Goal: Transaction & Acquisition: Book appointment/travel/reservation

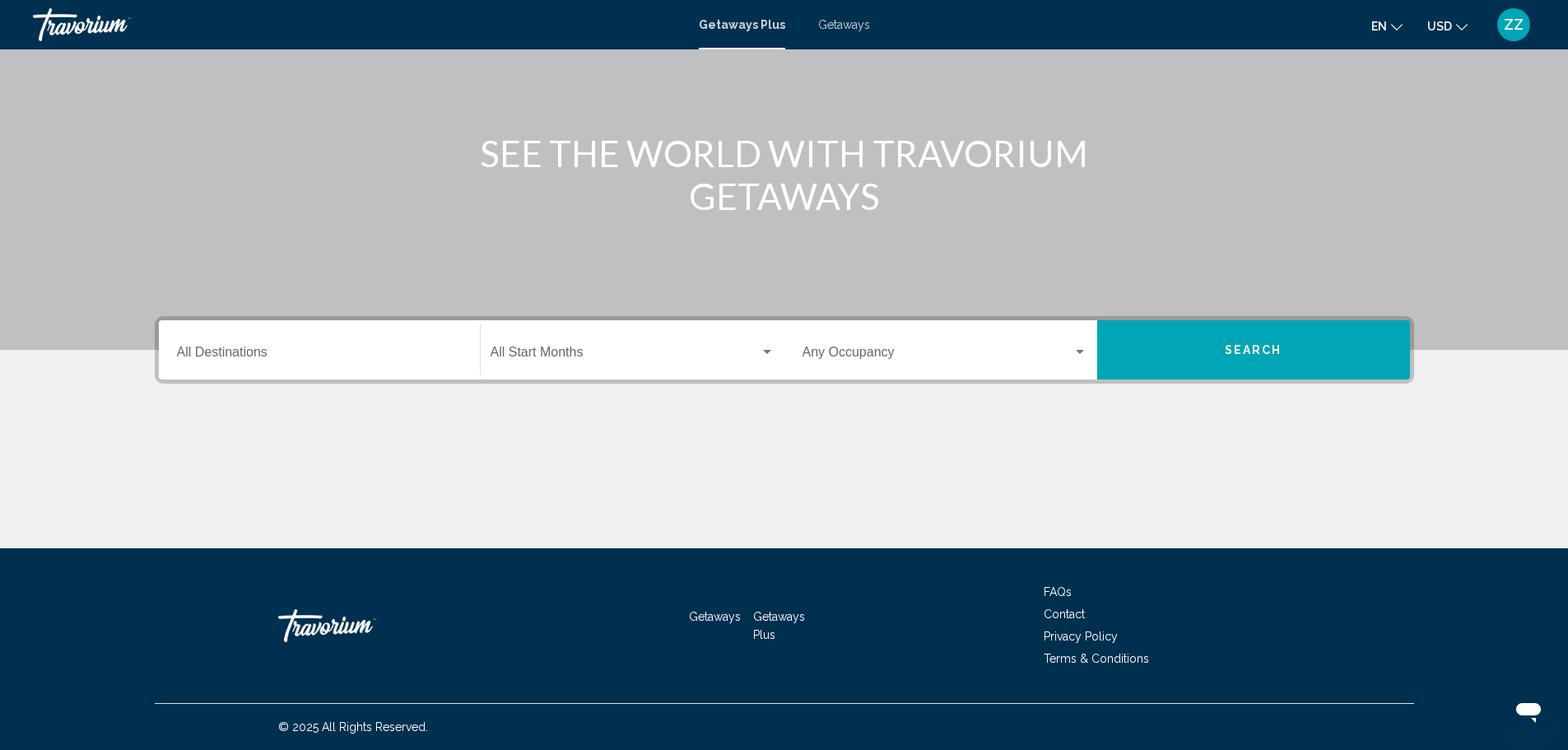
scroll to position [62, 0]
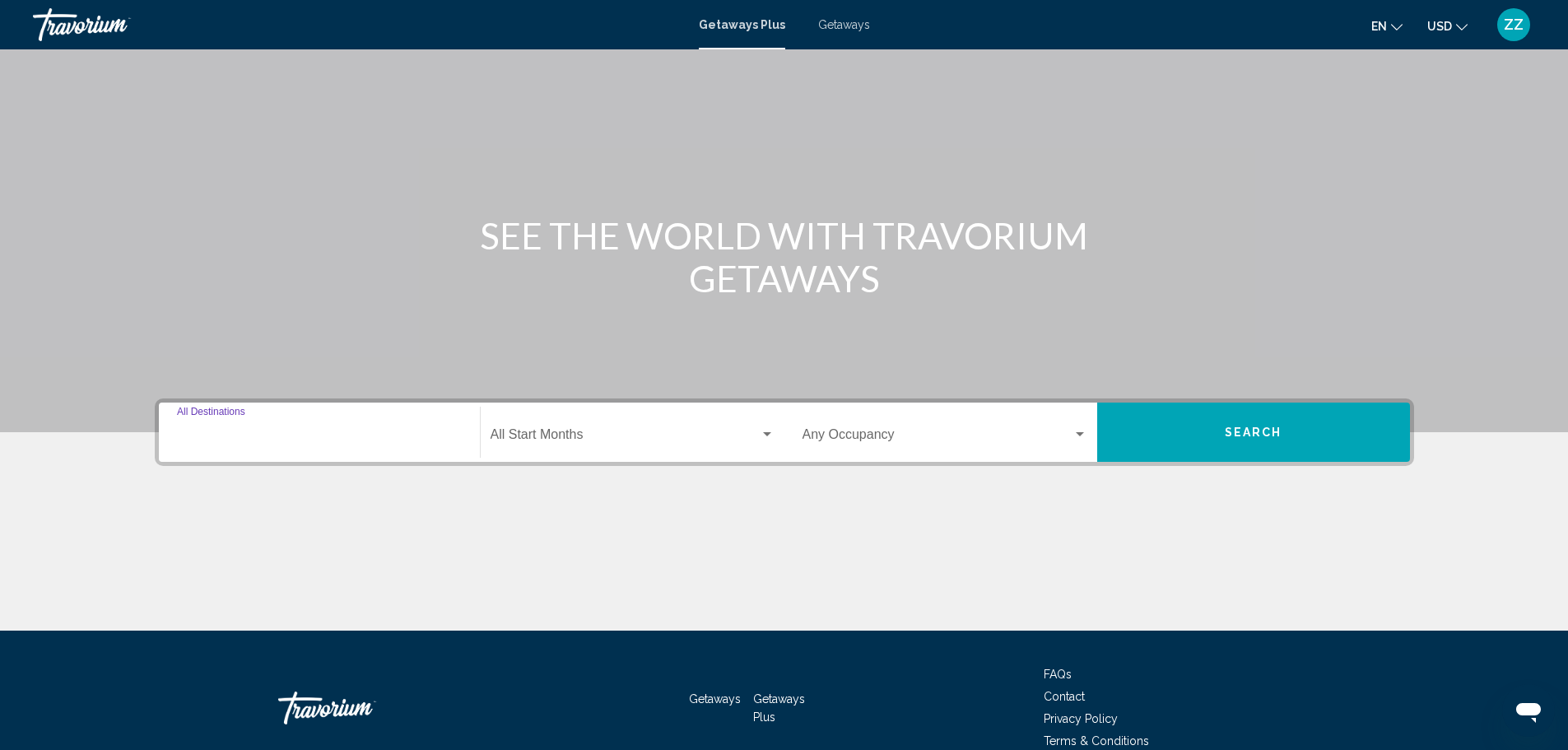
click at [369, 437] on input "Destination All Destinations" at bounding box center [319, 438] width 285 height 15
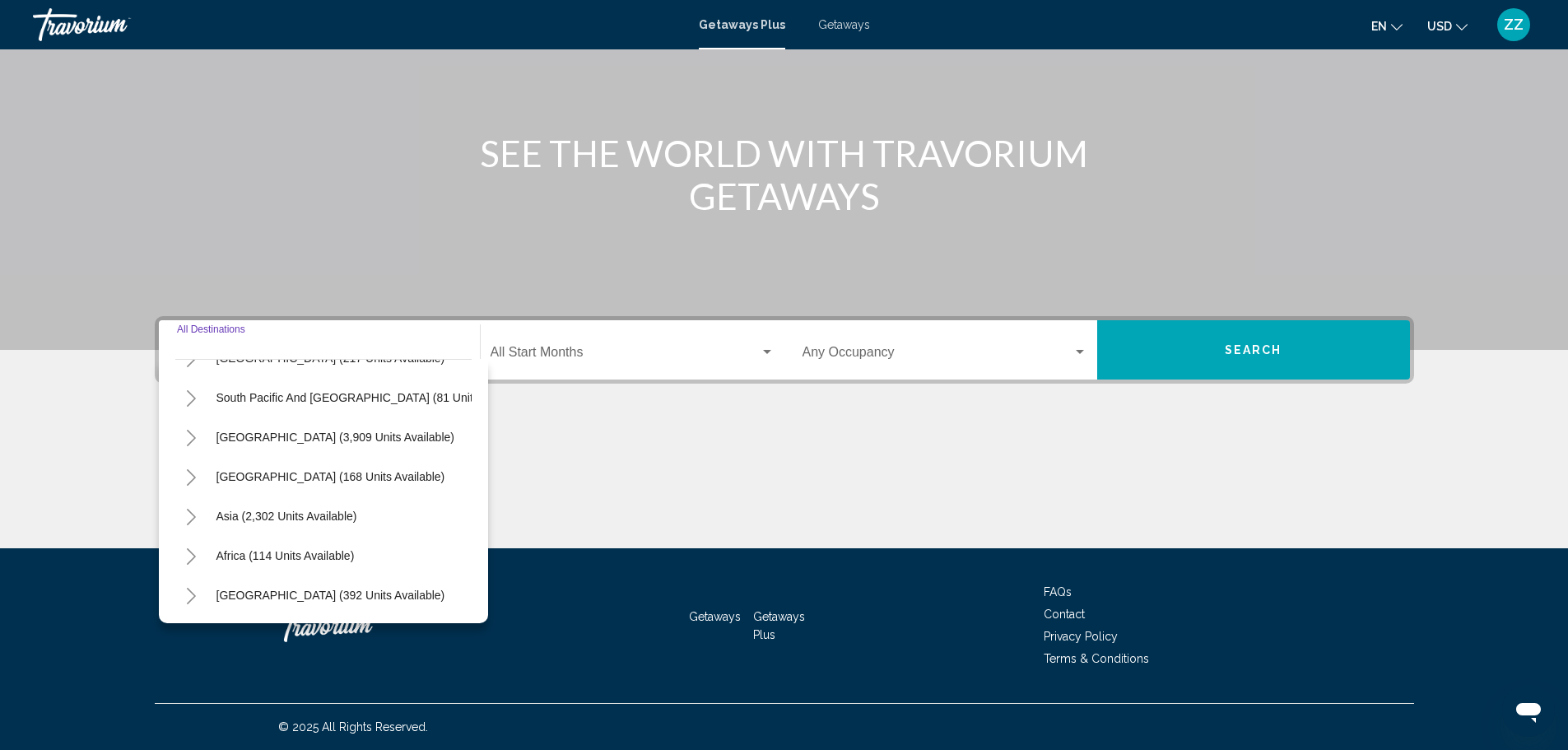
scroll to position [196, 0]
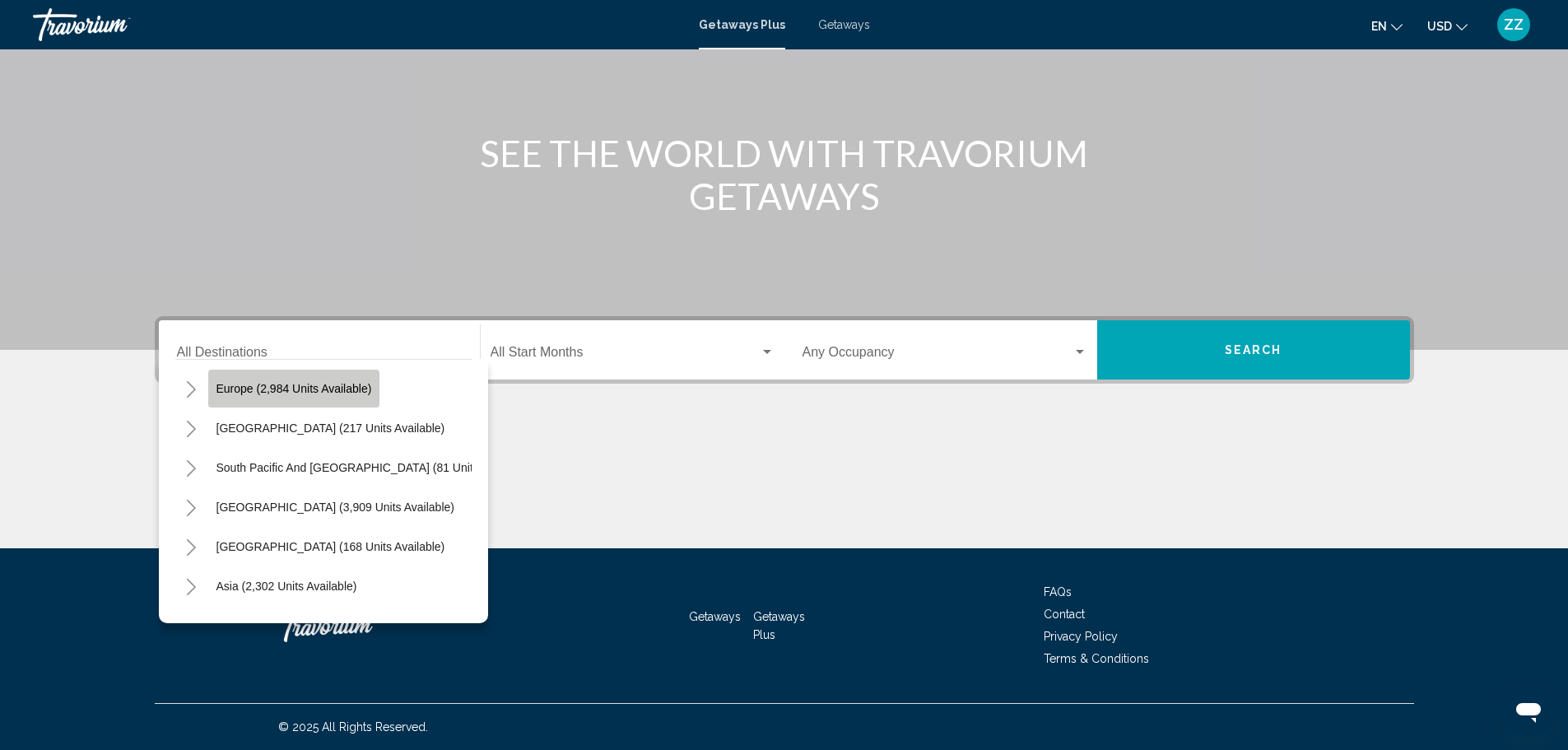
click at [337, 389] on span "Europe (2,984 units available)" at bounding box center [294, 388] width 155 height 13
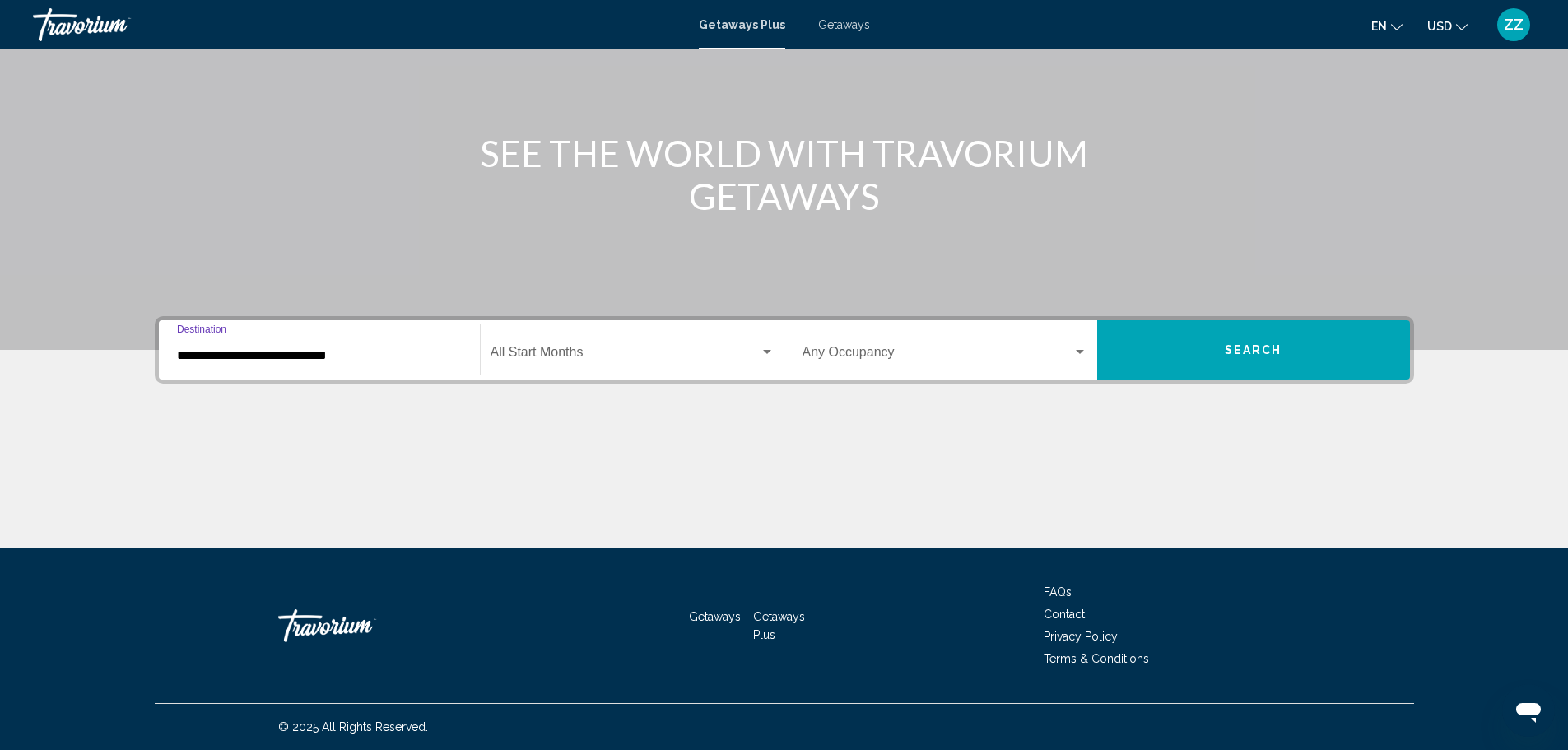
click at [370, 359] on input "**********" at bounding box center [319, 356] width 285 height 15
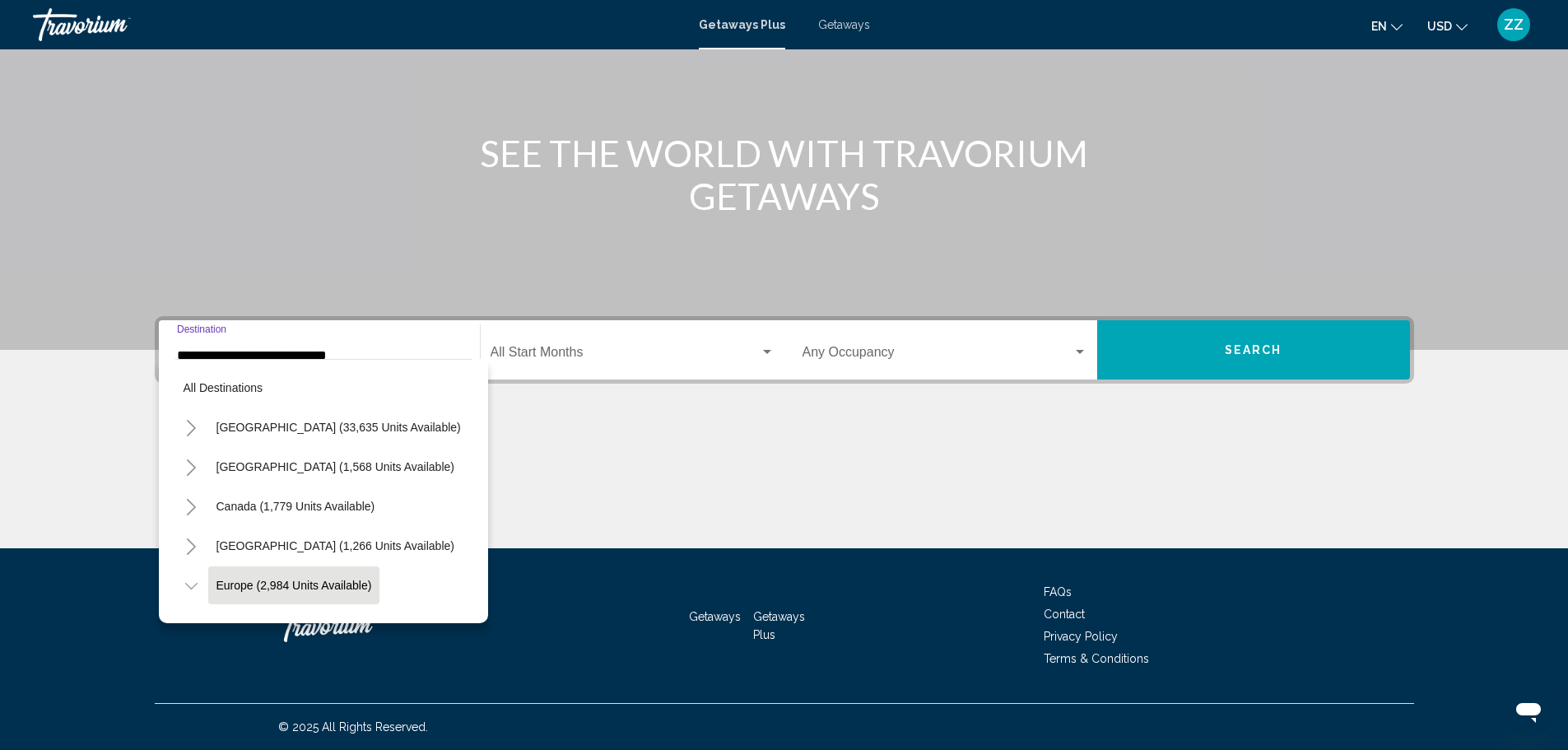
scroll to position [104, 0]
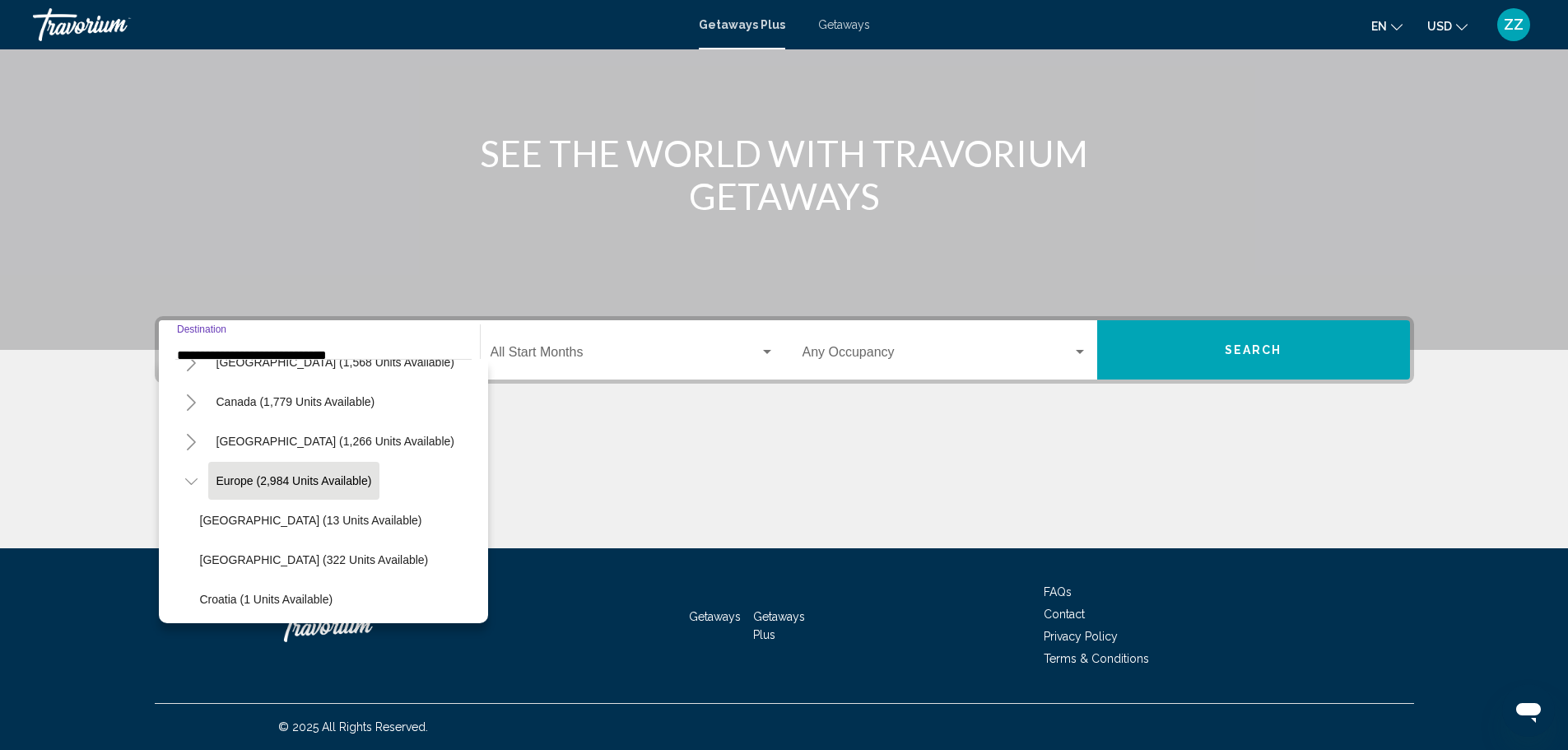
click at [378, 348] on input "**********" at bounding box center [319, 356] width 285 height 15
click at [566, 359] on span "Search widget" at bounding box center [625, 356] width 269 height 15
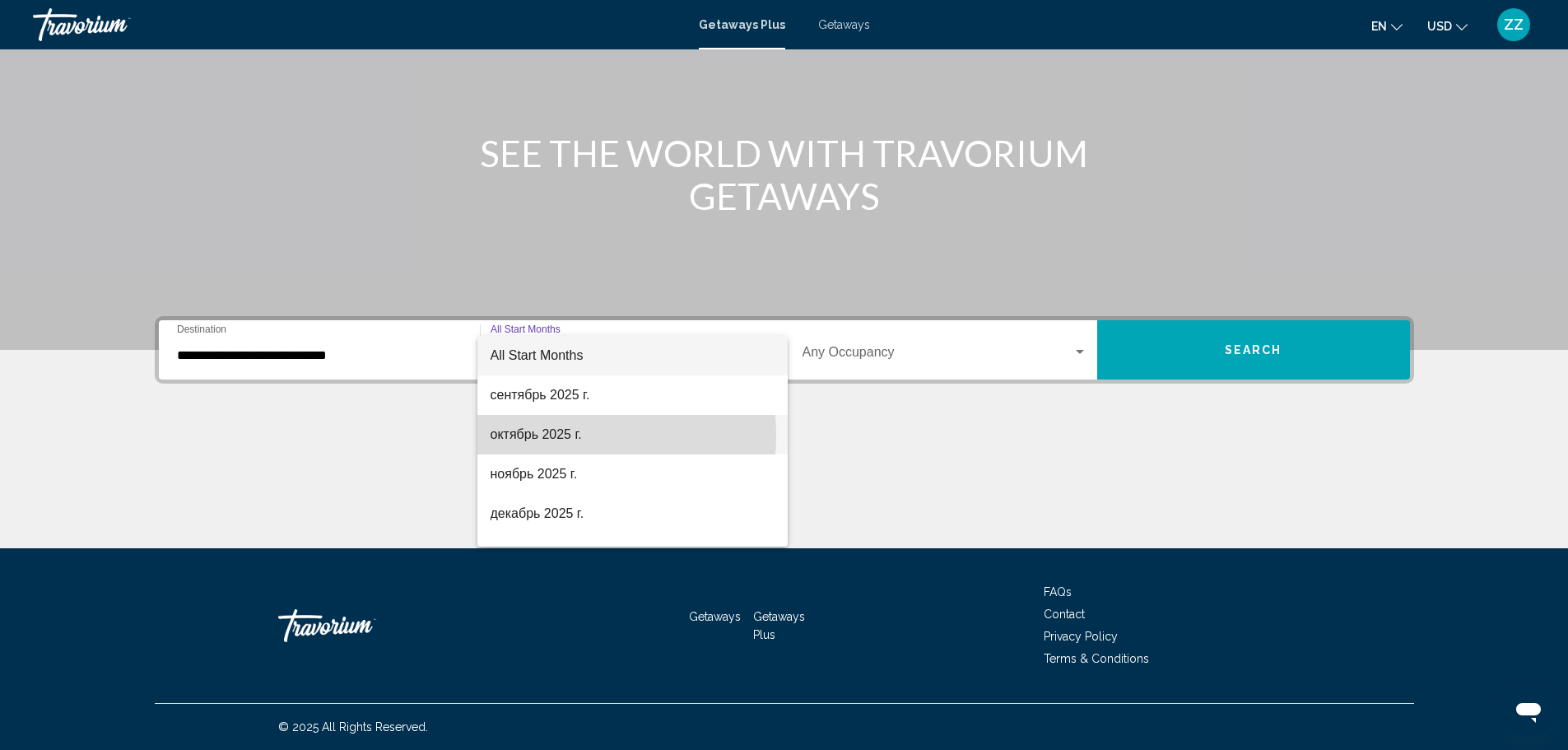
click at [556, 435] on span "октябрь 2025 г." at bounding box center [632, 434] width 284 height 39
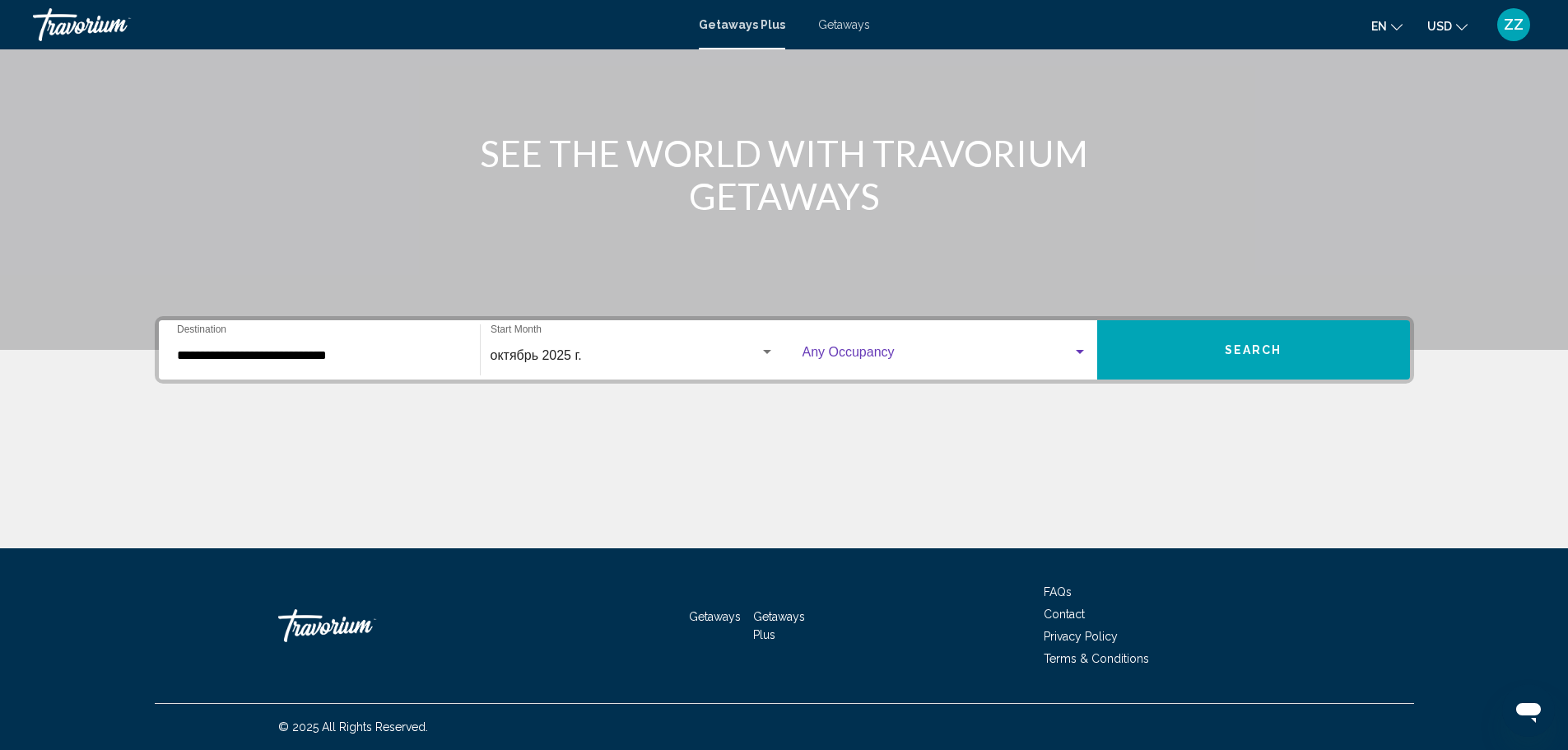
click at [813, 359] on span "Search widget" at bounding box center [937, 356] width 270 height 15
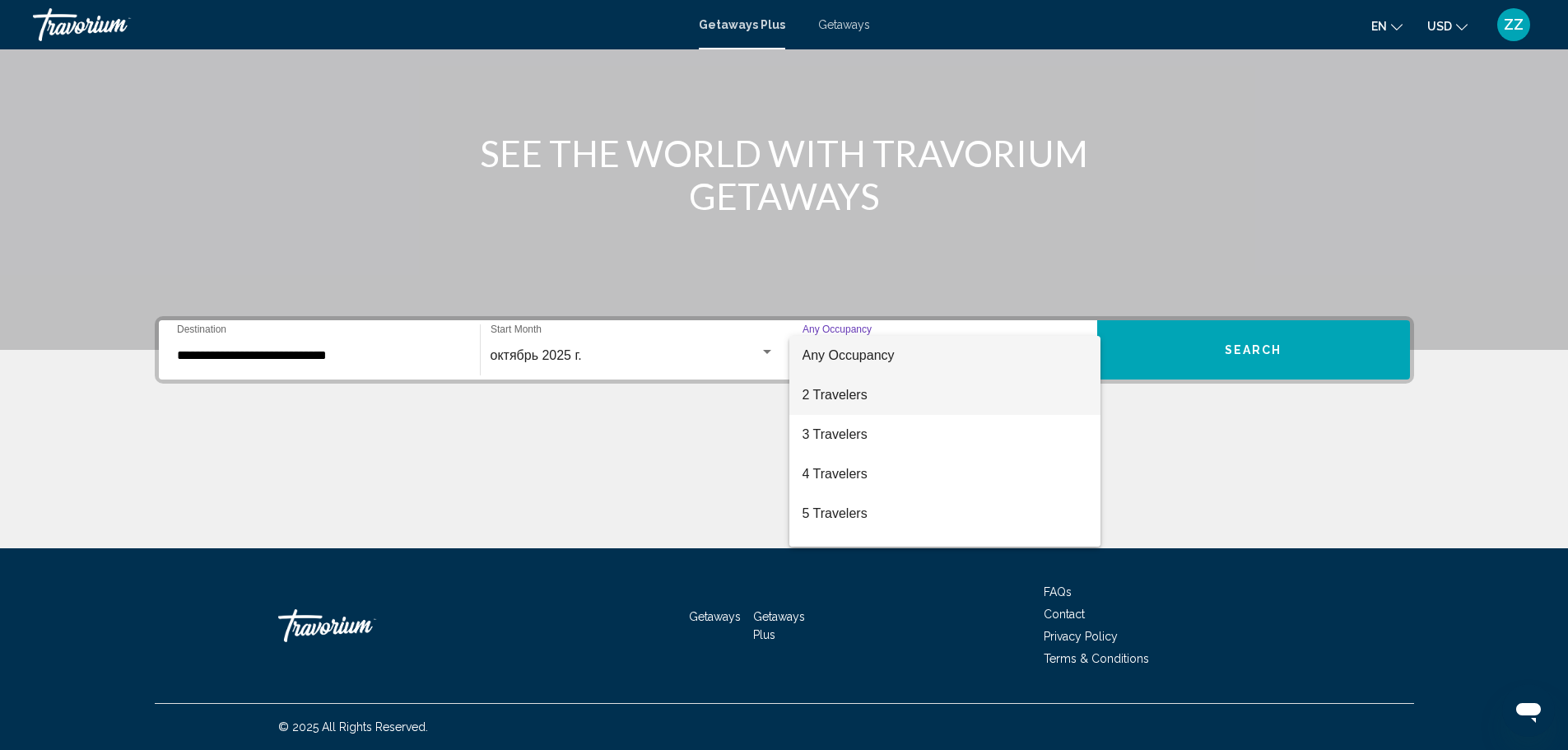
click at [813, 394] on span "2 Travelers" at bounding box center [945, 394] width 285 height 39
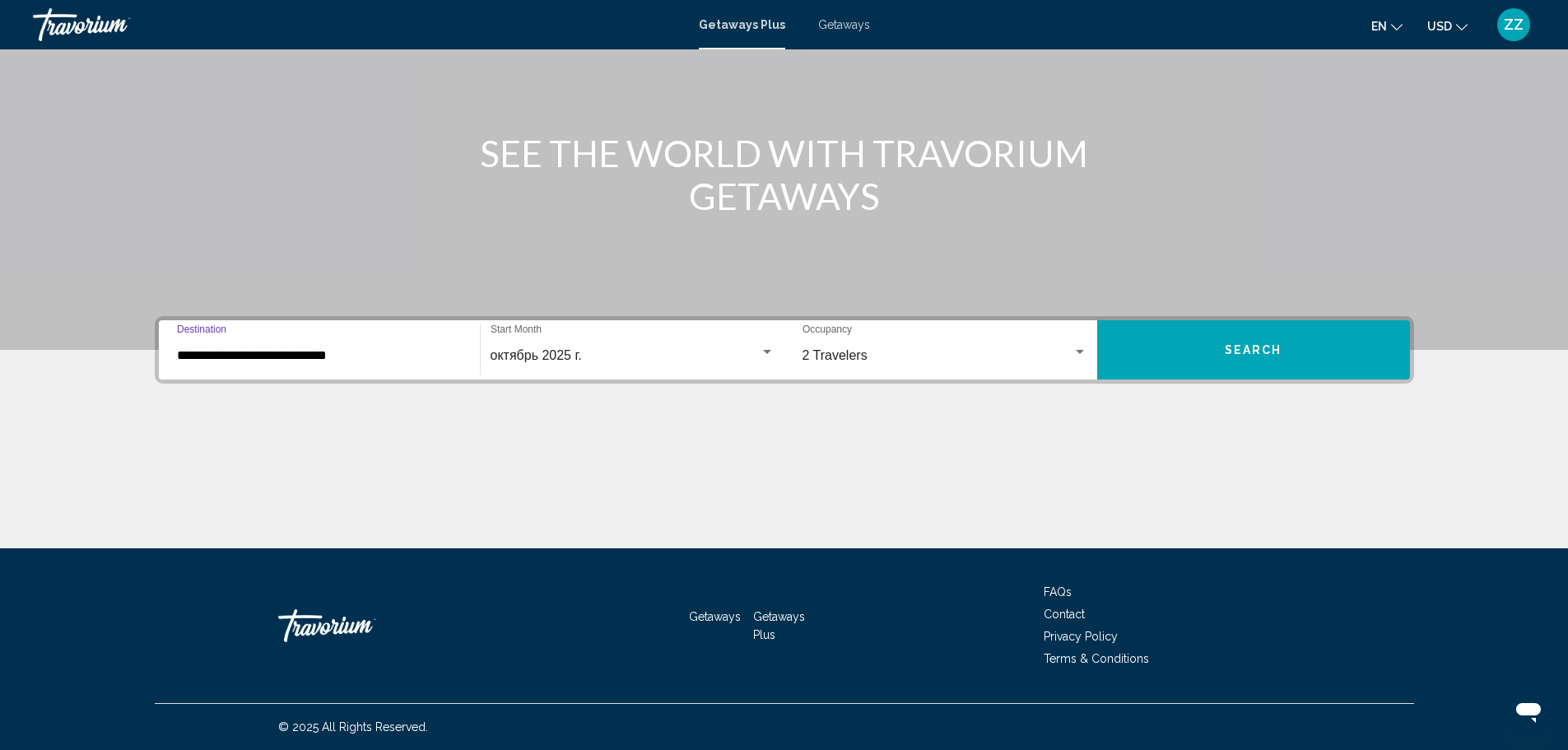
click at [400, 361] on input "**********" at bounding box center [319, 356] width 285 height 15
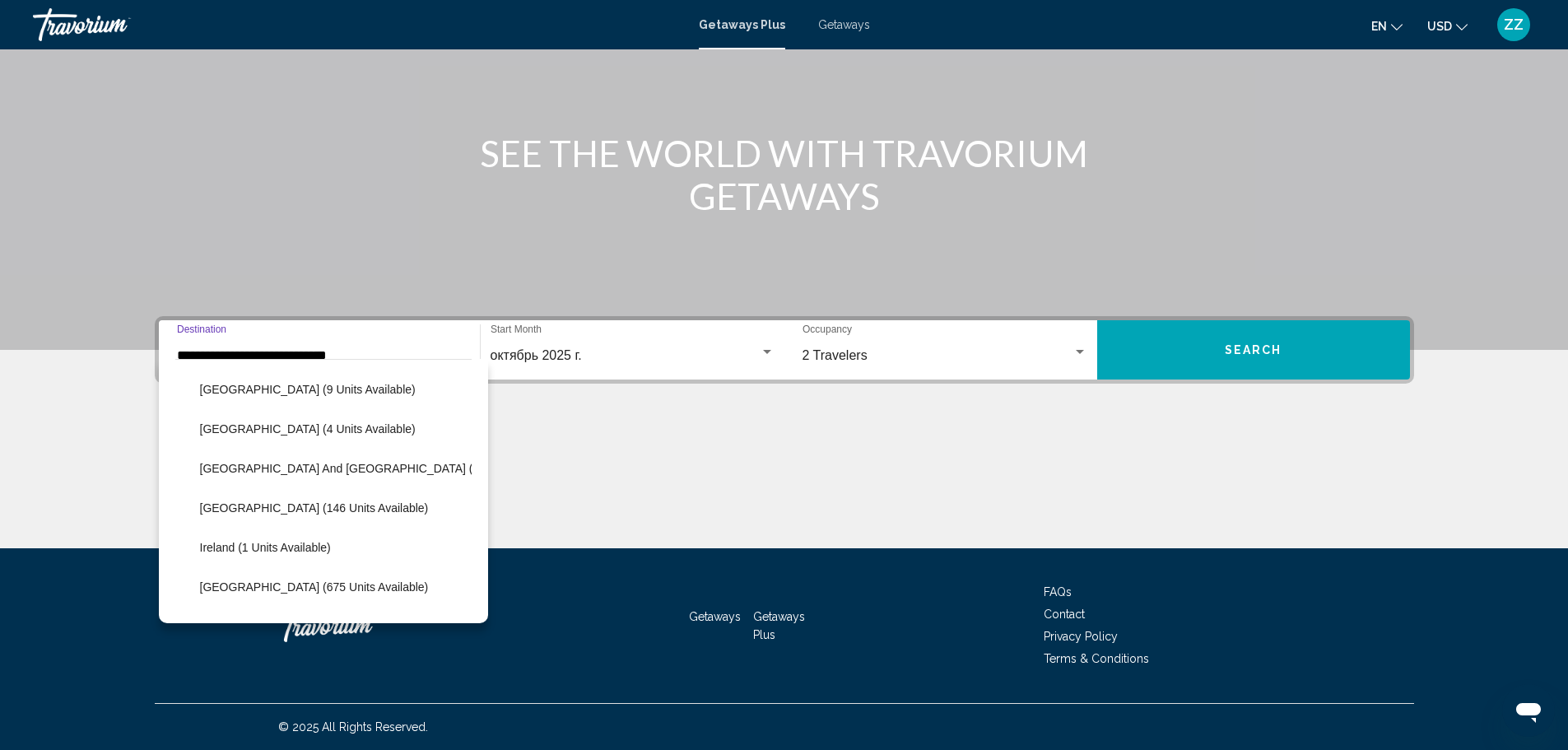
scroll to position [433, 0]
click at [280, 468] on span "Greece and Cyprus (22 units available)" at bounding box center [383, 468] width 368 height 13
type input "**********"
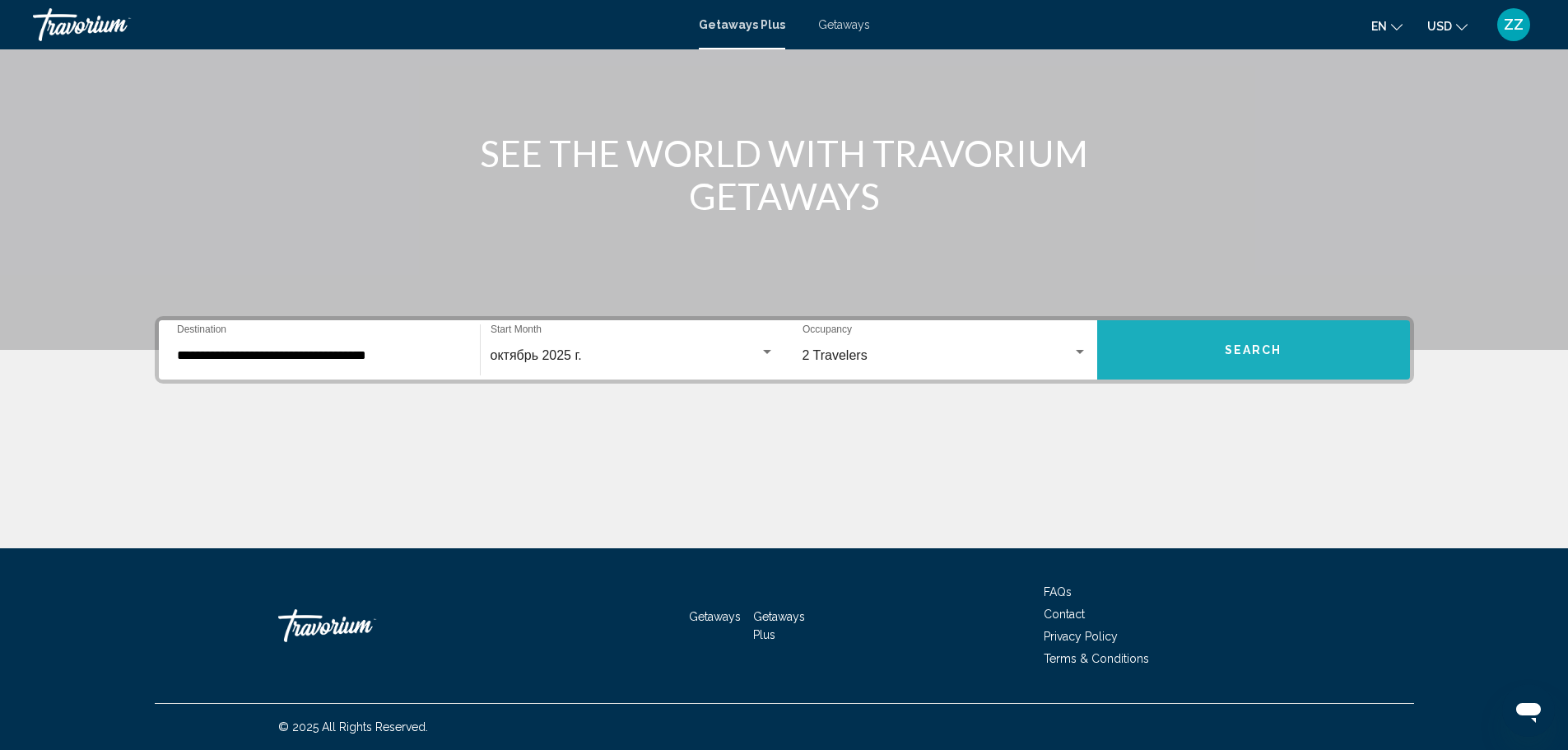
click at [1245, 341] on button "Search" at bounding box center [1253, 349] width 312 height 59
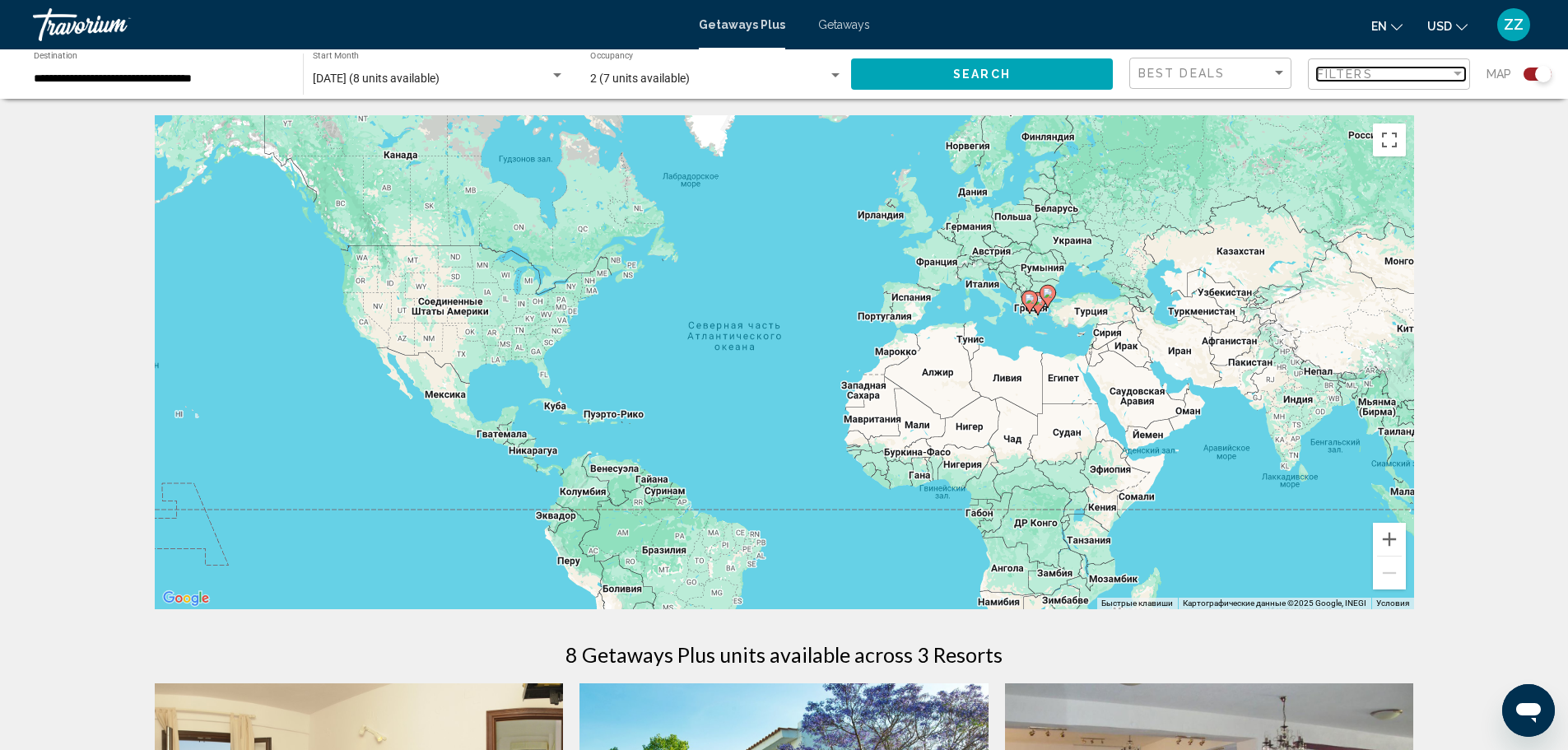
click at [1322, 71] on span "Filters" at bounding box center [1344, 74] width 56 height 13
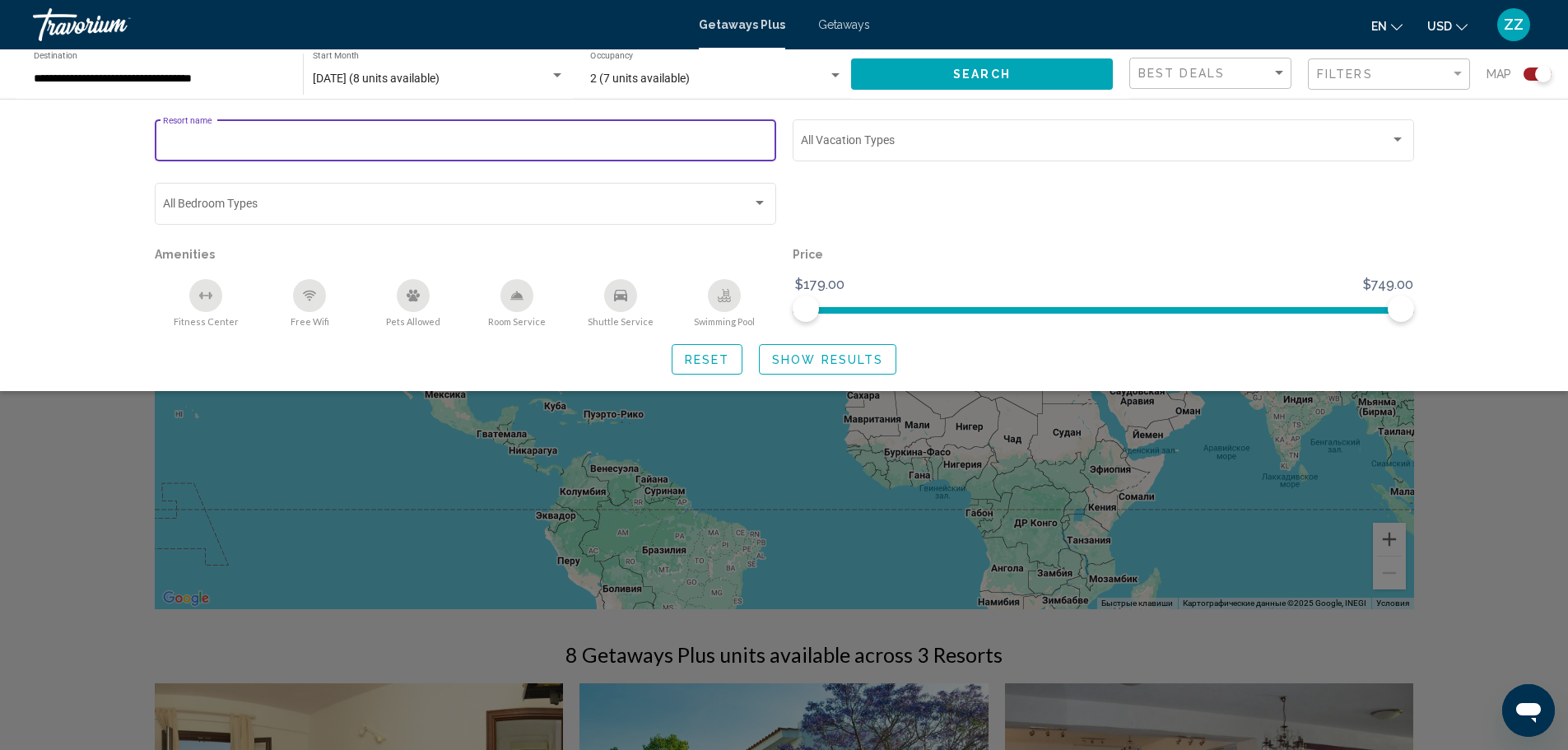
click at [287, 145] on input "Resort name" at bounding box center [464, 144] width 604 height 13
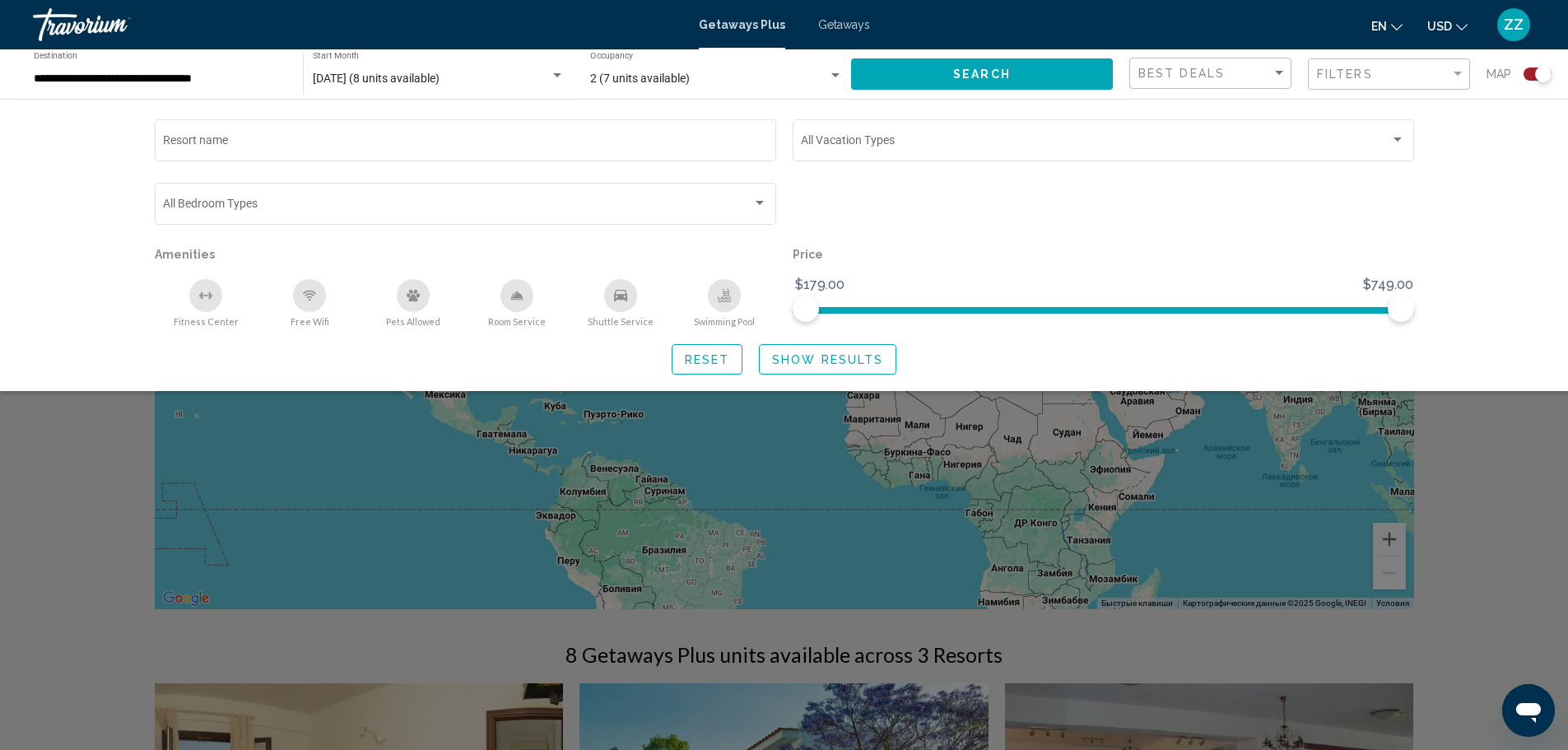
click at [871, 210] on div "Search widget" at bounding box center [1104, 211] width 638 height 63
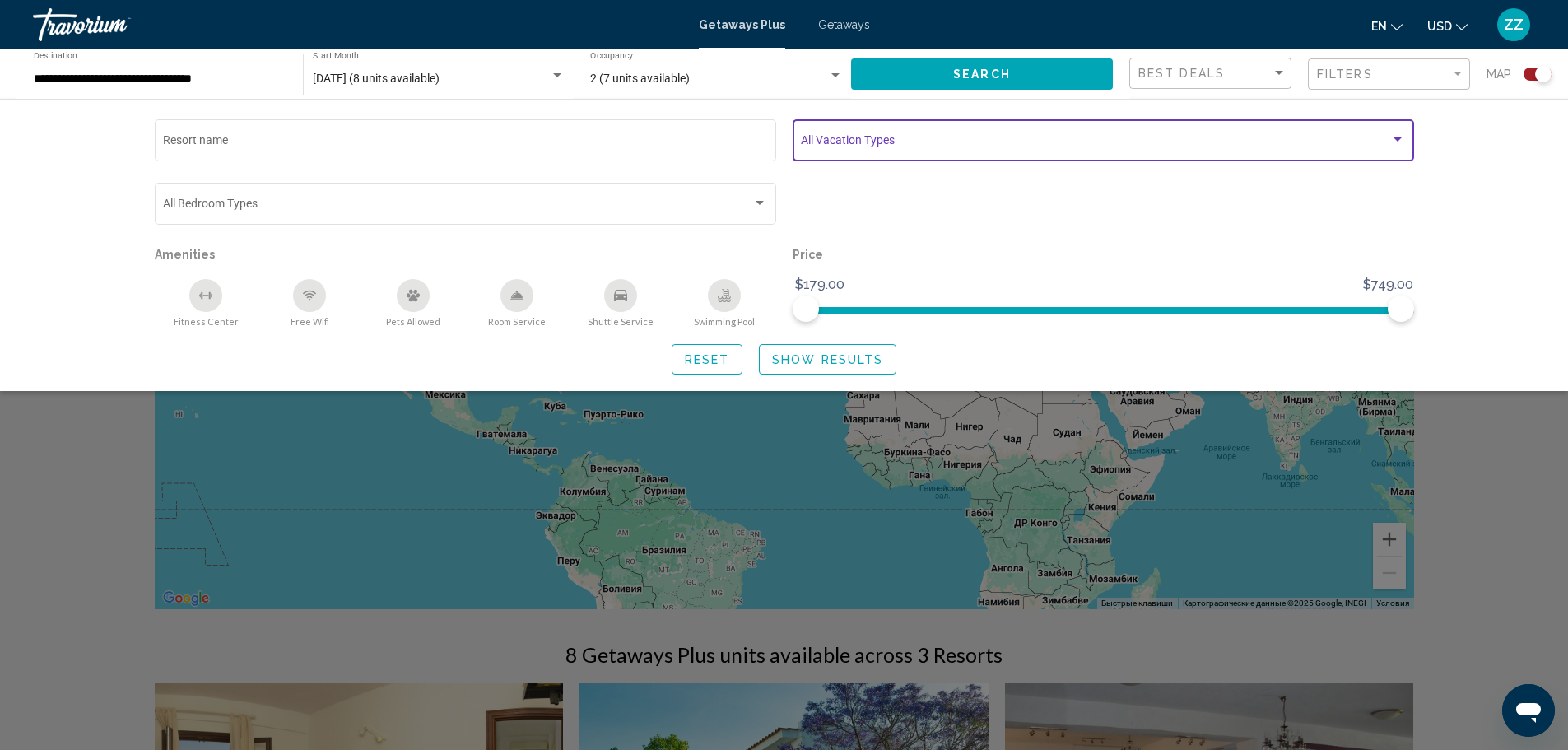
click at [997, 140] on span "Search widget" at bounding box center [1095, 144] width 589 height 13
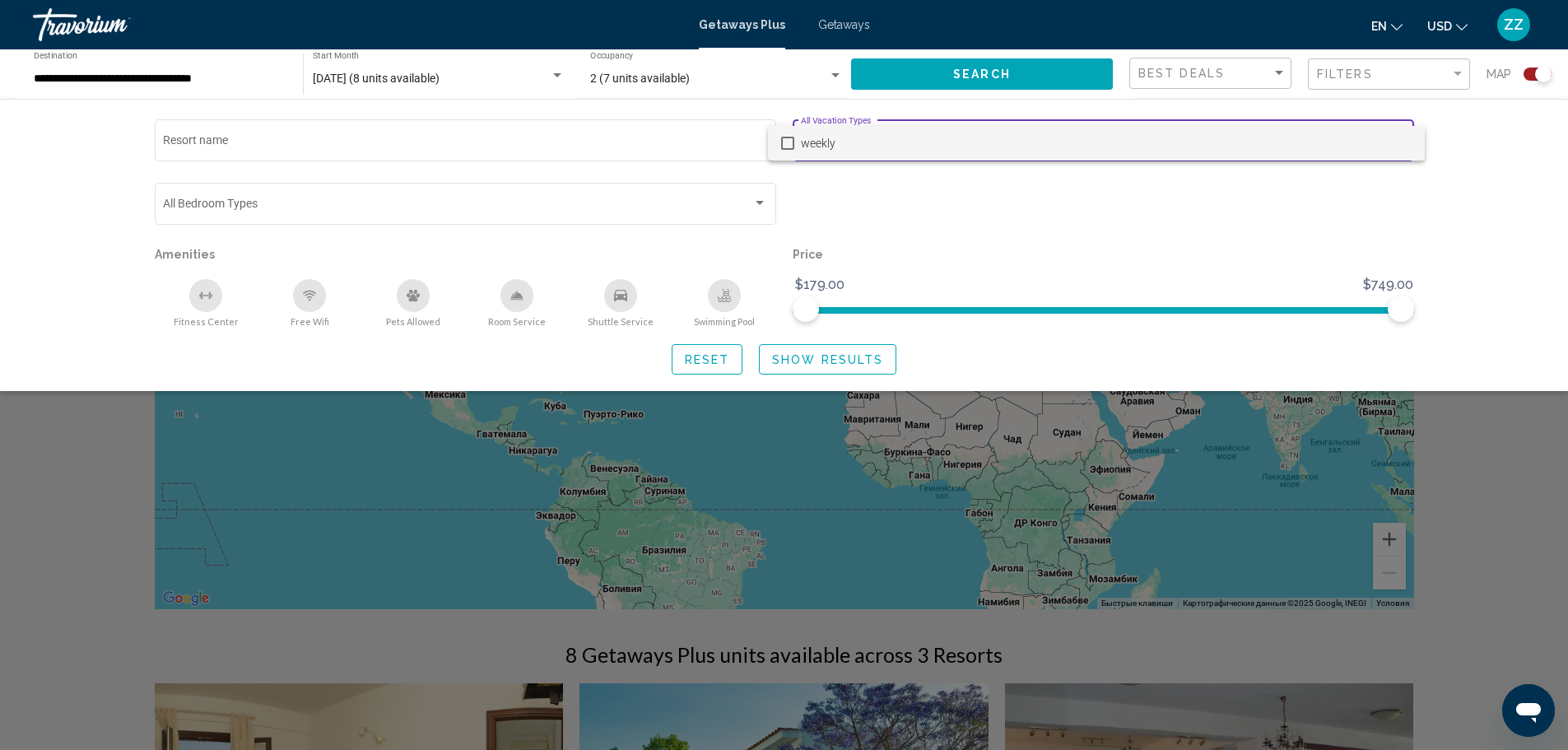
click at [972, 211] on div at bounding box center [784, 375] width 1568 height 750
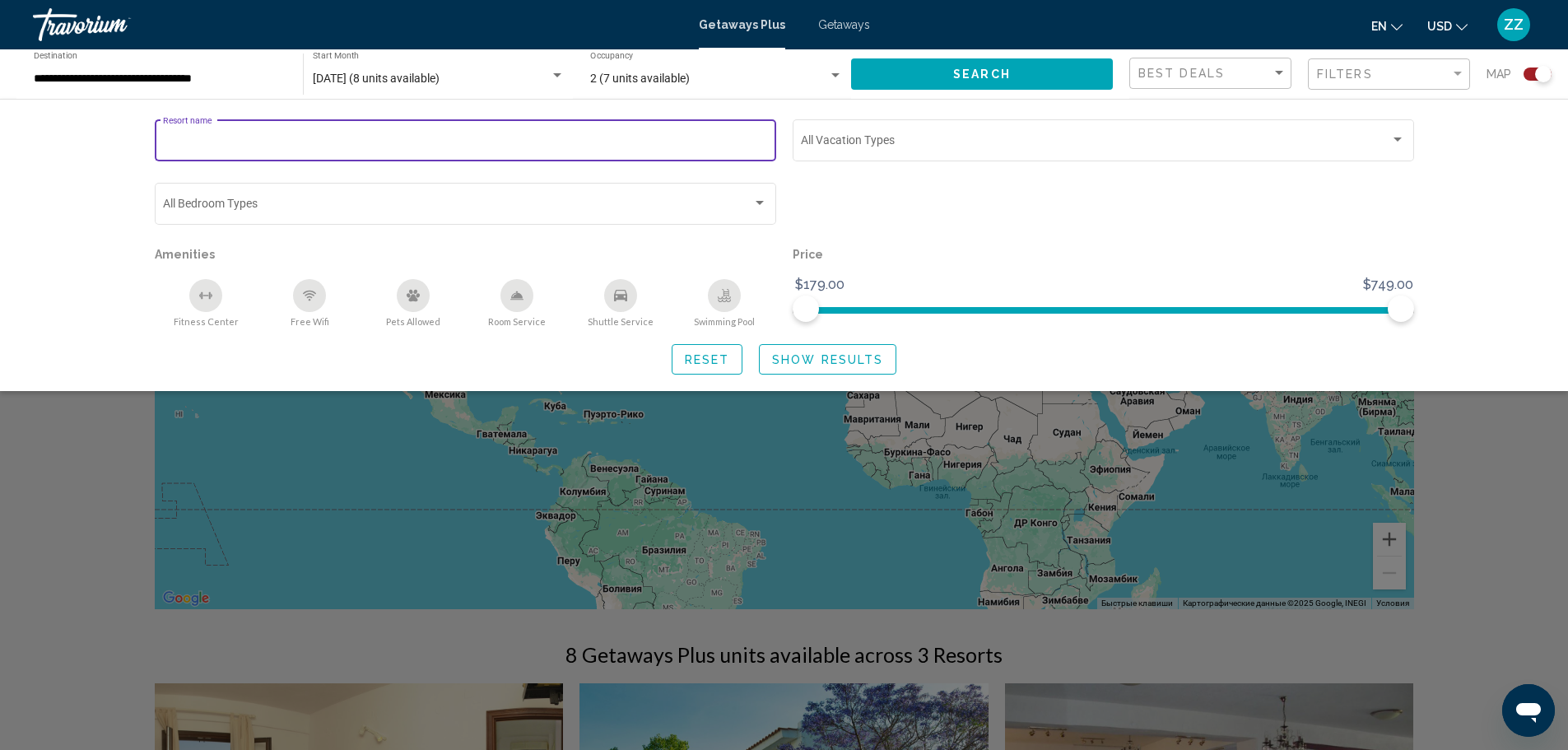
click at [383, 140] on input "Resort name" at bounding box center [464, 144] width 604 height 13
paste input "**********"
type input "**********"
click at [845, 361] on span "Show Results" at bounding box center [827, 360] width 111 height 13
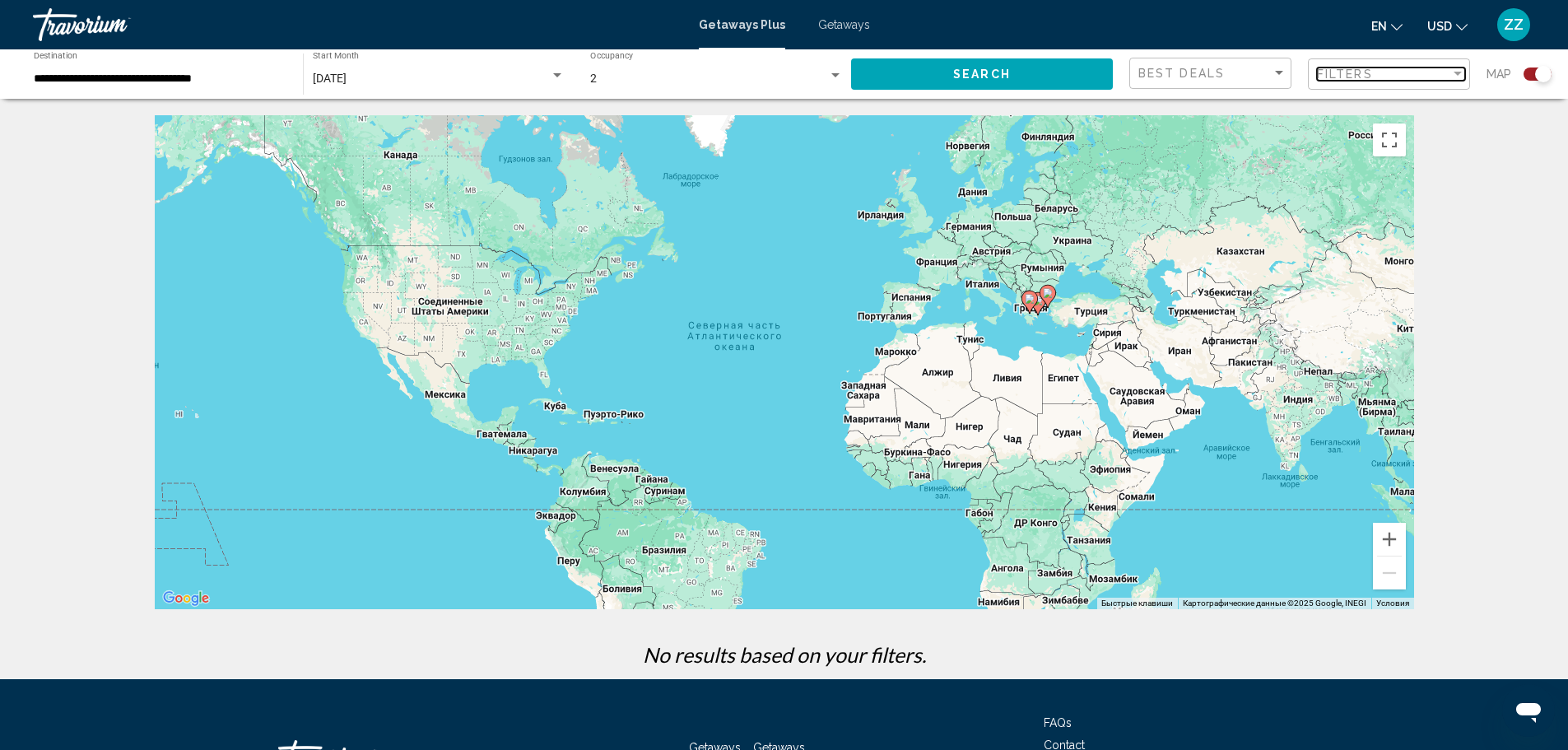
click at [1422, 74] on div "Filters" at bounding box center [1383, 74] width 134 height 13
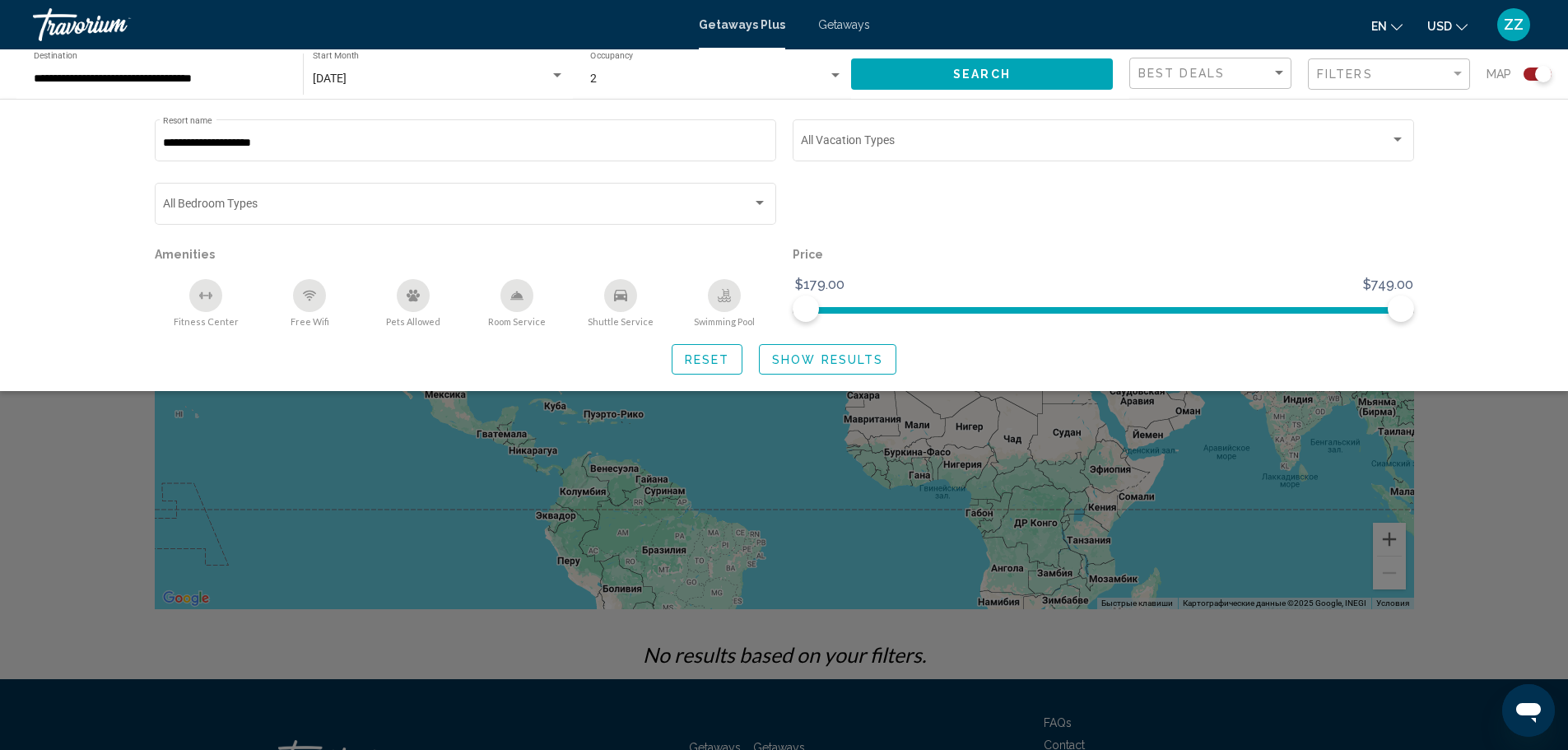
click at [1463, 220] on div "**********" at bounding box center [784, 245] width 1568 height 292
click at [94, 71] on div "**********" at bounding box center [160, 74] width 252 height 45
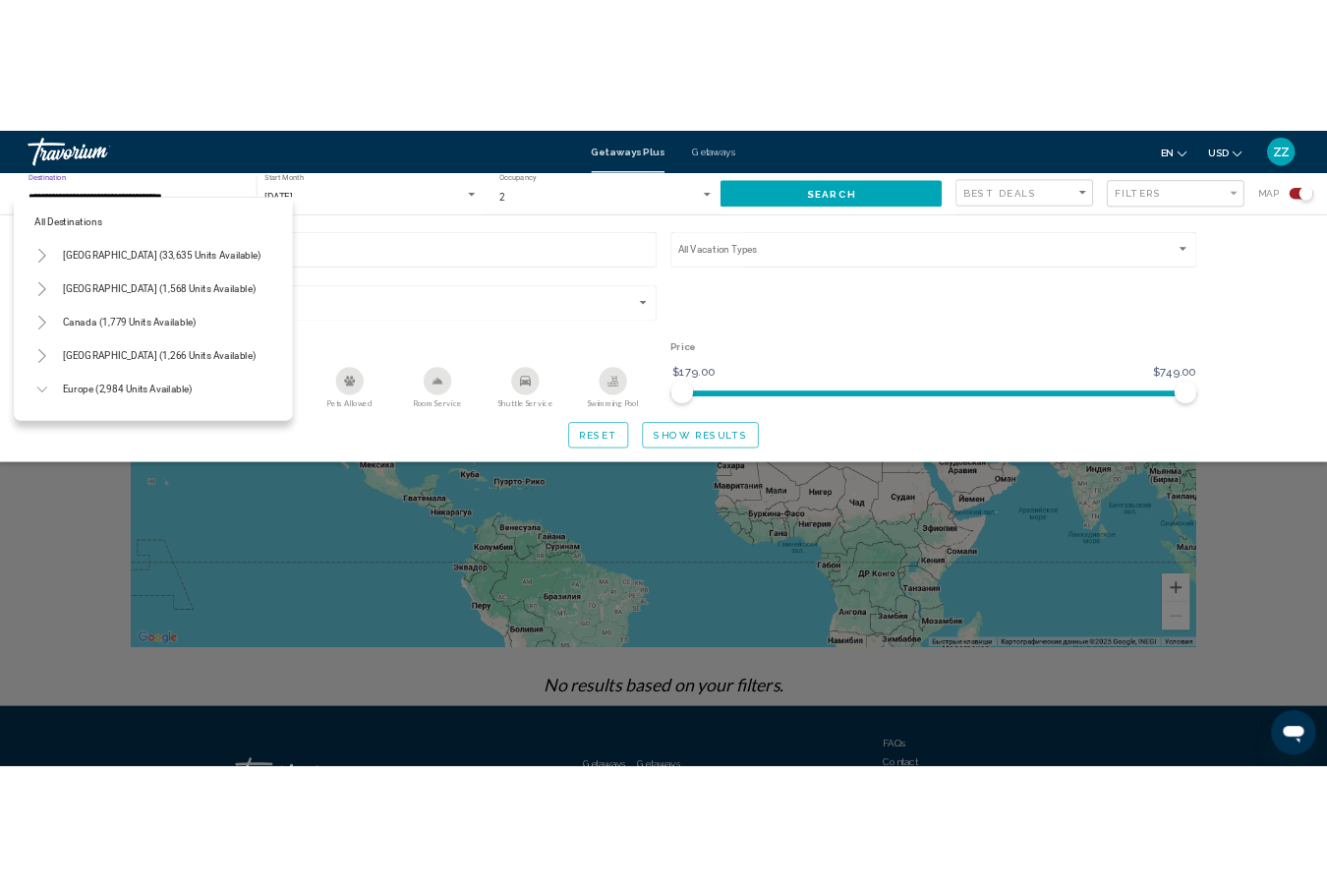
scroll to position [502, 0]
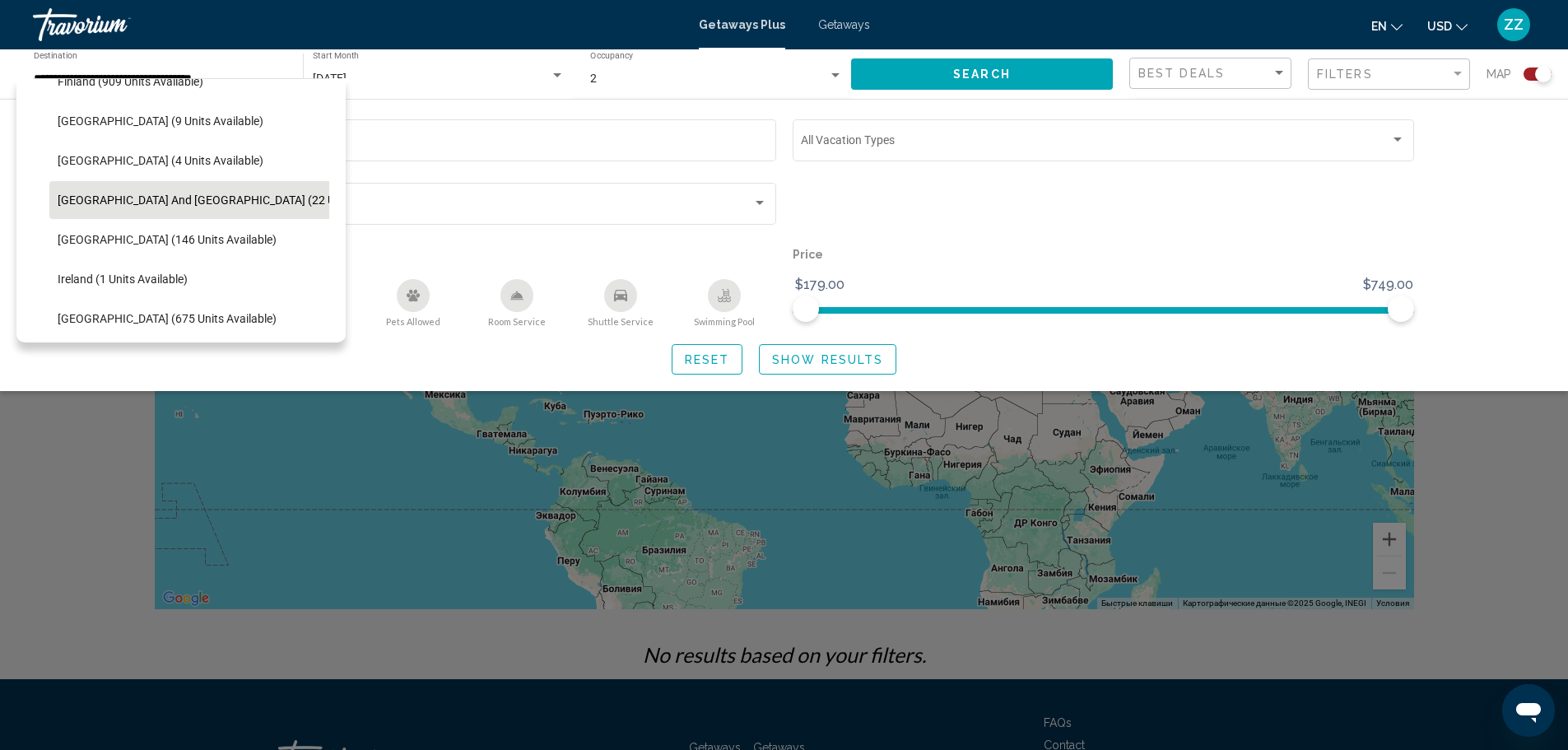
click at [90, 28] on div "Travorium" at bounding box center [114, 24] width 165 height 33
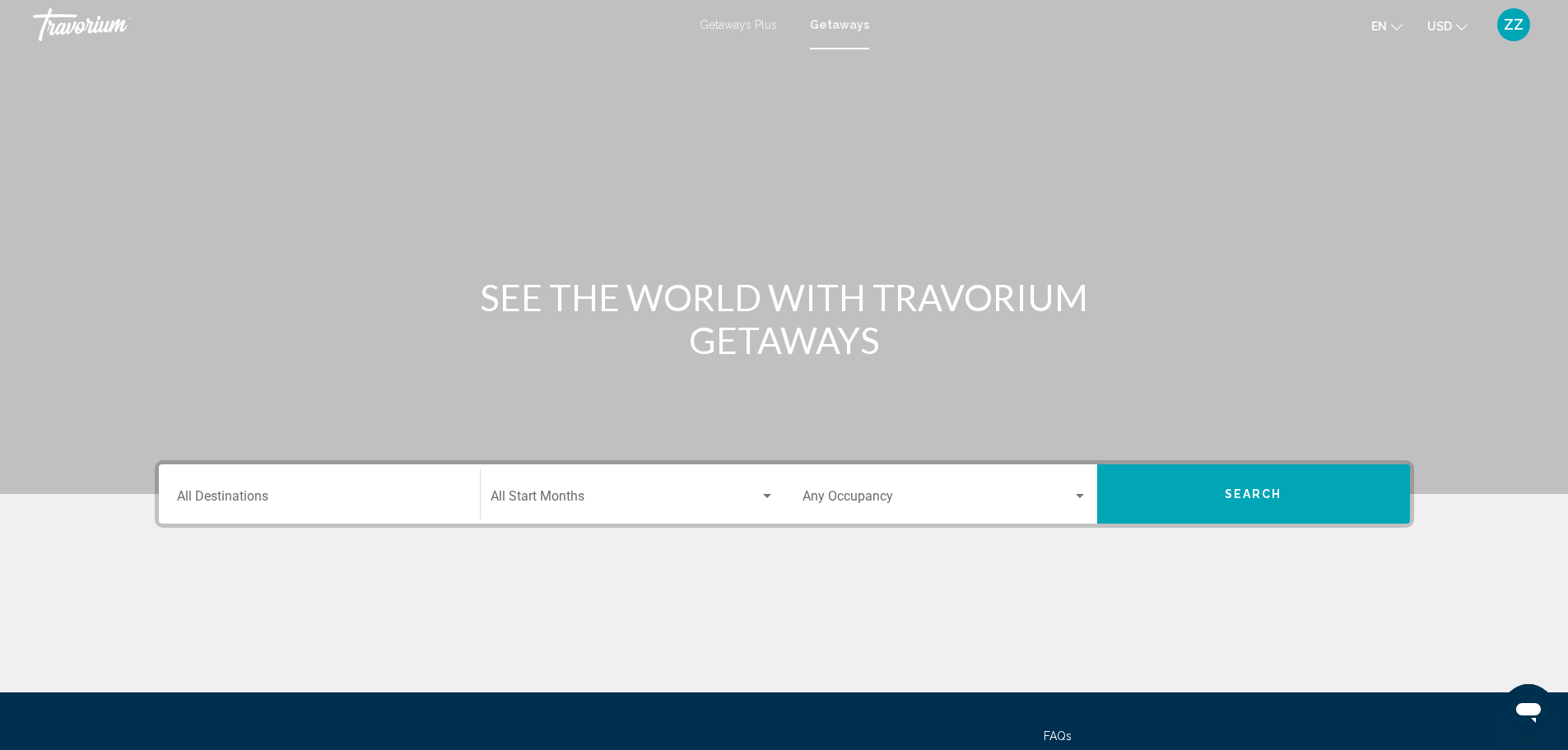
click at [207, 493] on mat-form-field "Destination All Destinations" at bounding box center [319, 494] width 305 height 58
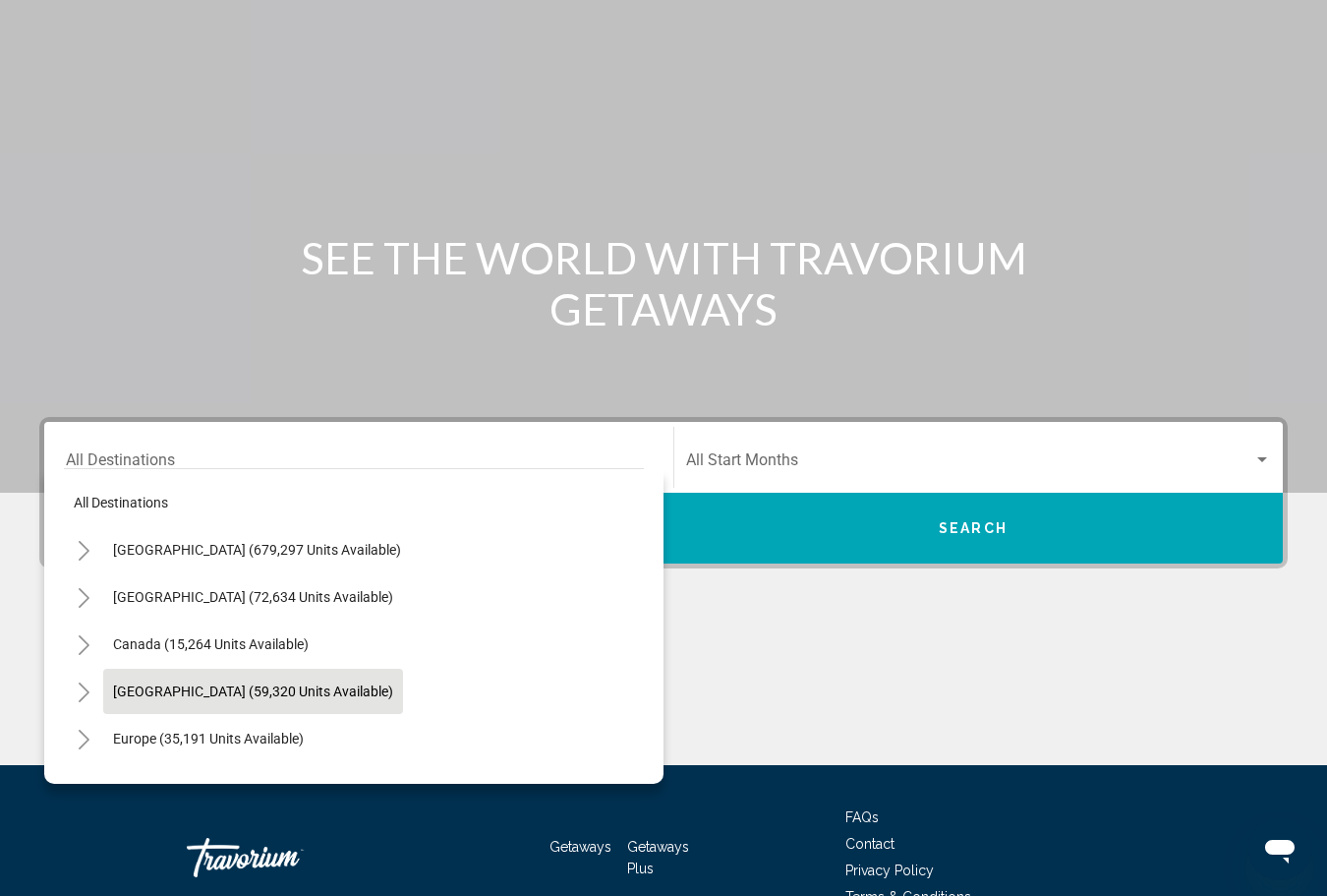
scroll to position [208, 0]
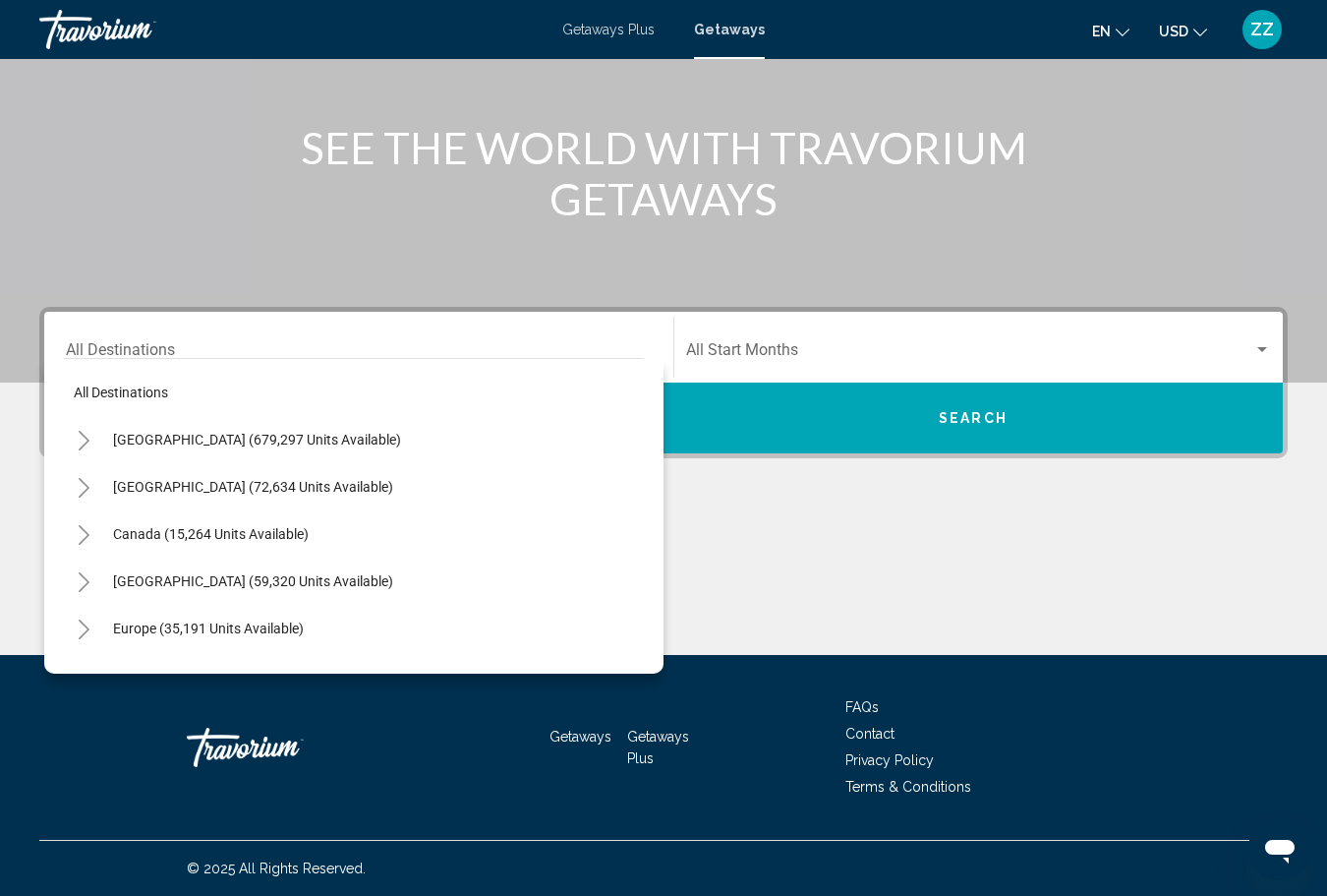
click at [153, 339] on div "Destination All Destinations" at bounding box center [358, 347] width 586 height 62
drag, startPoint x: 153, startPoint y: 339, endPoint x: 253, endPoint y: 266, distance: 123.8
click at [253, 266] on div "Main content" at bounding box center [664, 87] width 1327 height 590
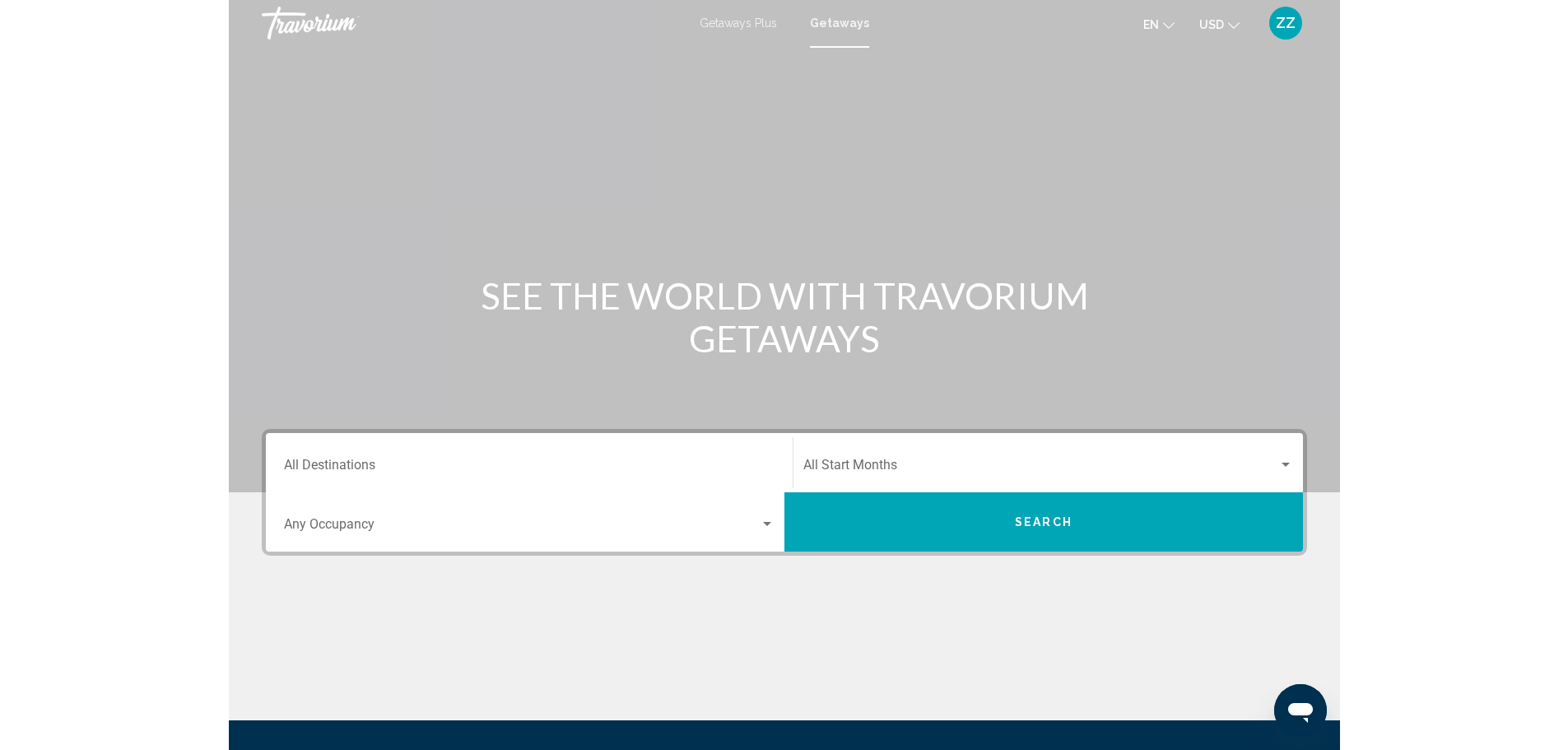
scroll to position [0, 0]
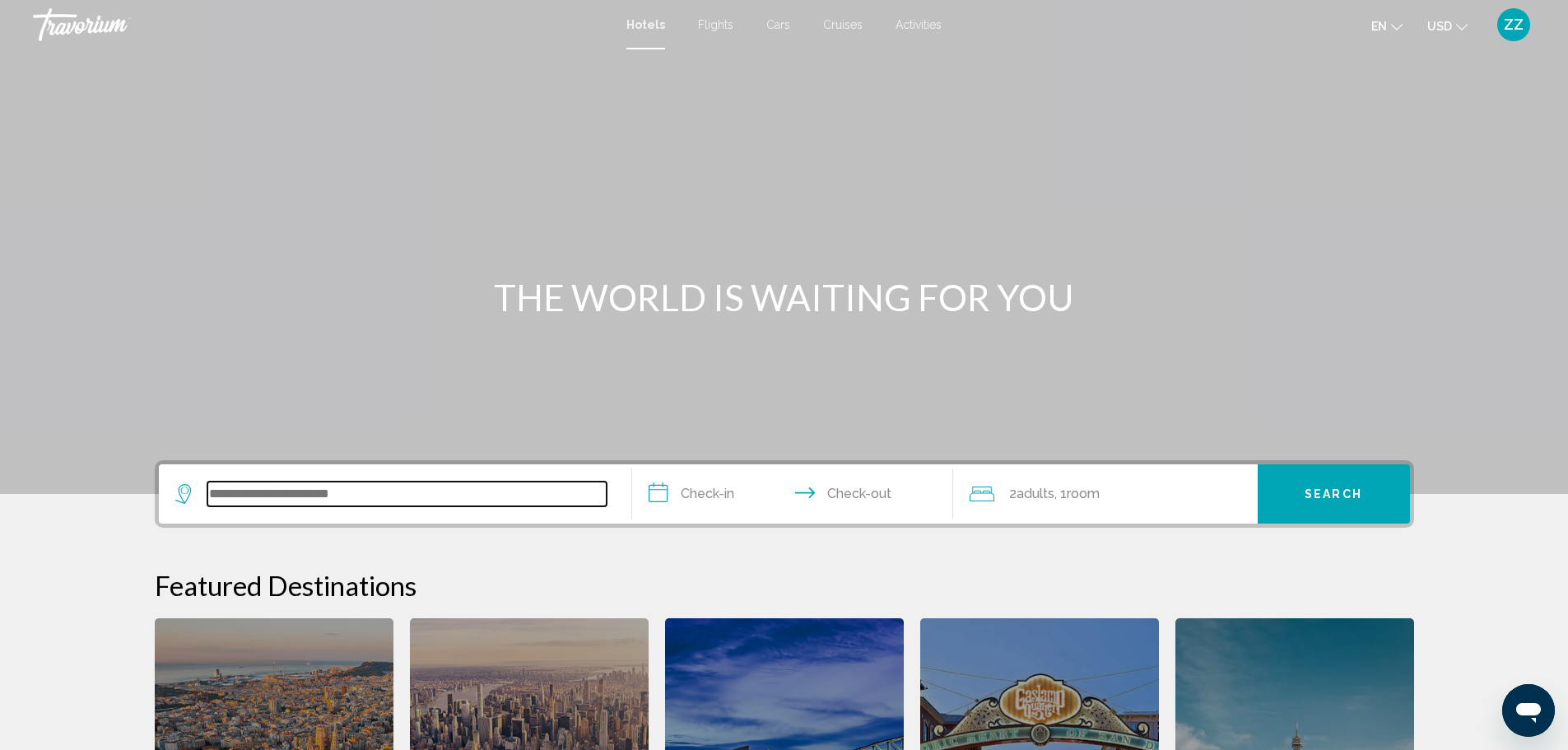
click at [266, 487] on input "Search widget" at bounding box center [407, 494] width 399 height 25
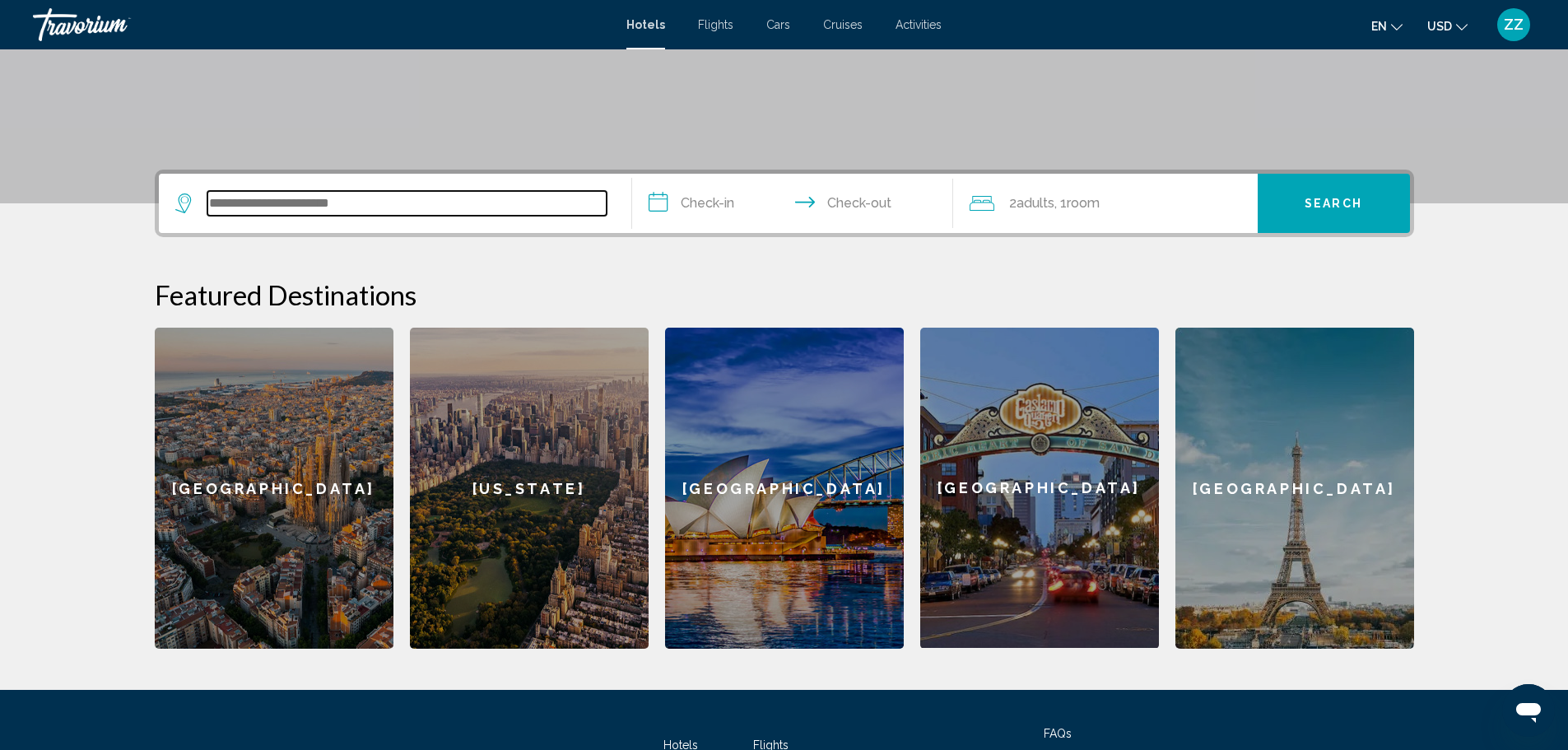
scroll to position [407, 0]
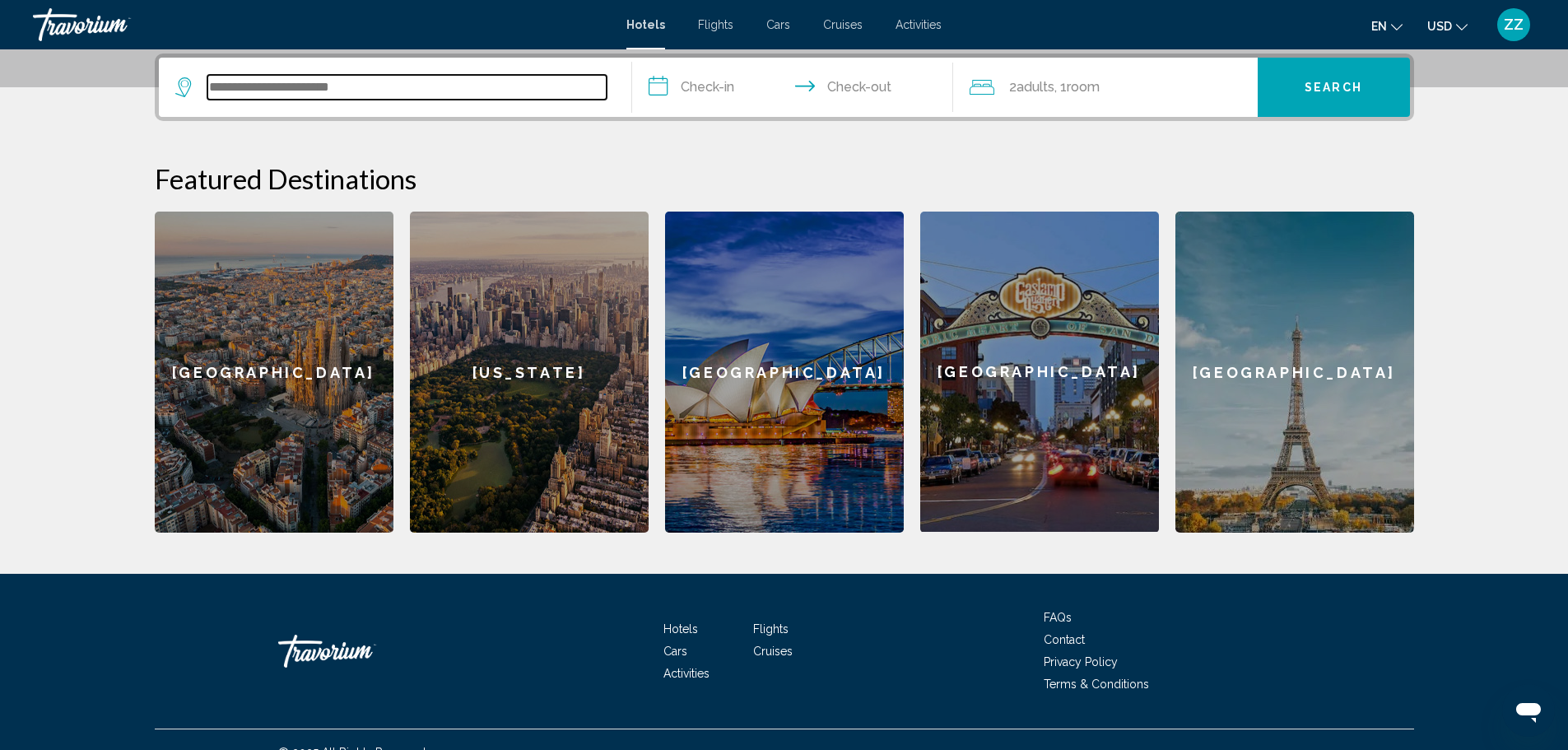
paste input "**********"
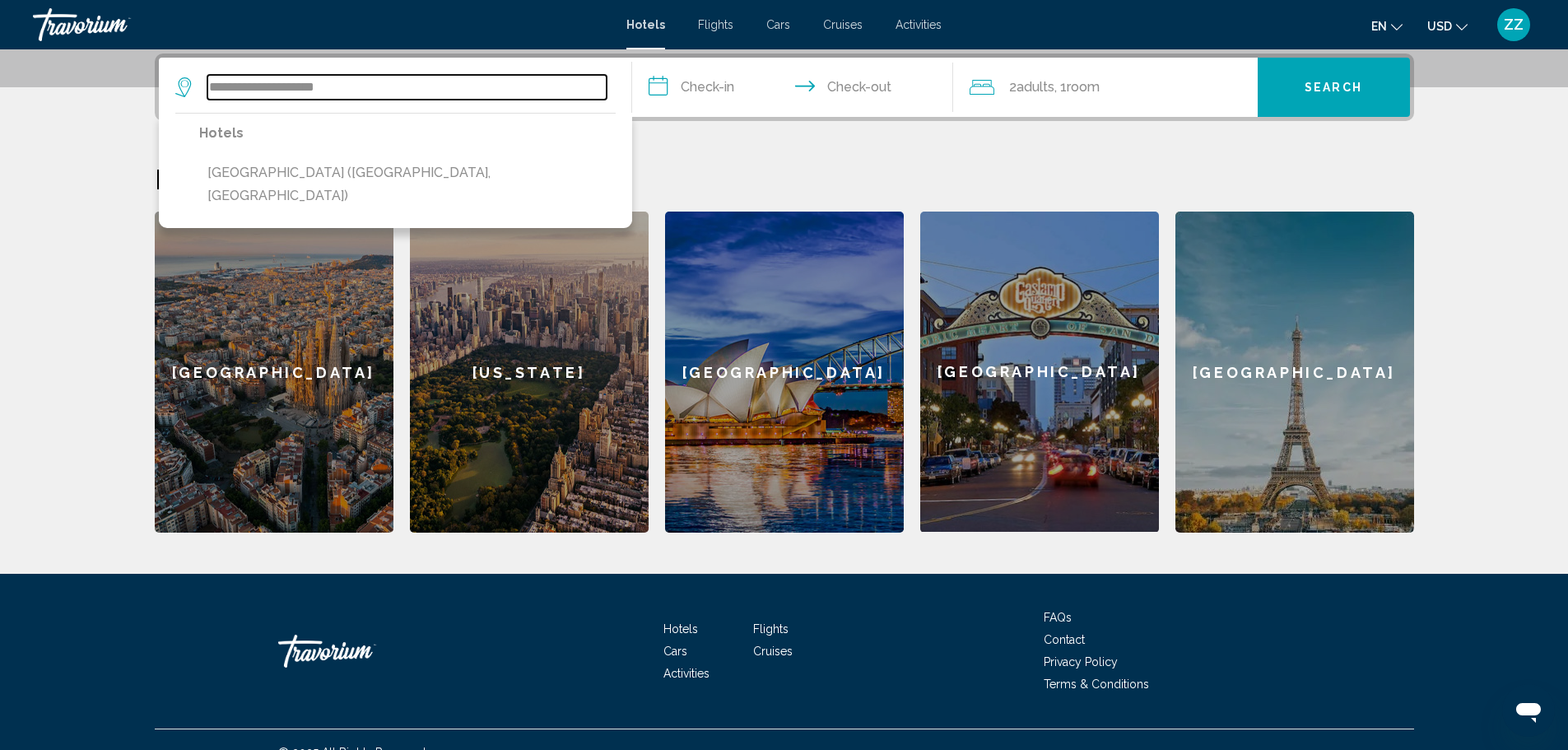
type input "**********"
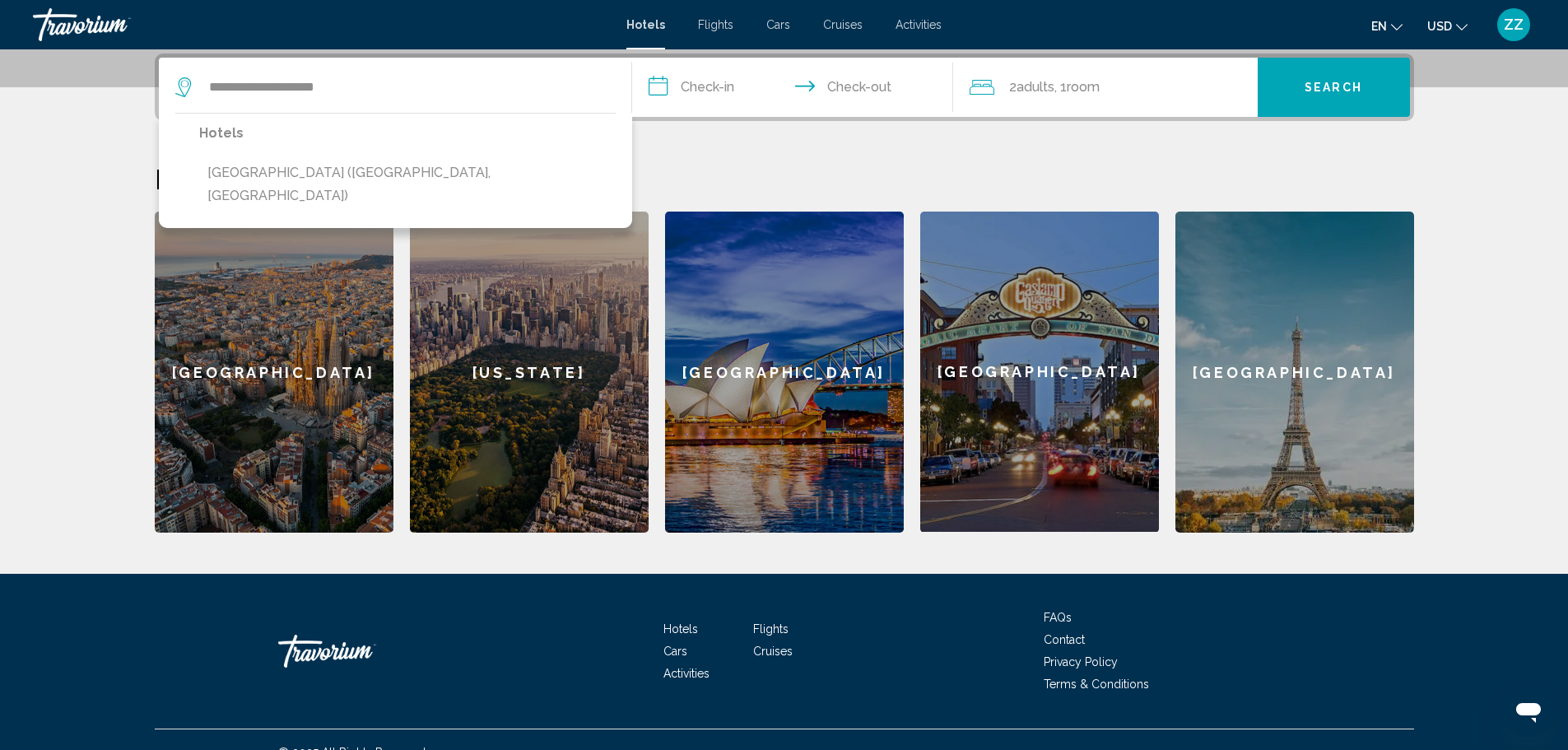
click at [726, 86] on input "**********" at bounding box center [796, 89] width 327 height 64
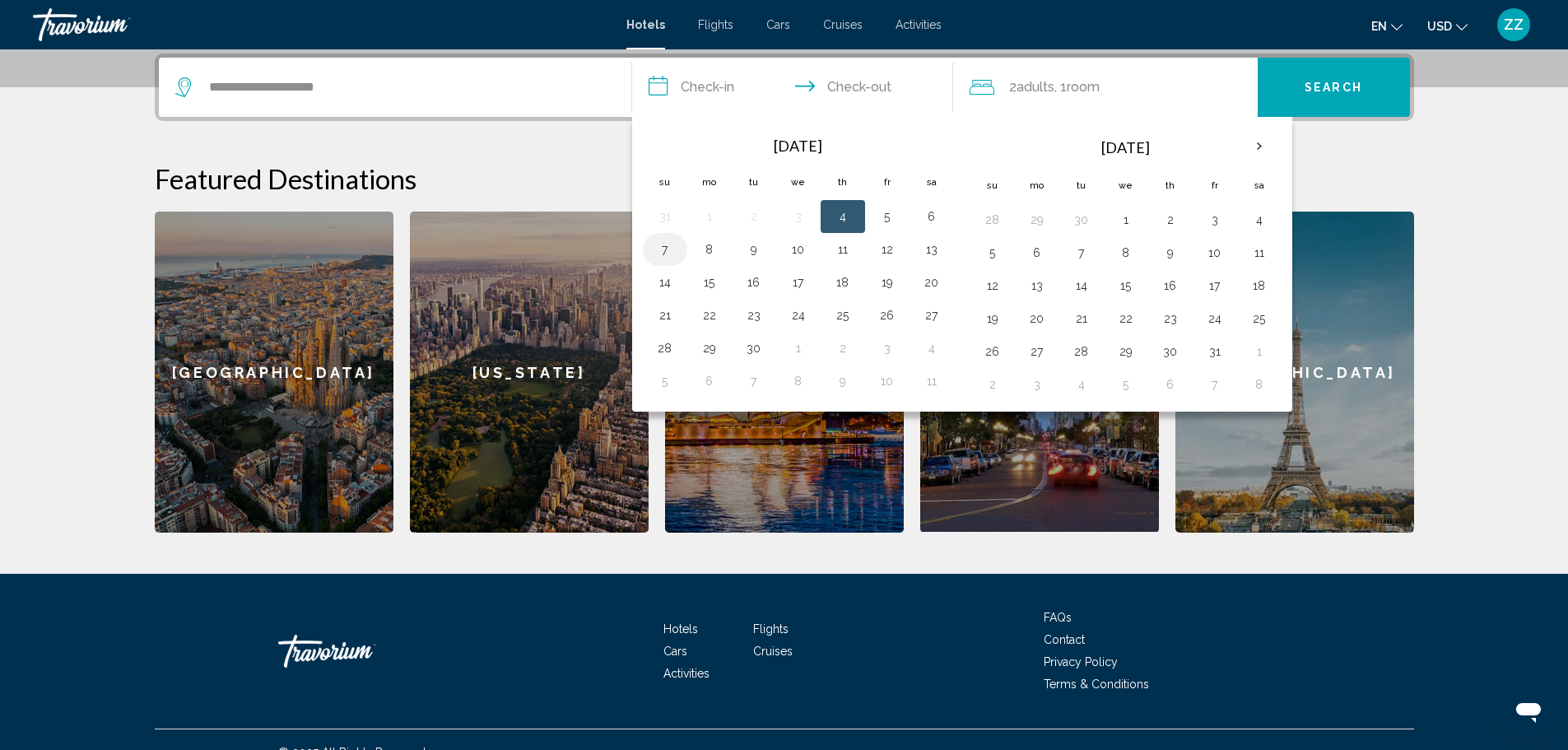
click at [661, 253] on button "7" at bounding box center [665, 250] width 27 height 23
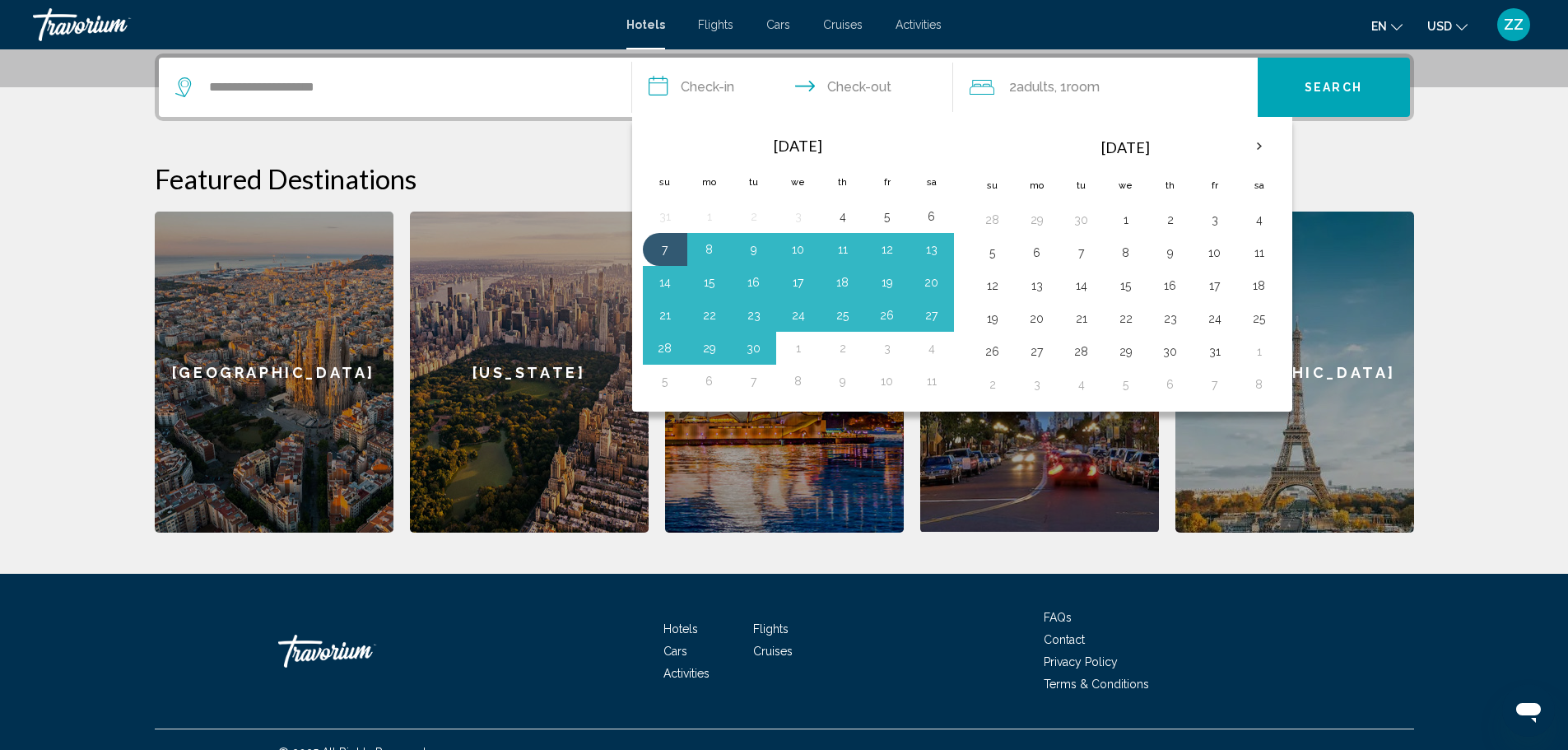
click at [1179, 115] on div "2 Adult Adults , 1 Room rooms" at bounding box center [1114, 87] width 288 height 59
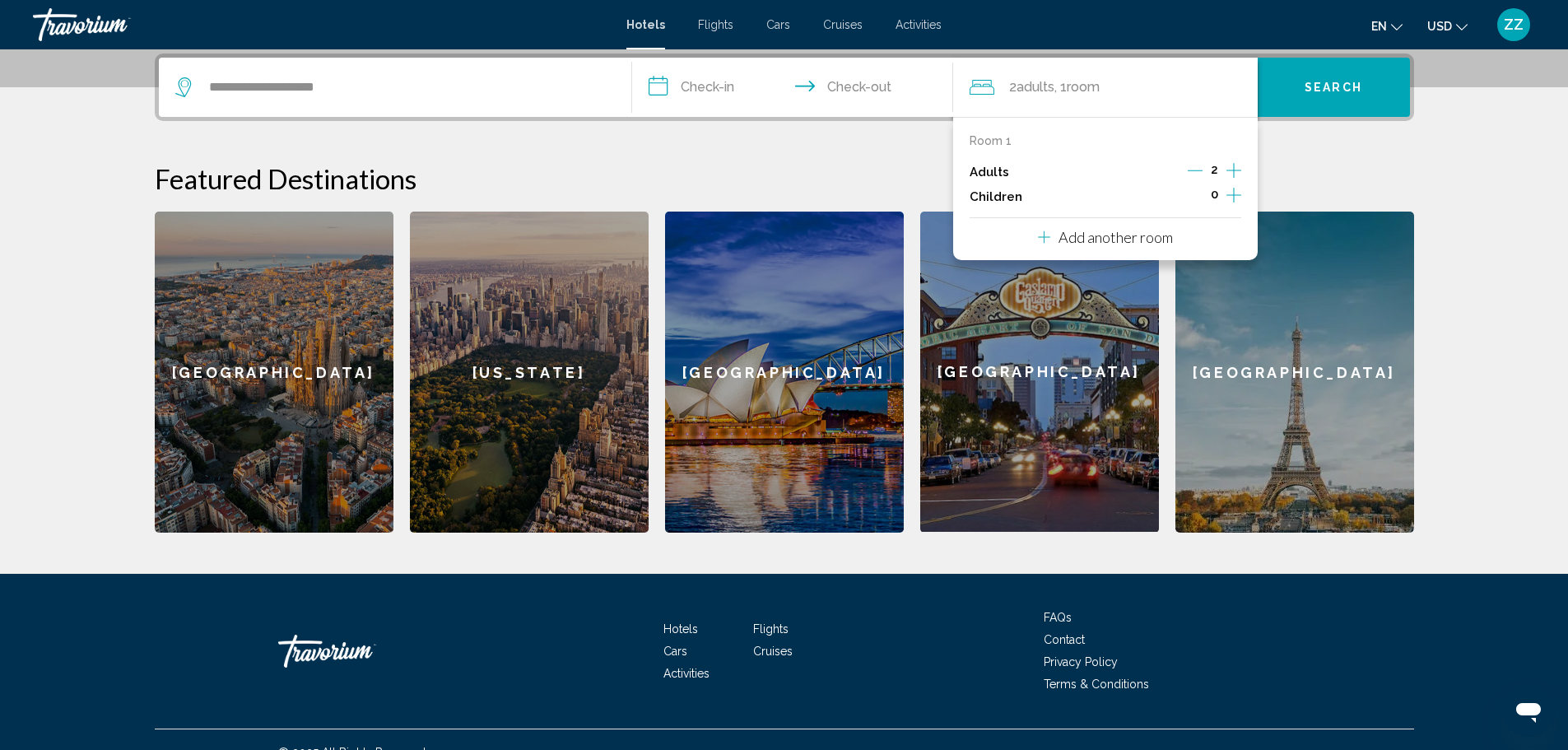
click at [726, 91] on input "**********" at bounding box center [796, 89] width 327 height 64
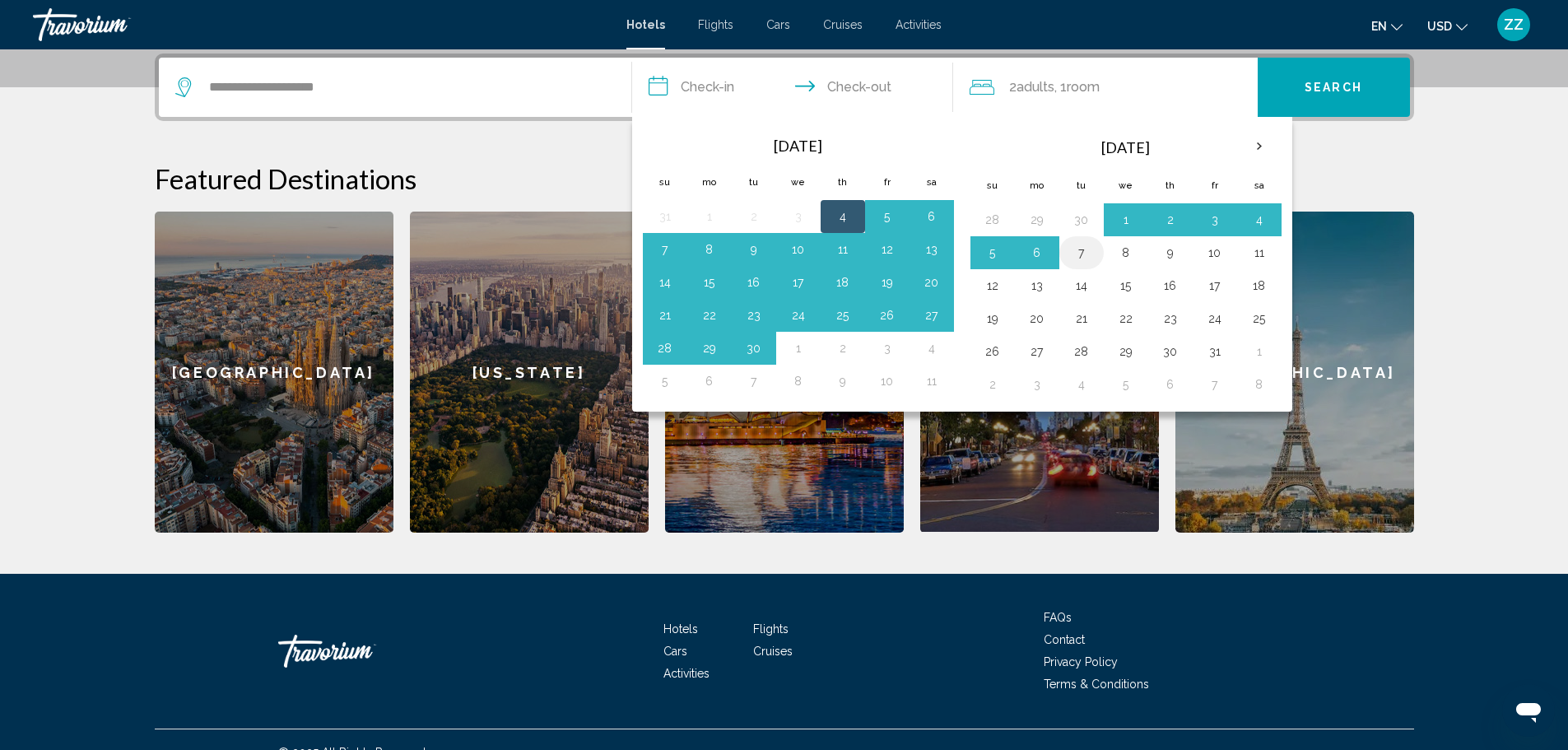
click at [1091, 260] on button "7" at bounding box center [1082, 253] width 27 height 23
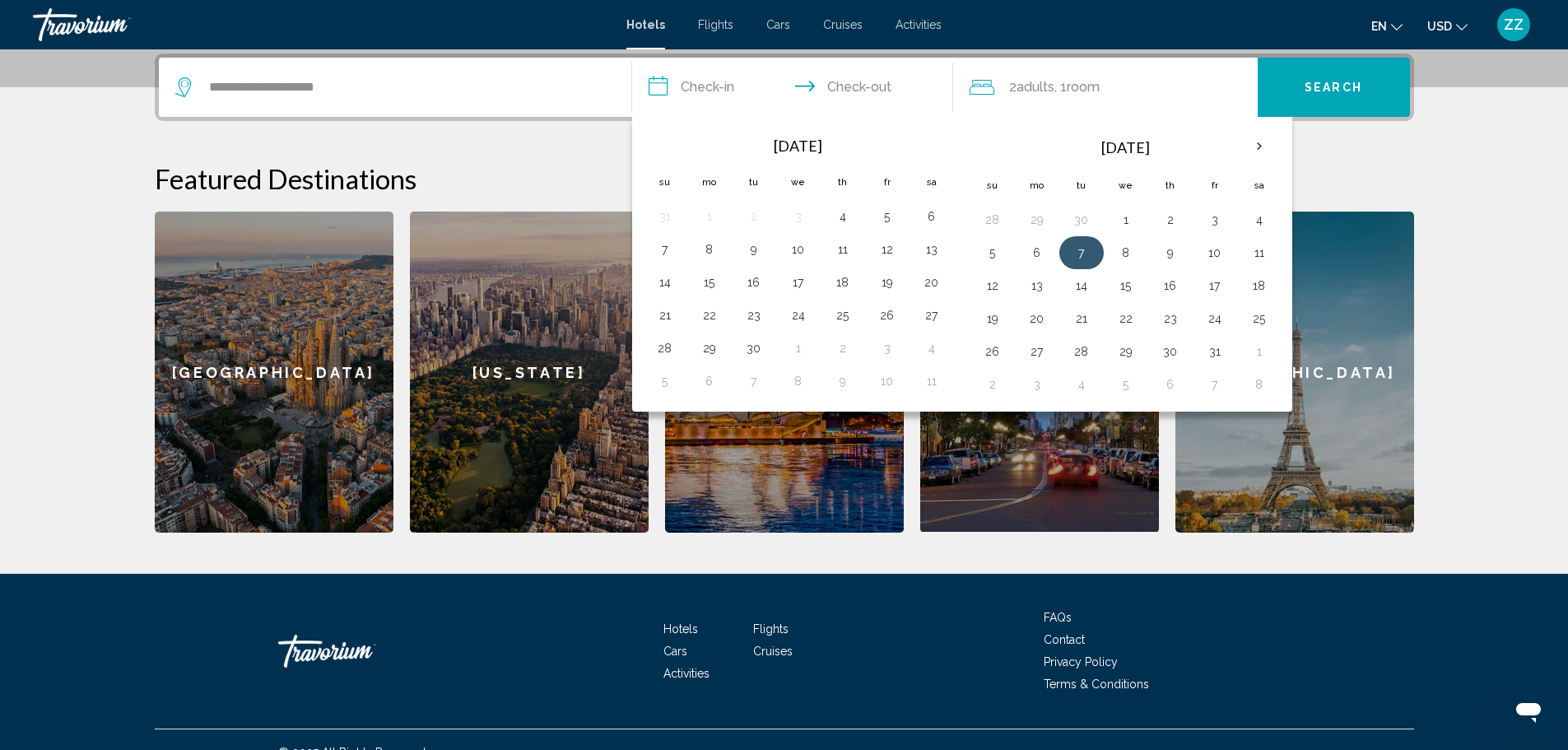
click at [1087, 256] on button "7" at bounding box center [1082, 253] width 27 height 23
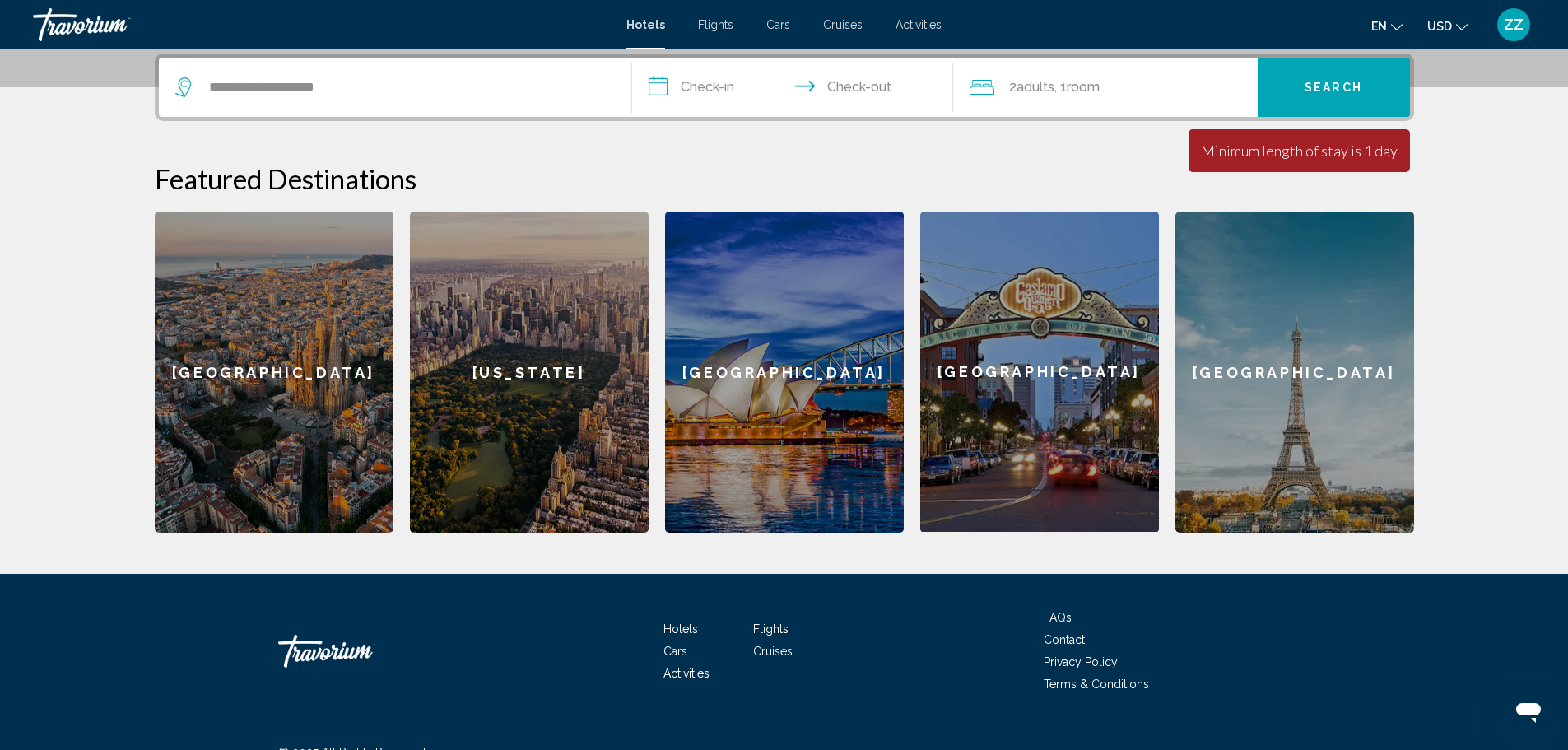
click at [718, 84] on input "**********" at bounding box center [796, 89] width 327 height 64
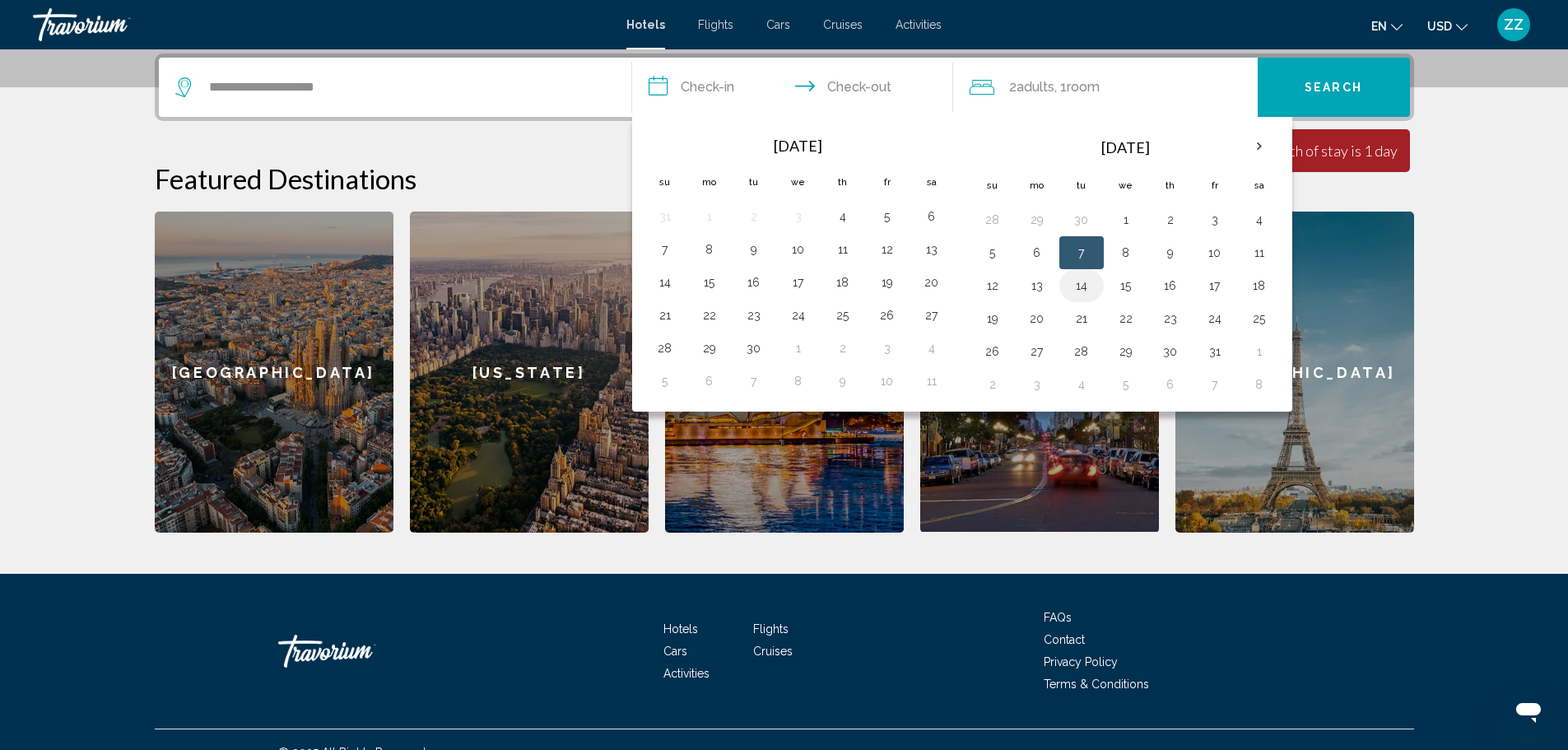
click at [1080, 288] on button "14" at bounding box center [1082, 286] width 27 height 23
click at [1086, 253] on button "7" at bounding box center [1082, 253] width 27 height 23
type input "**********"
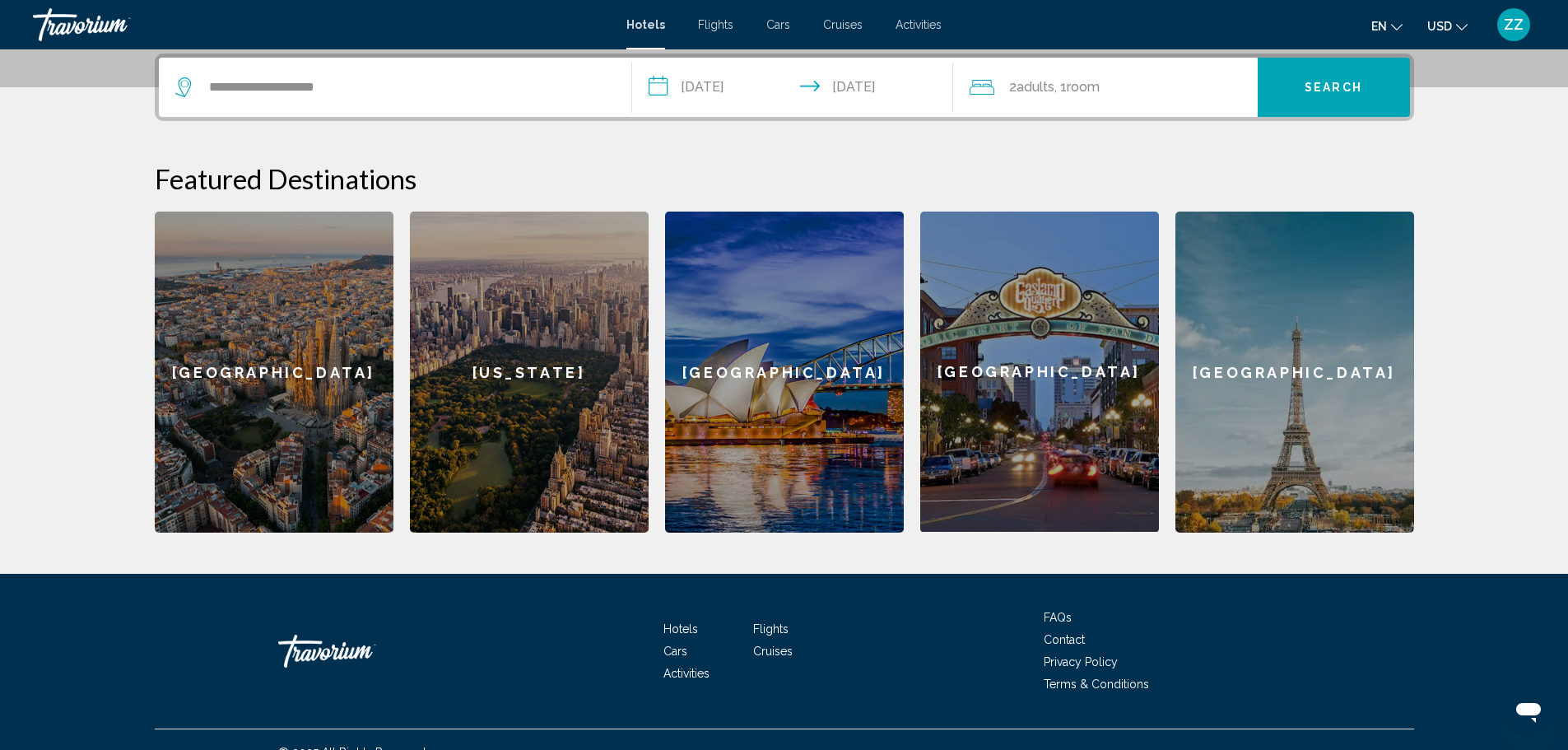
click at [1332, 97] on button "Search" at bounding box center [1334, 87] width 152 height 59
click at [1094, 100] on div "2 Adult Adults , 1 Room rooms" at bounding box center [1114, 87] width 288 height 59
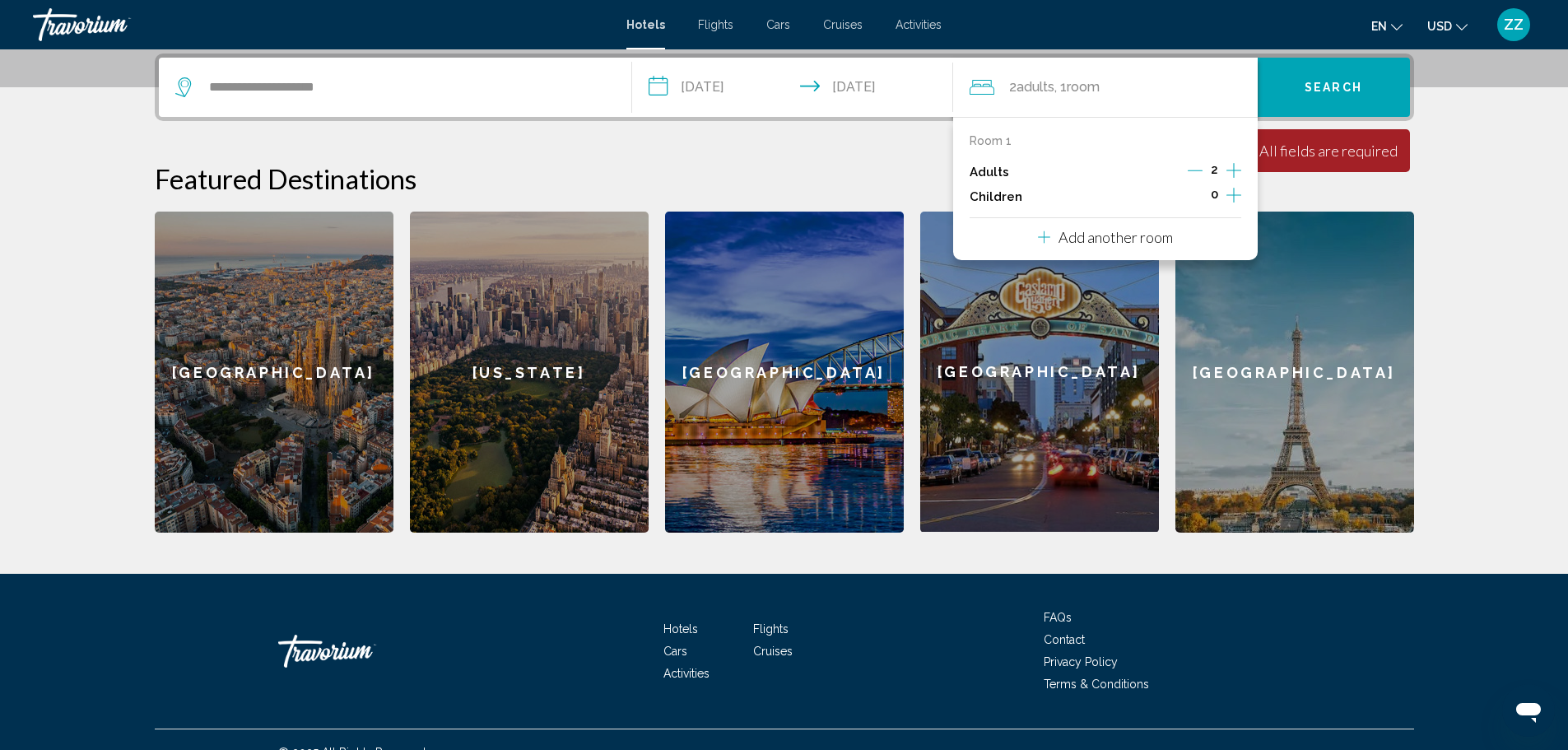
click at [1413, 210] on div "Featured Destinations [GEOGRAPHIC_DATA] [US_STATE] [GEOGRAPHIC_DATA] [GEOGRAPHI…" at bounding box center [784, 347] width 1260 height 370
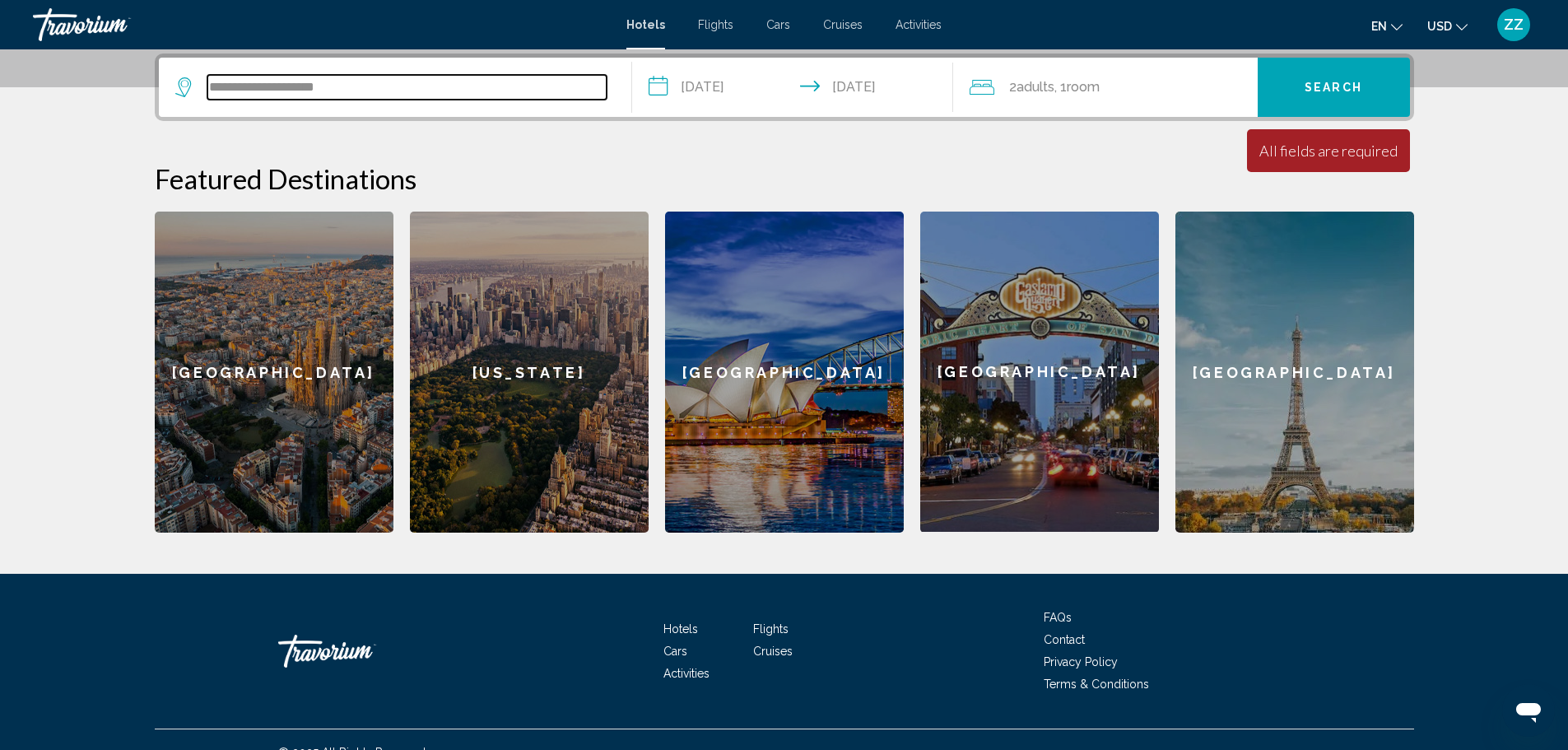
click at [378, 79] on input "**********" at bounding box center [407, 88] width 399 height 25
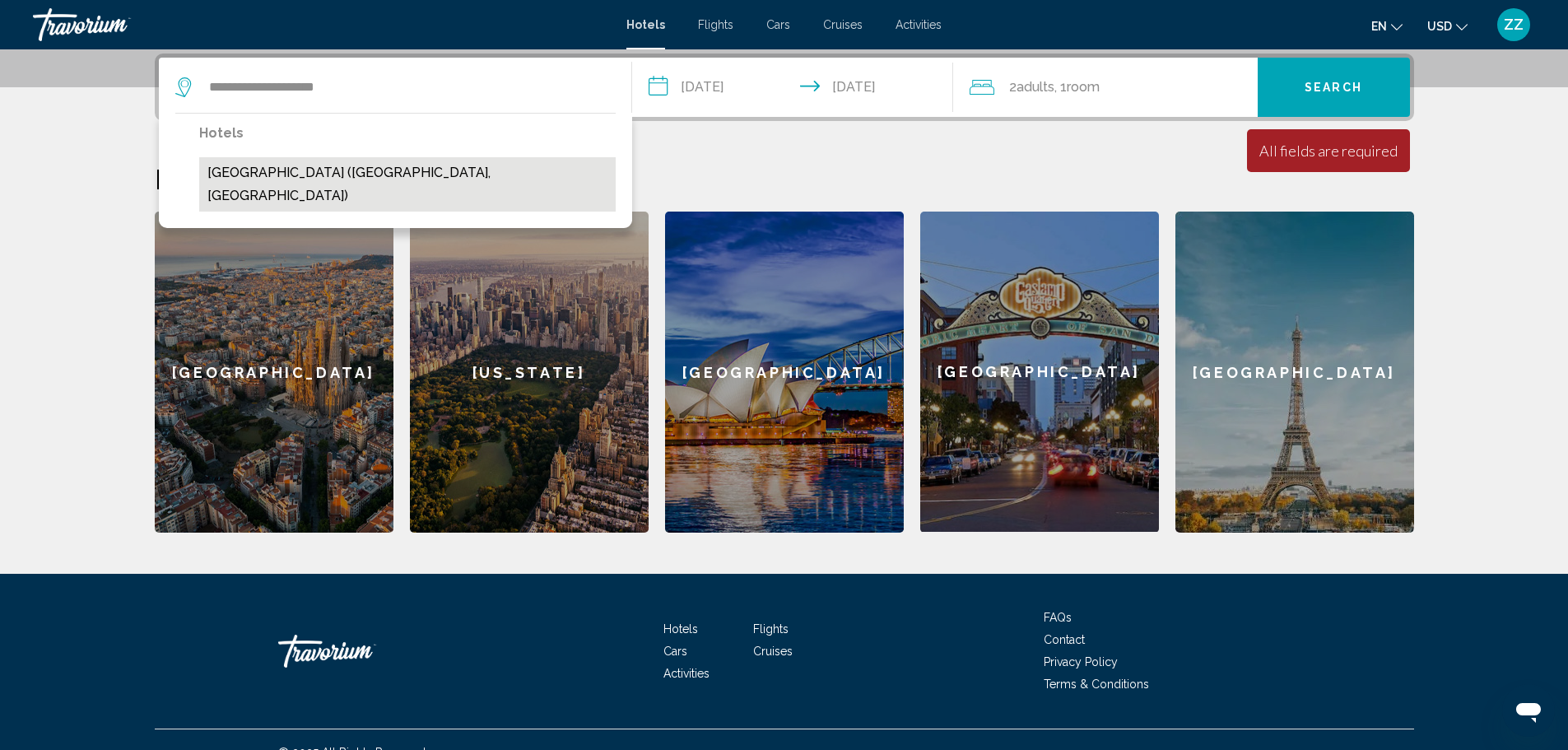
click at [372, 175] on button "[GEOGRAPHIC_DATA] ([GEOGRAPHIC_DATA], [GEOGRAPHIC_DATA])" at bounding box center [407, 184] width 417 height 54
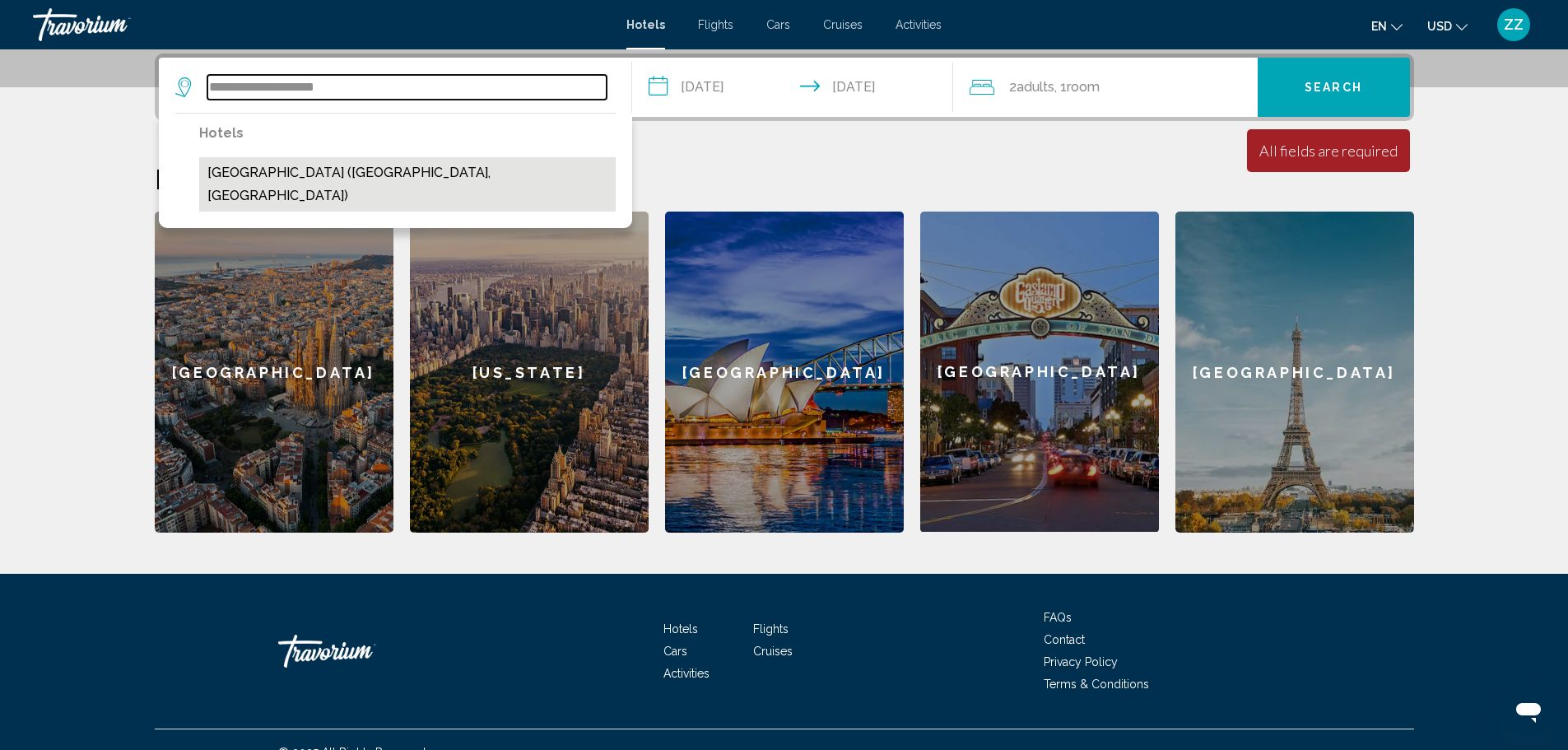
type input "**********"
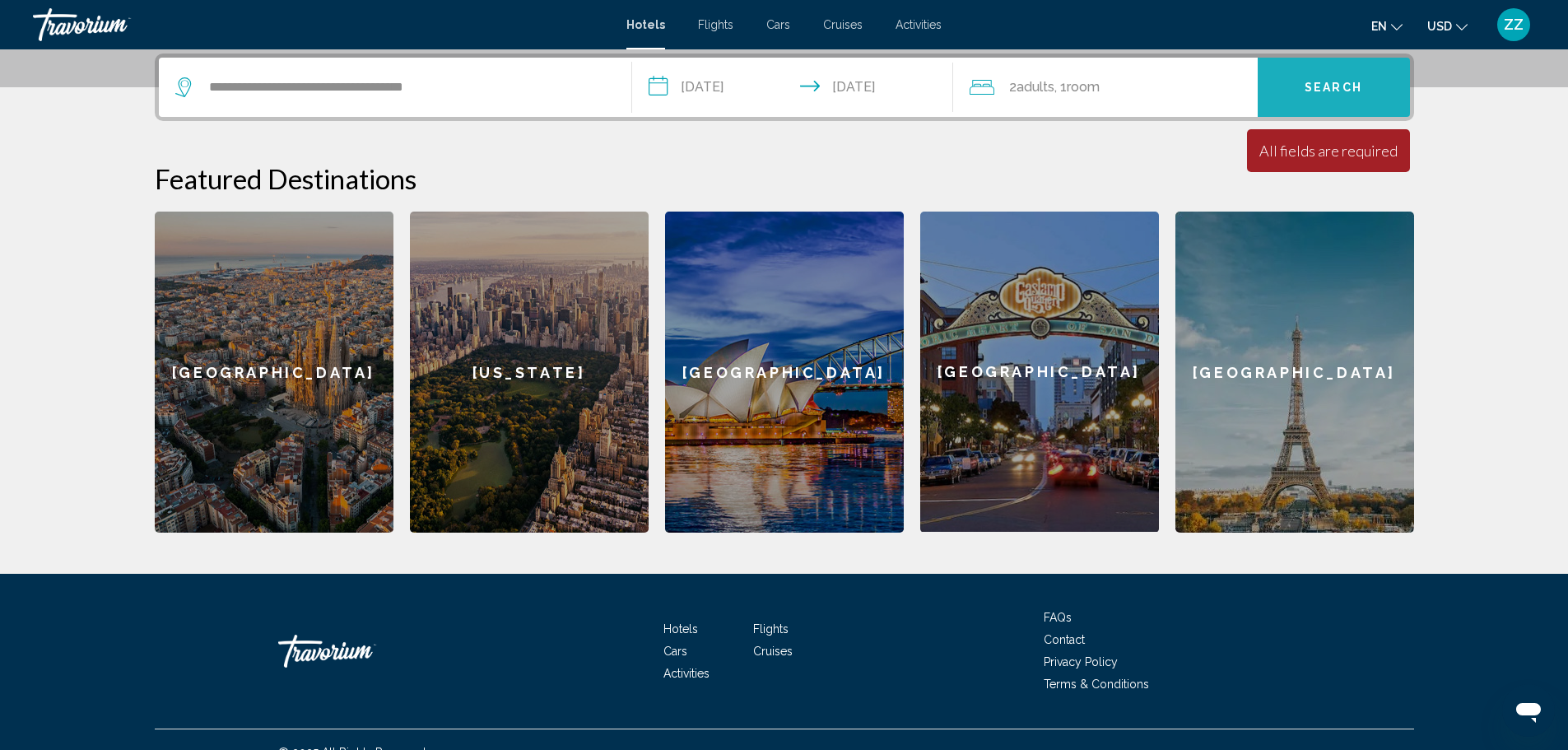
click at [1324, 92] on span "Search" at bounding box center [1333, 89] width 58 height 13
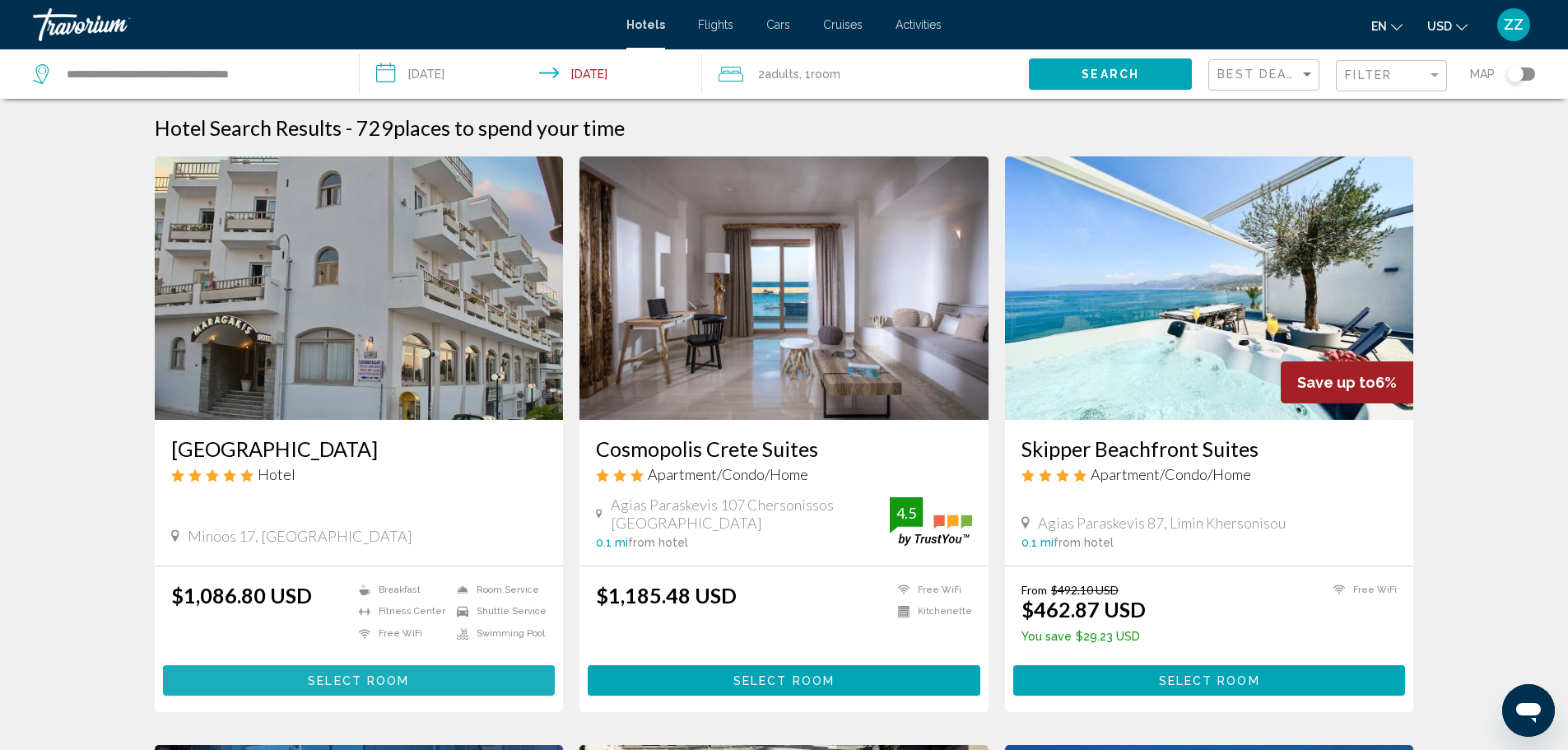
click at [389, 675] on span "Select Room" at bounding box center [358, 681] width 101 height 13
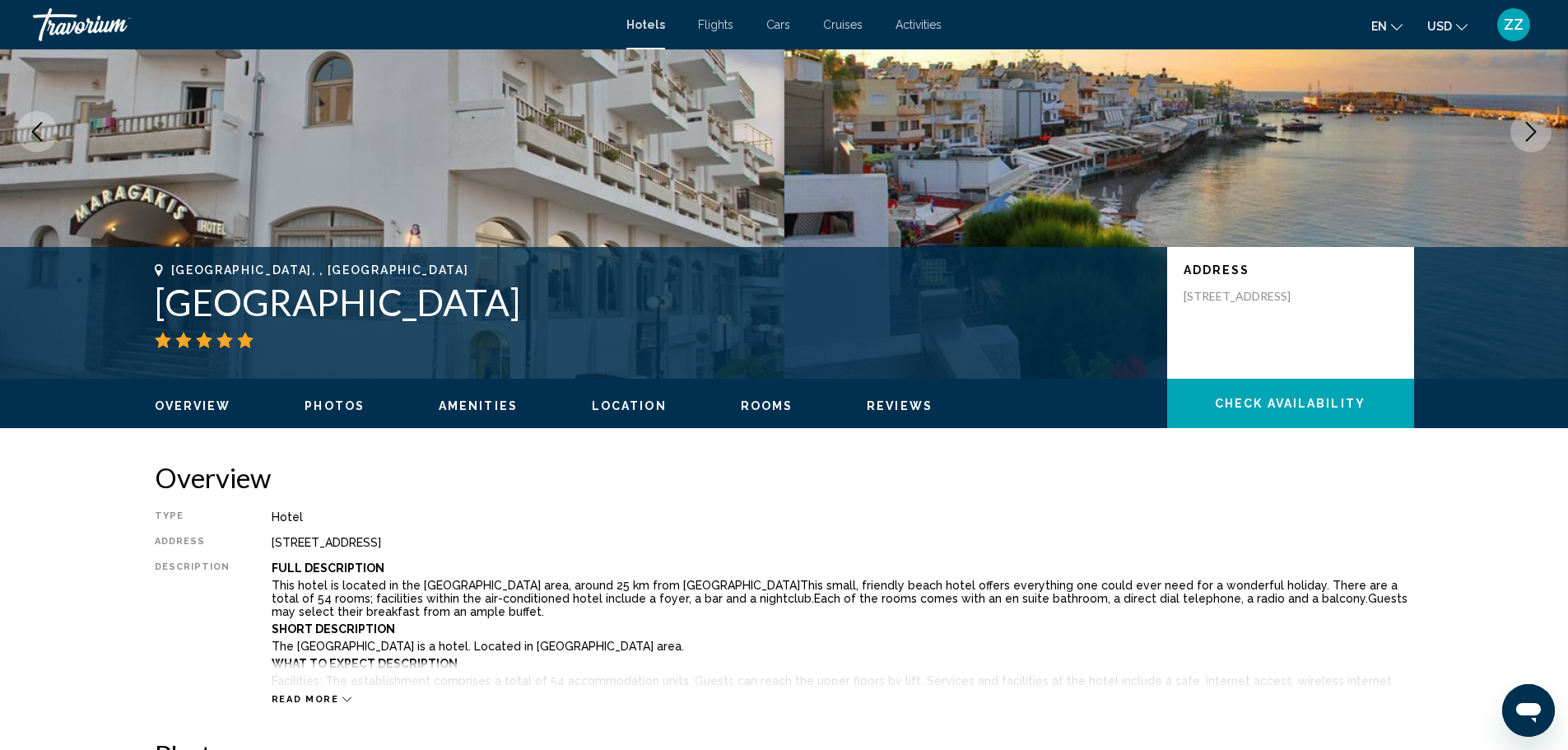
scroll to position [247, 0]
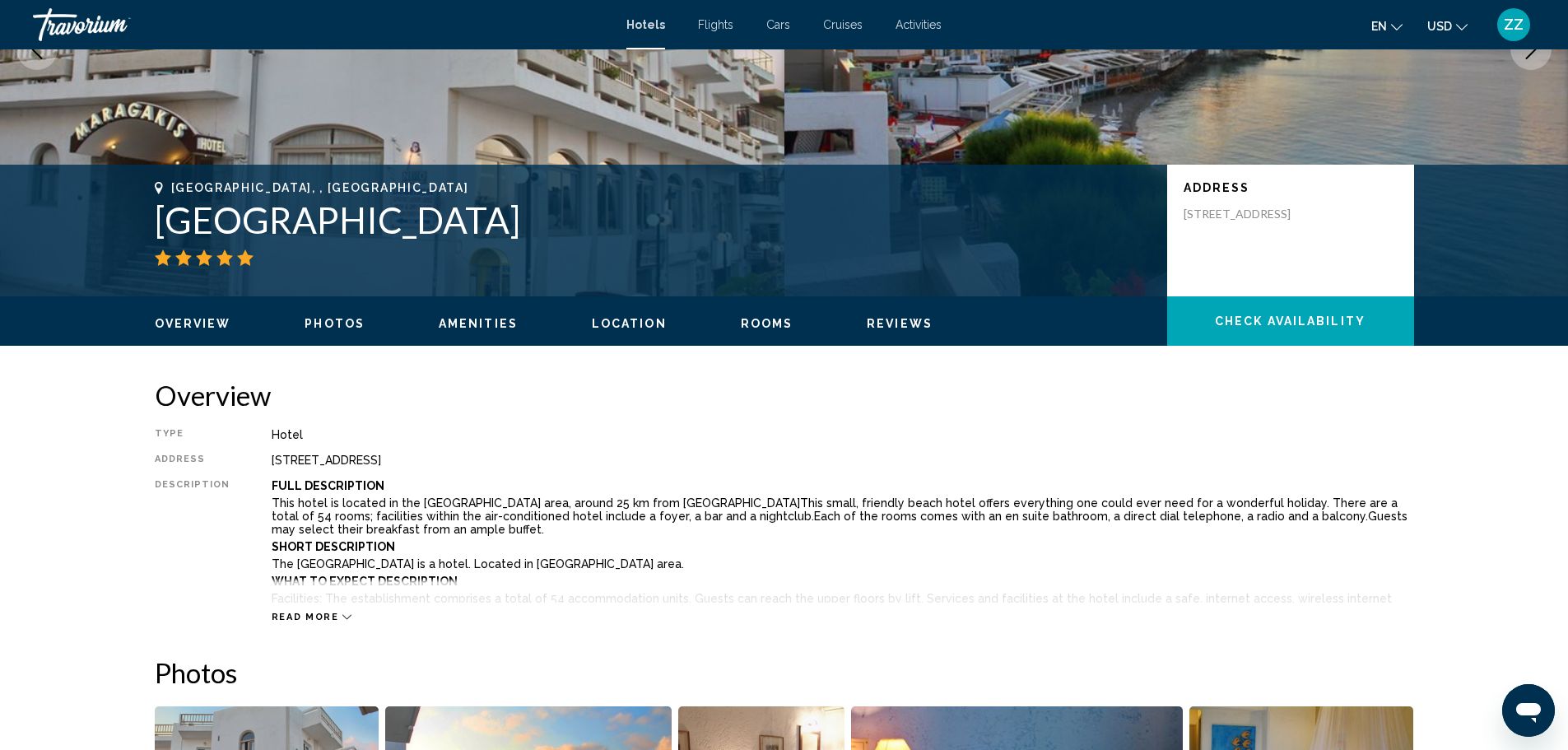
click at [343, 618] on icon "Main content" at bounding box center [347, 616] width 9 height 9
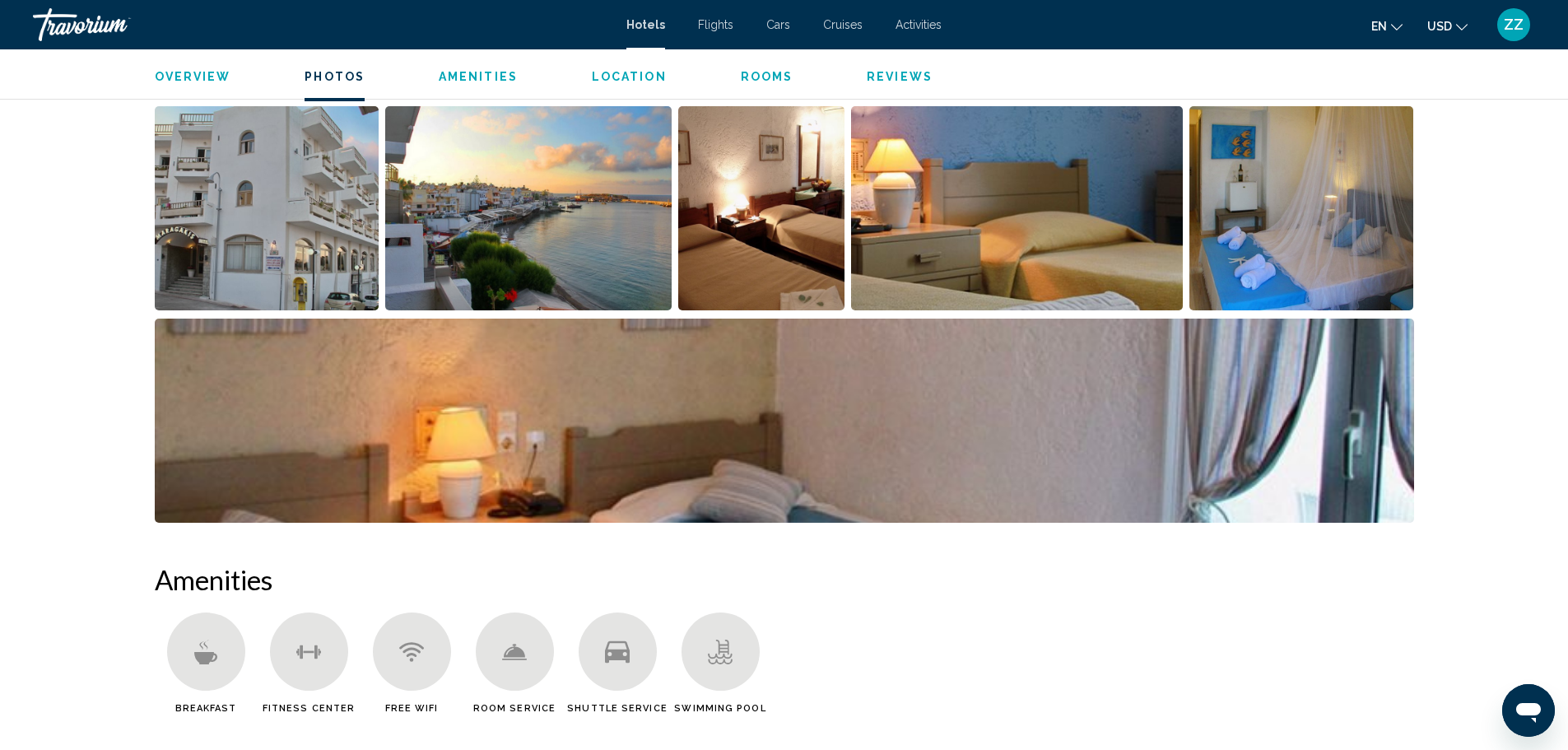
scroll to position [1152, 0]
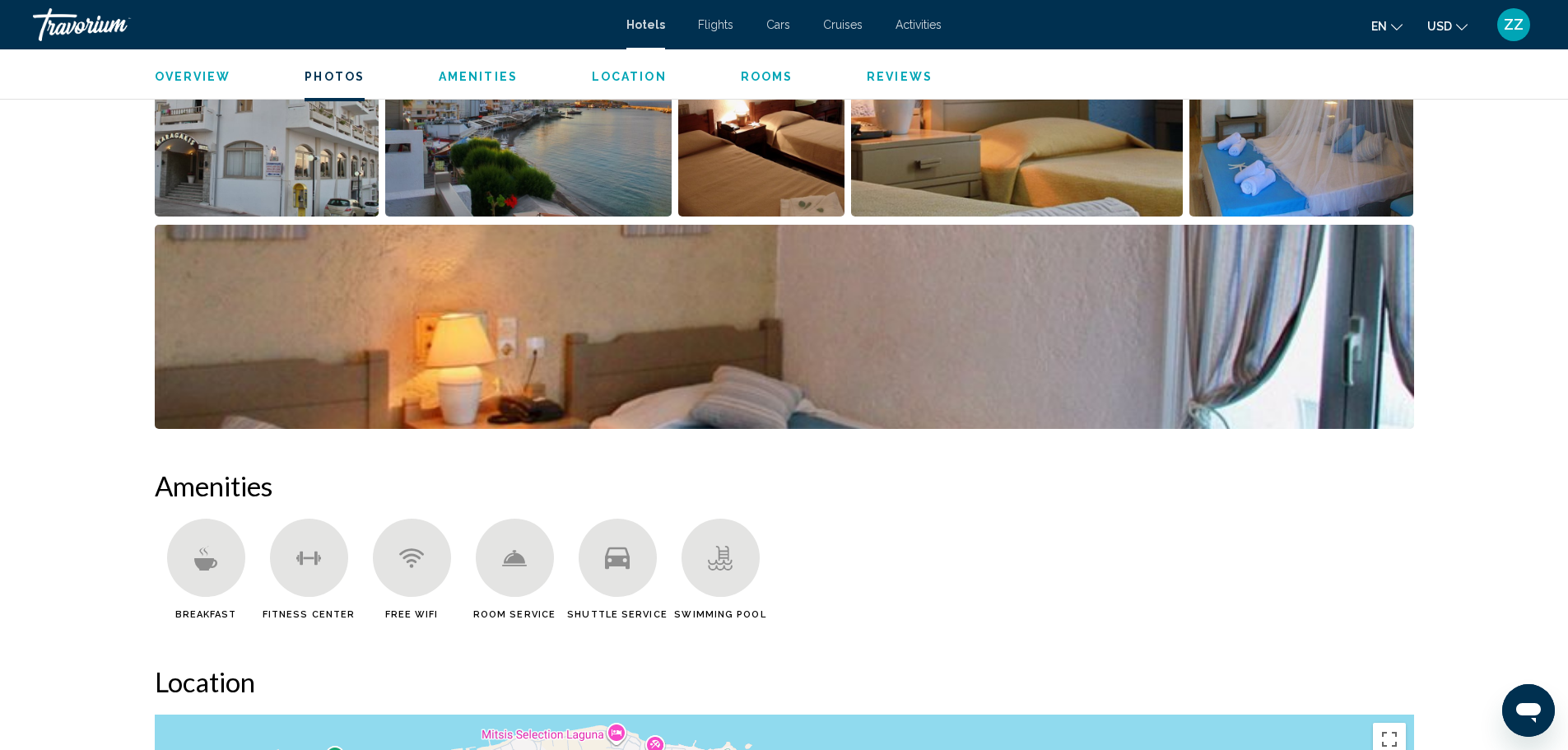
click at [193, 561] on div "Main content" at bounding box center [206, 558] width 79 height 79
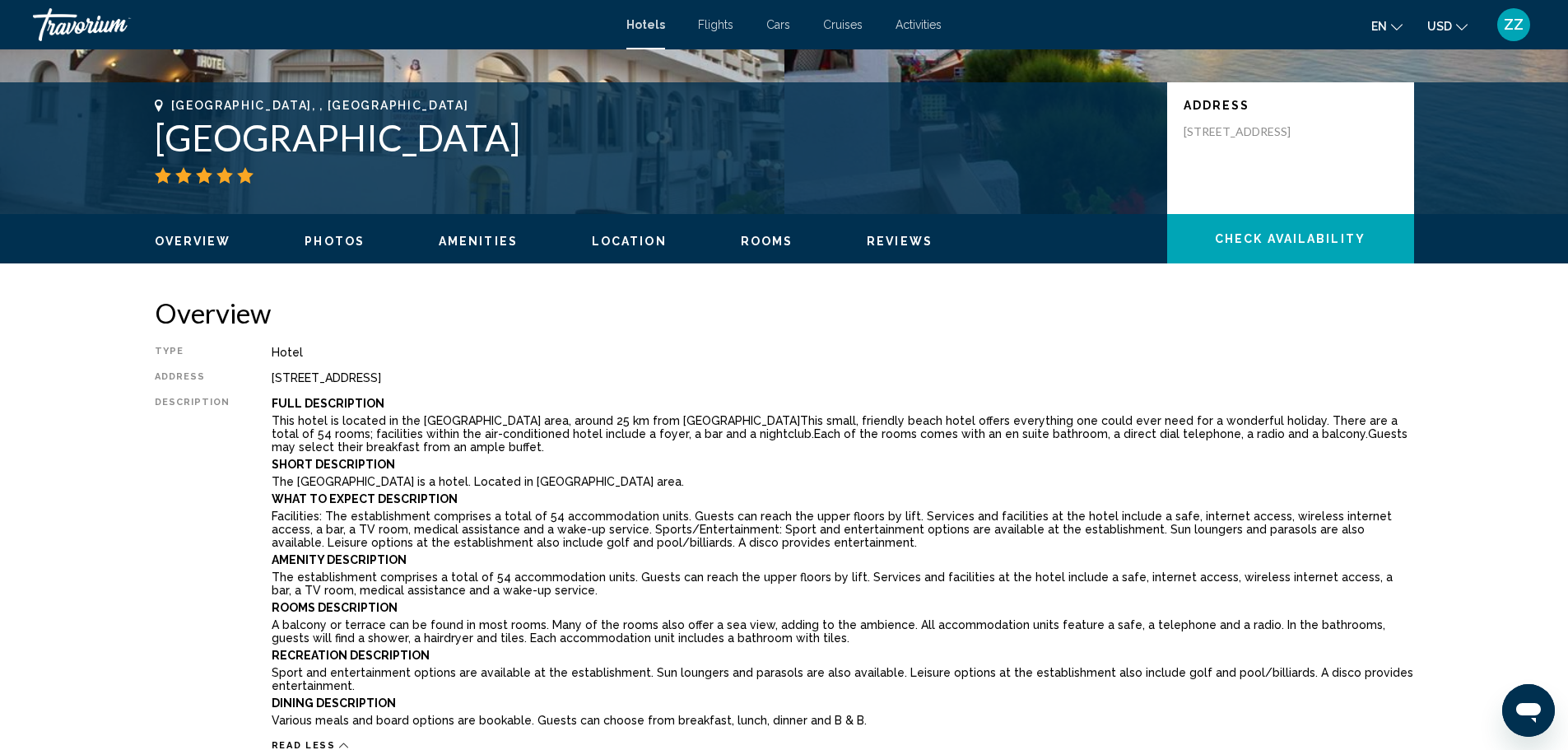
scroll to position [0, 0]
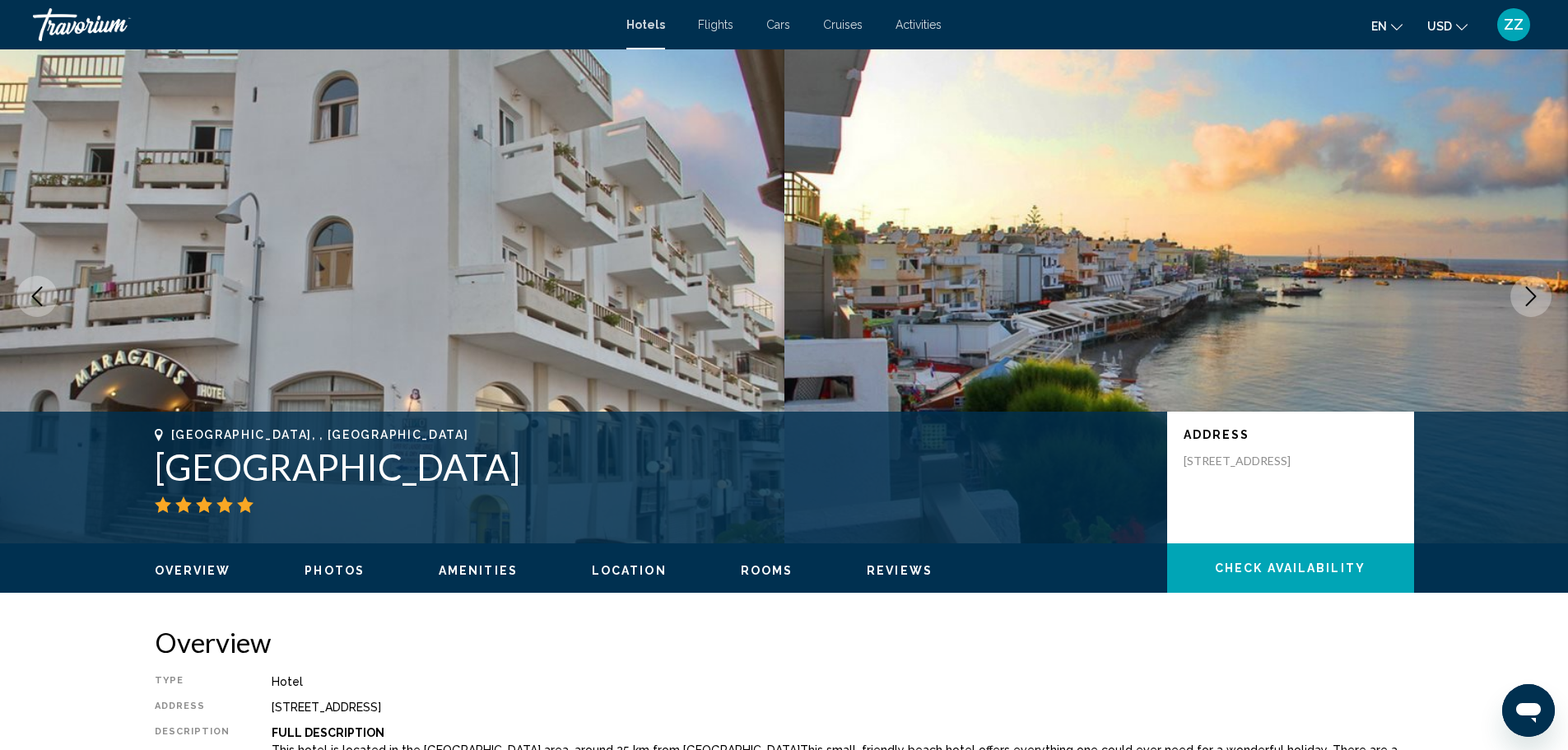
click at [616, 350] on img "Main content" at bounding box center [392, 296] width 784 height 494
click at [617, 350] on img "Main content" at bounding box center [392, 296] width 784 height 494
click at [1532, 296] on icon "Next image" at bounding box center [1531, 296] width 20 height 20
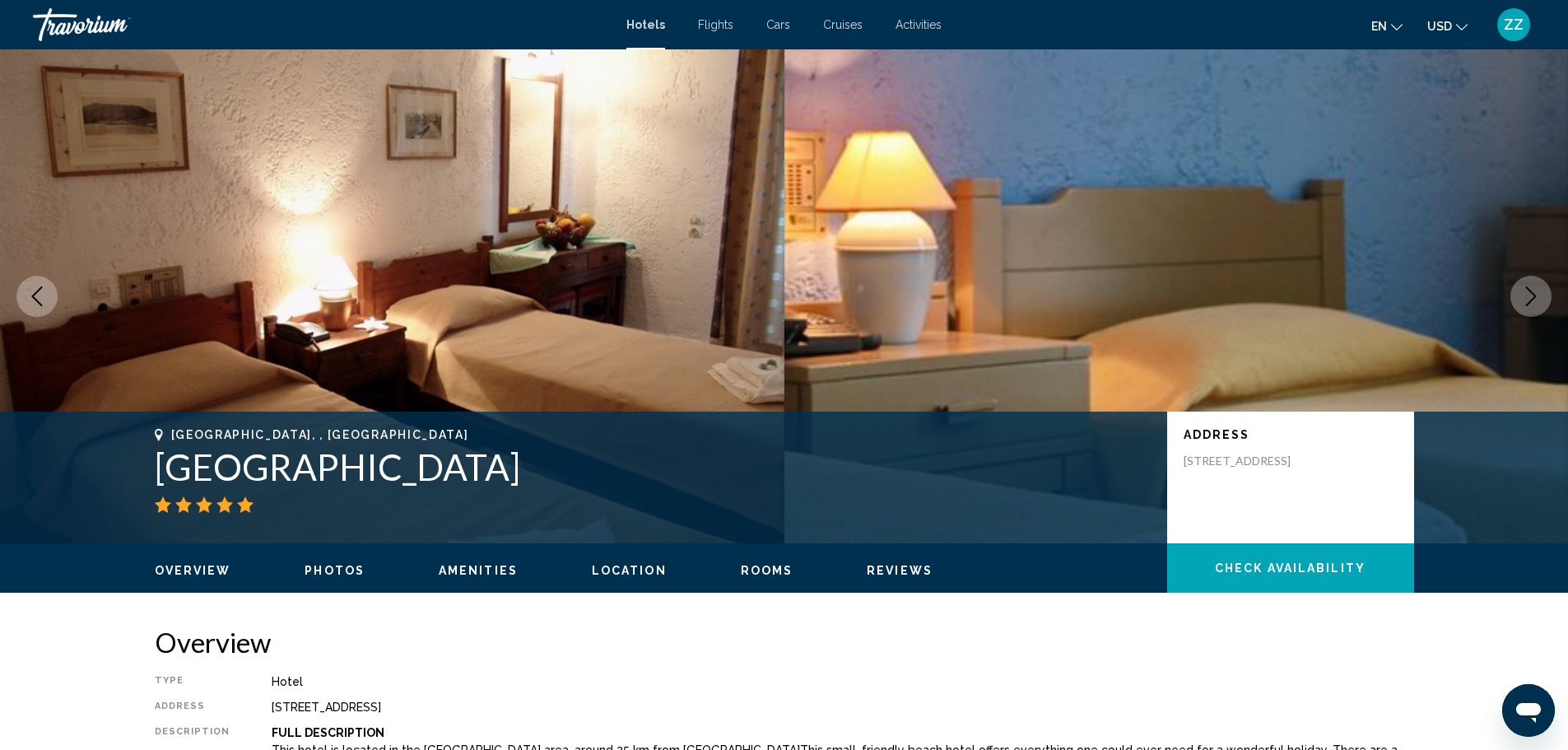
click at [1532, 296] on icon "Next image" at bounding box center [1531, 296] width 20 height 20
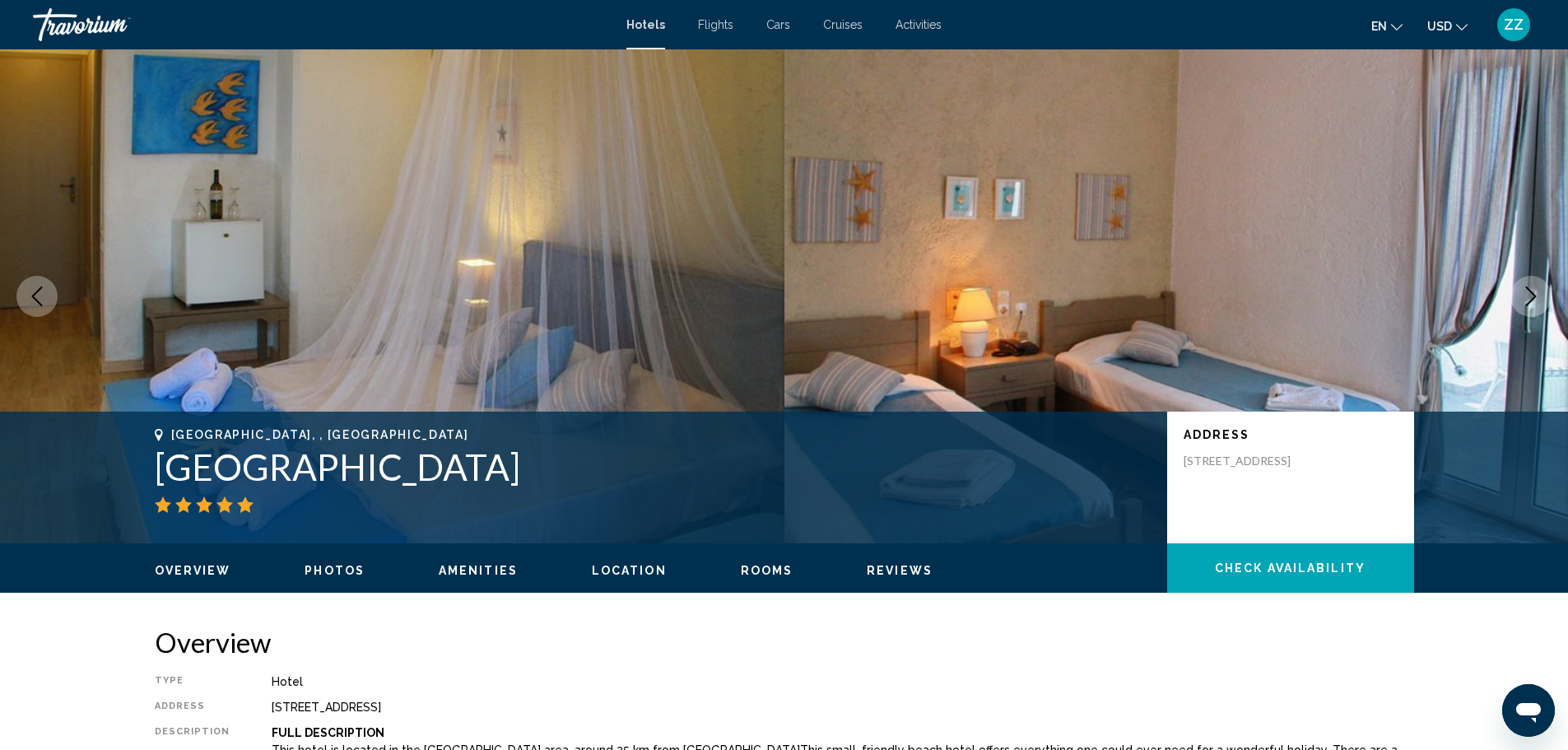
click at [1532, 296] on icon "Next image" at bounding box center [1531, 296] width 20 height 20
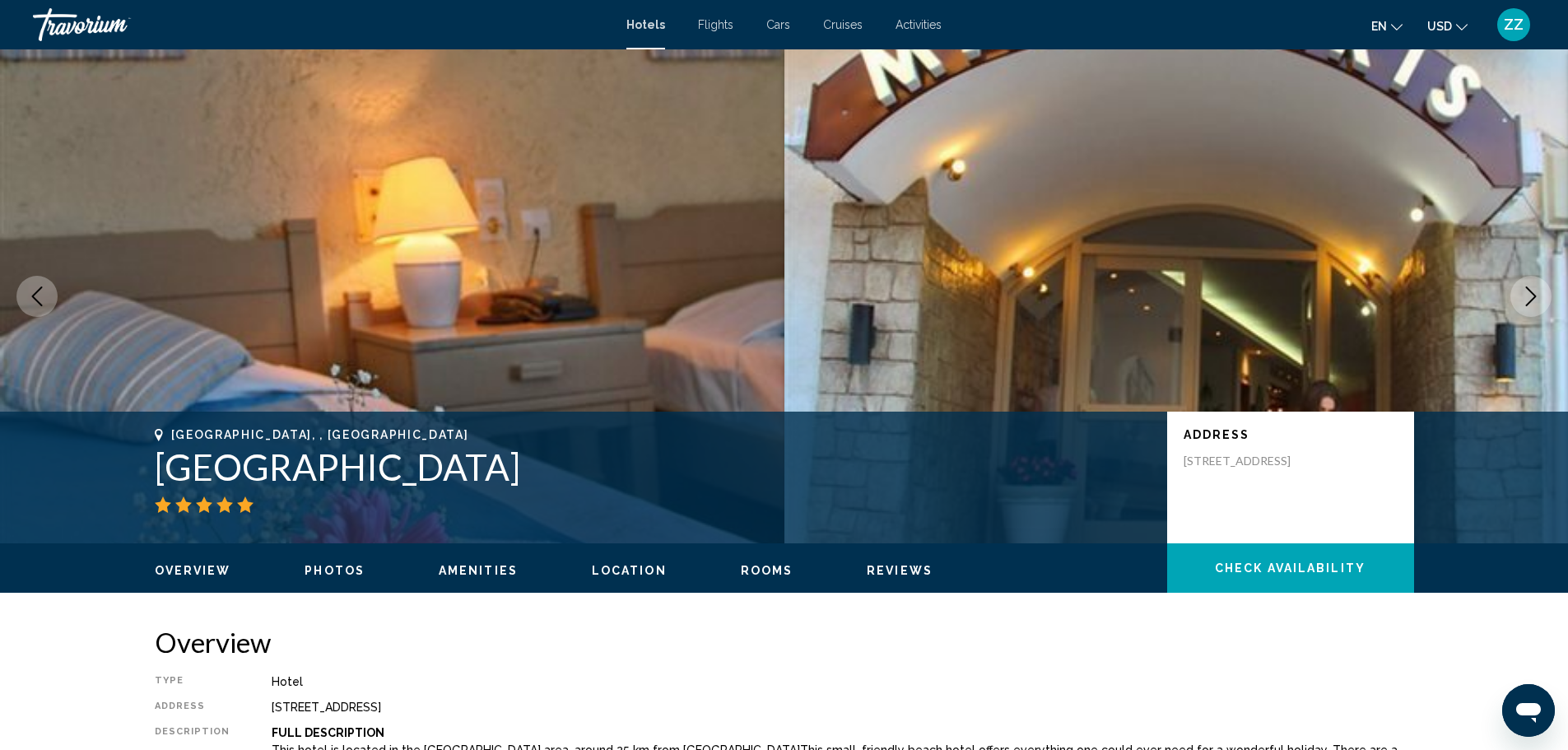
click at [1532, 296] on icon "Next image" at bounding box center [1531, 296] width 20 height 20
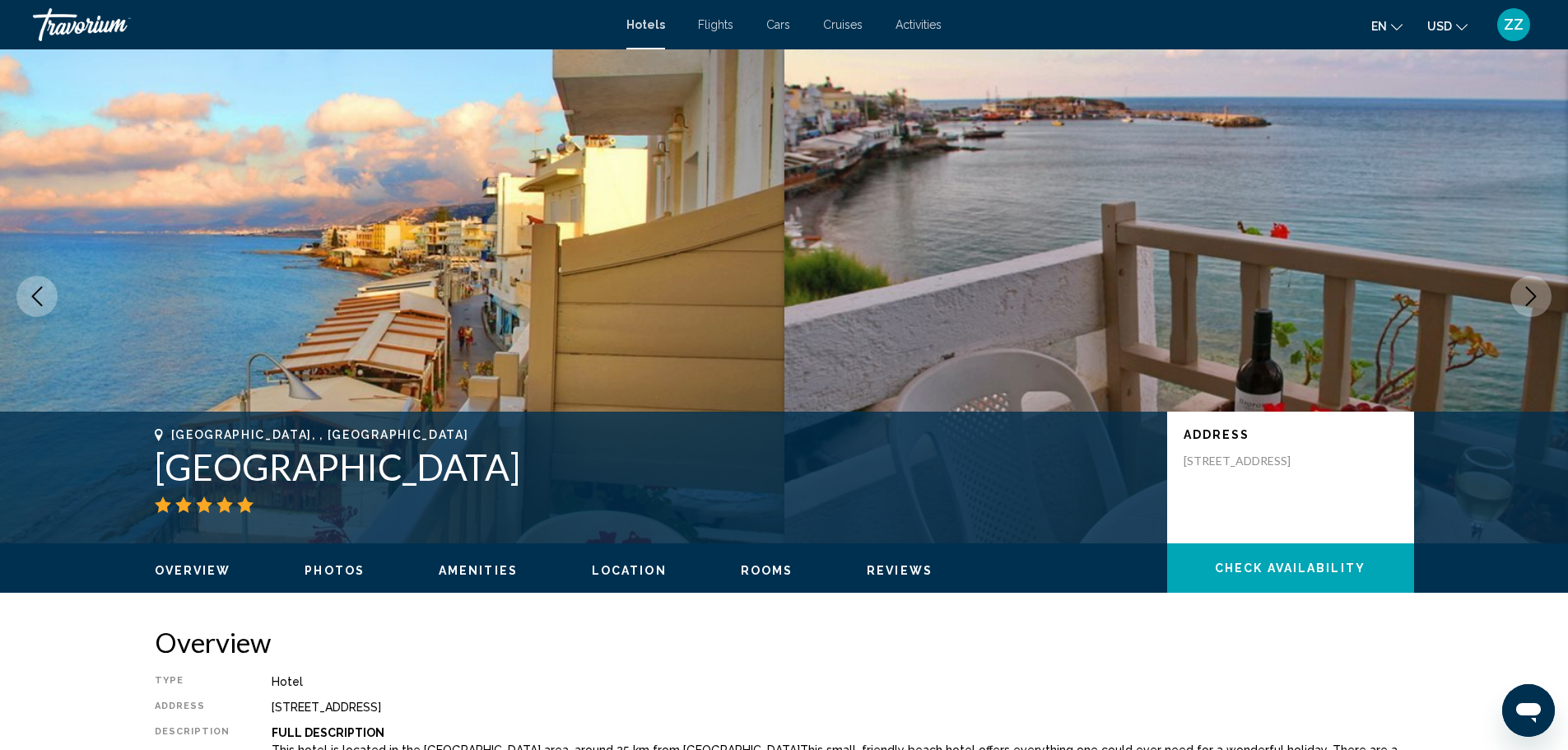
click at [1532, 296] on icon "Next image" at bounding box center [1531, 296] width 20 height 20
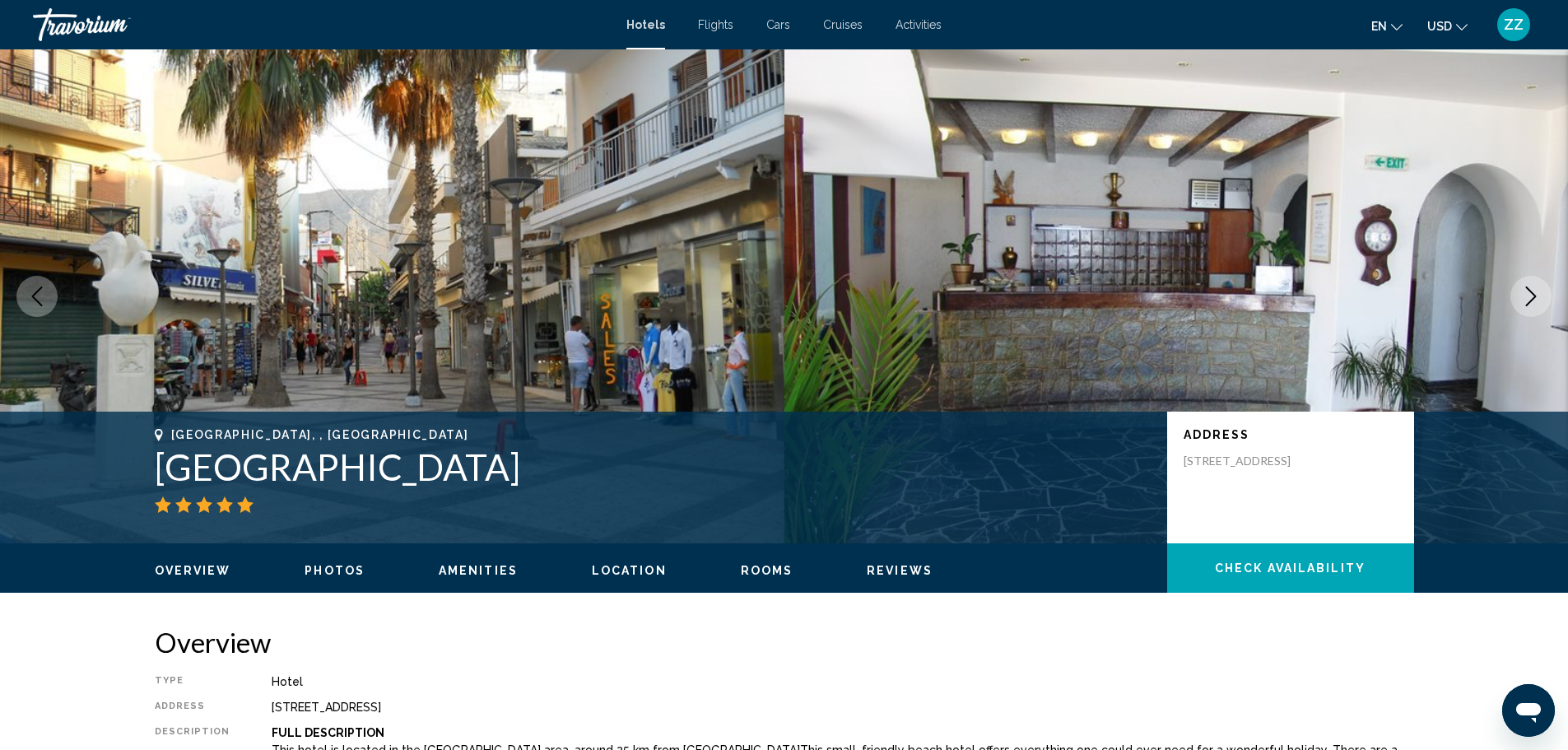
click at [1532, 296] on icon "Next image" at bounding box center [1531, 296] width 20 height 20
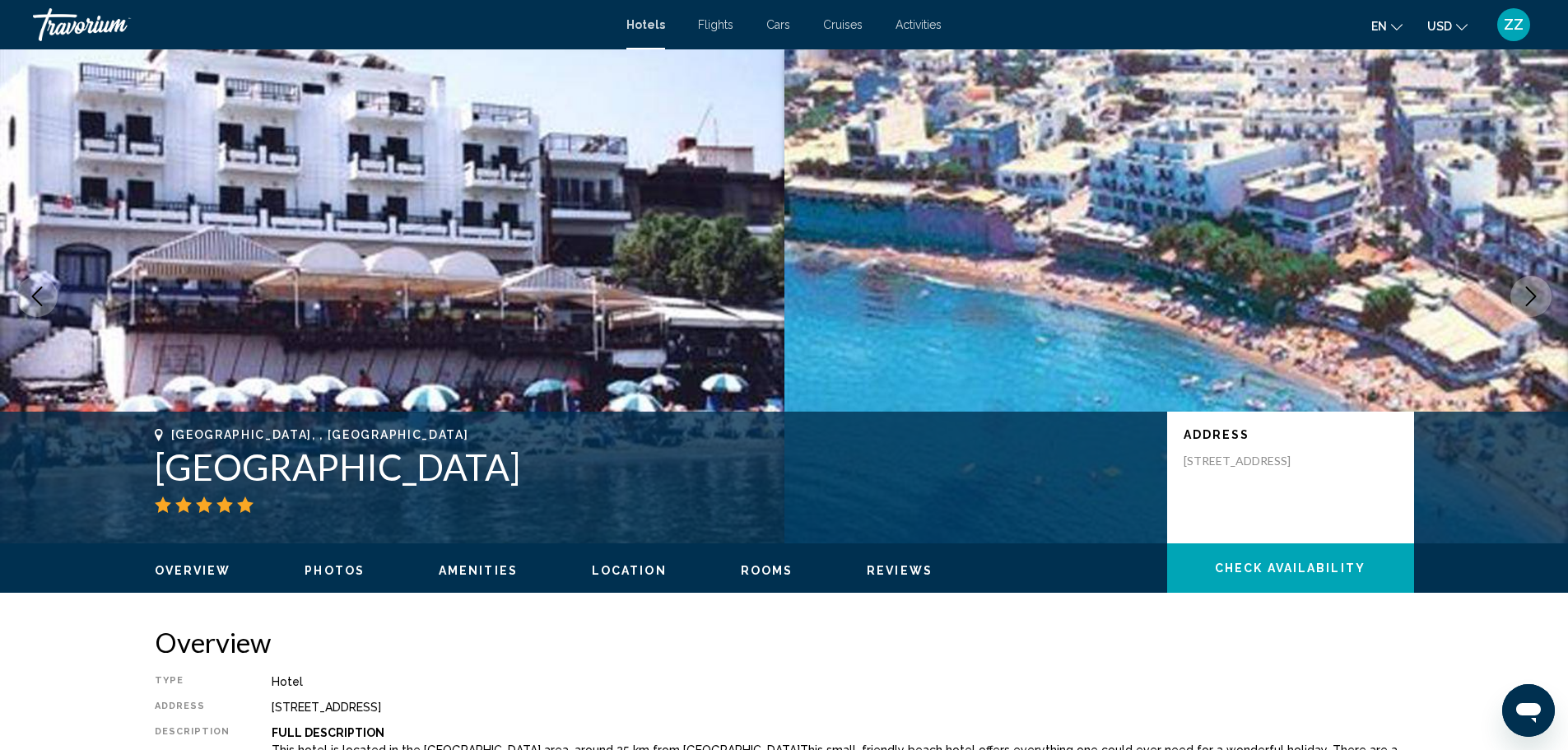
click at [1532, 296] on icon "Next image" at bounding box center [1531, 296] width 20 height 20
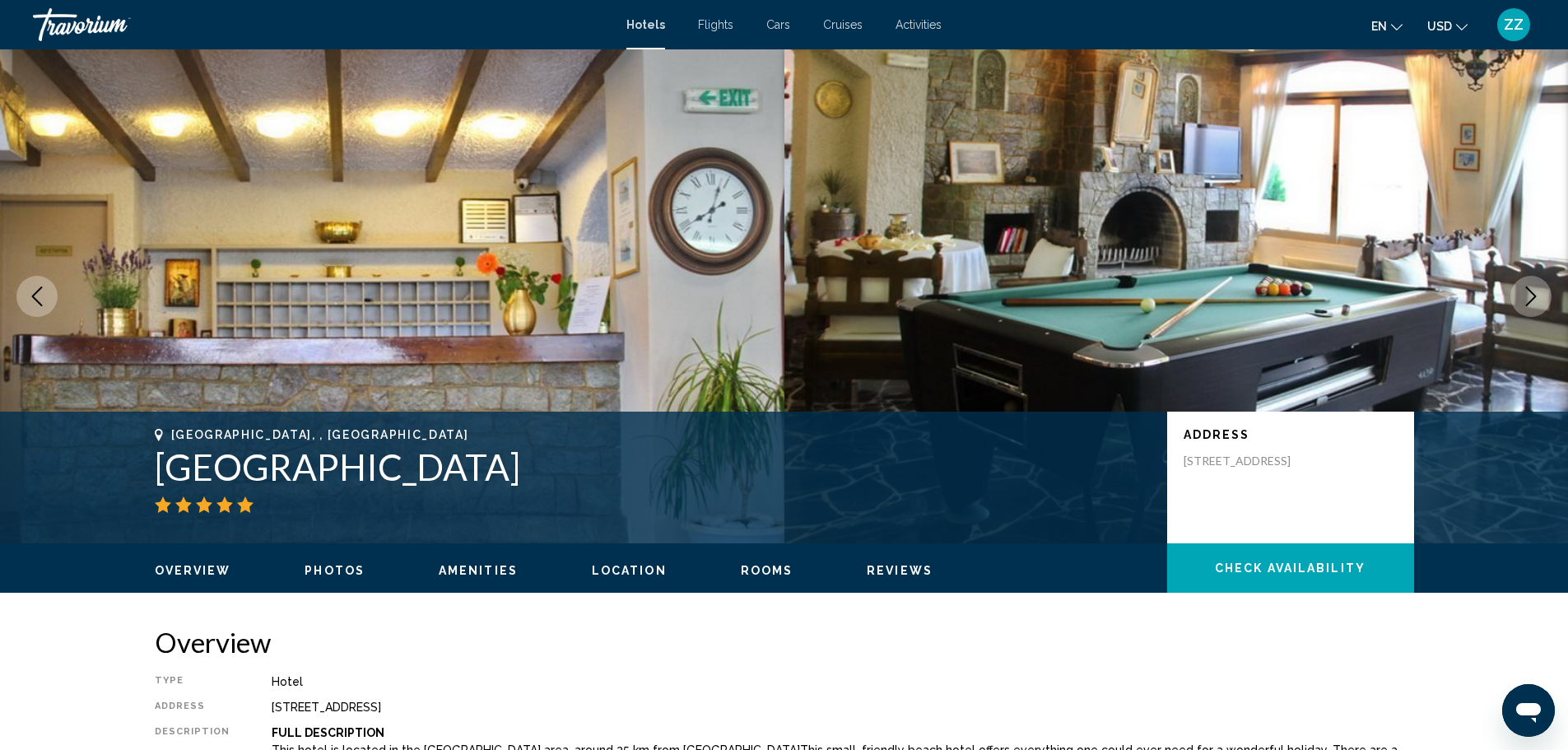
click at [1532, 296] on icon "Next image" at bounding box center [1531, 296] width 20 height 20
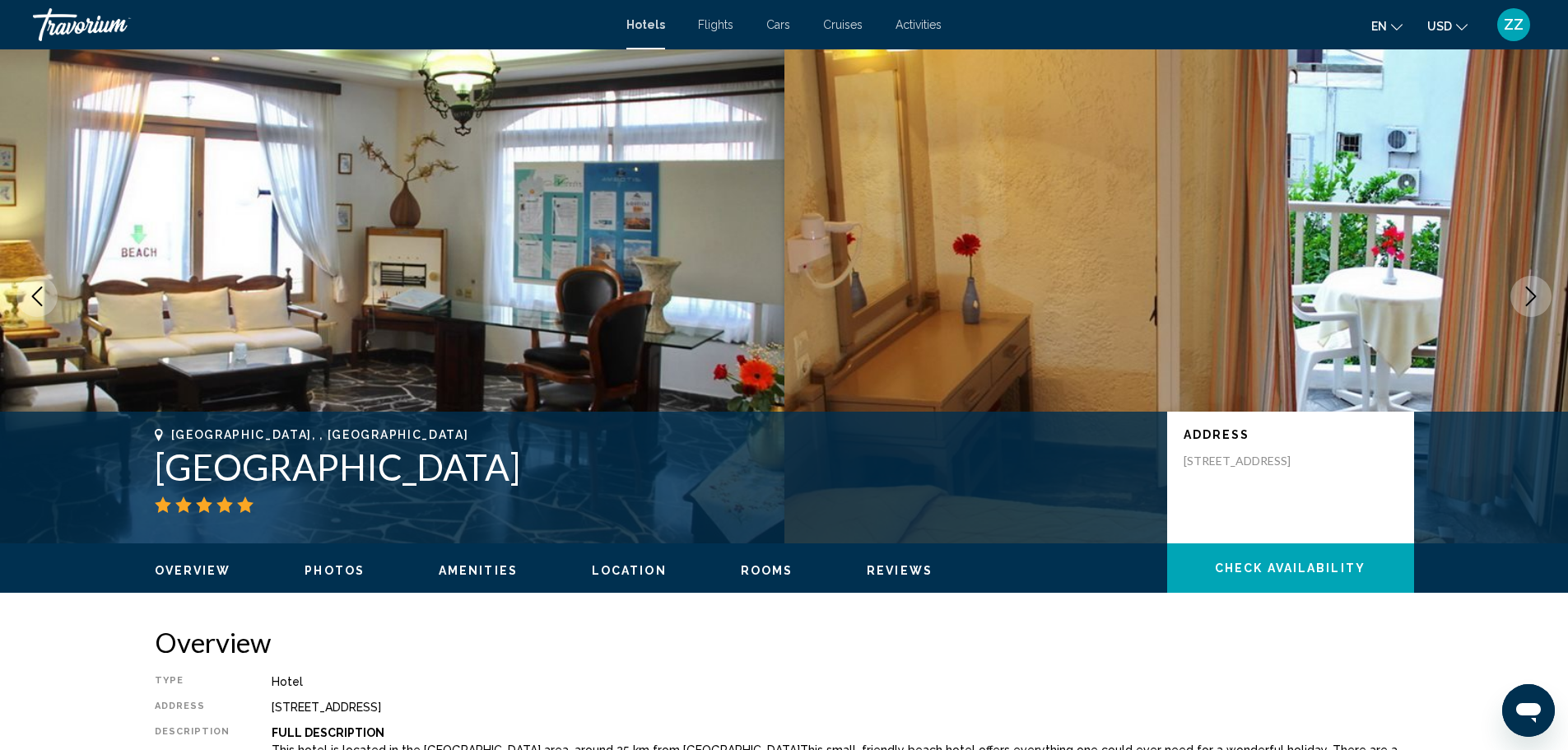
click at [1532, 296] on icon "Next image" at bounding box center [1531, 296] width 20 height 20
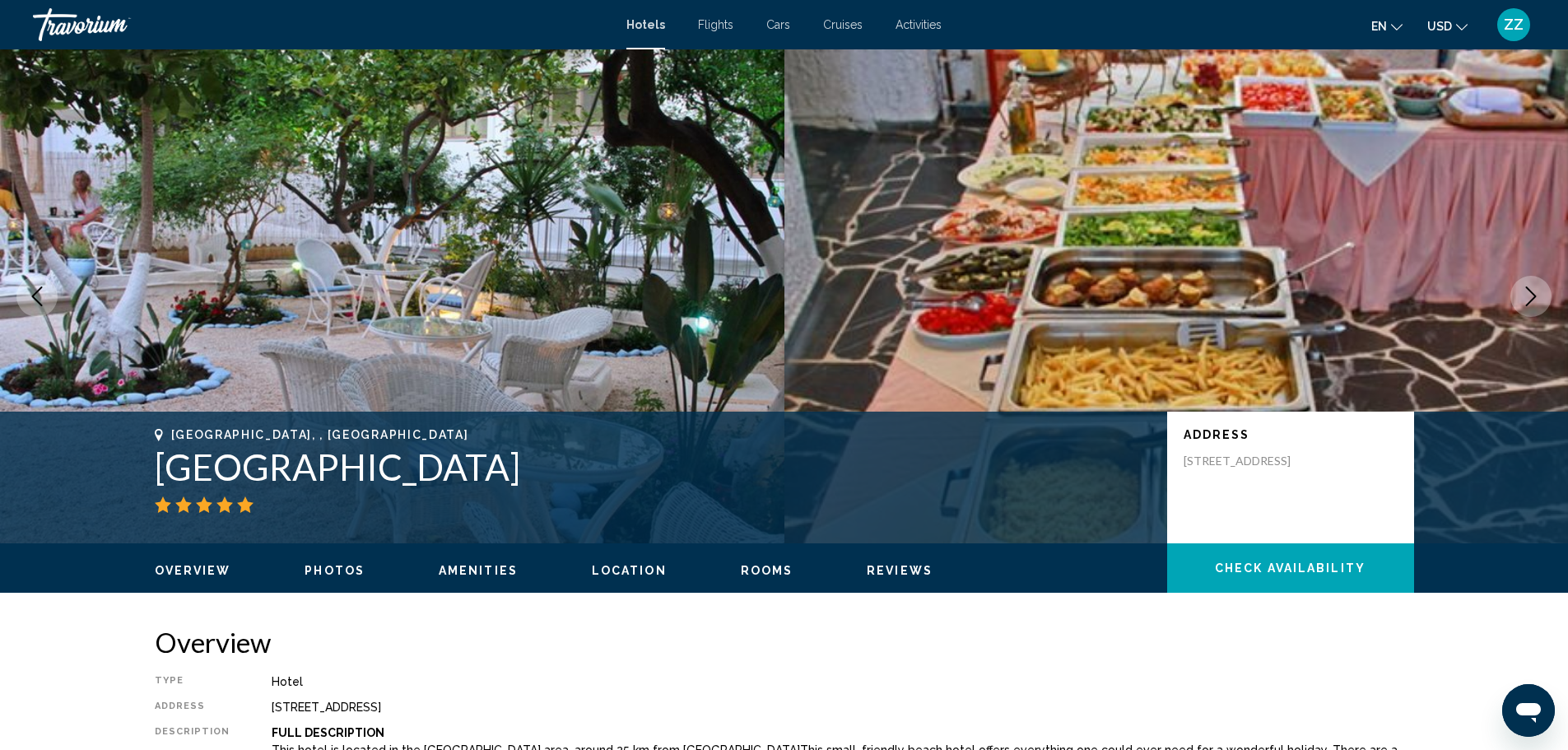
click at [1520, 294] on button "Next image" at bounding box center [1530, 296] width 41 height 41
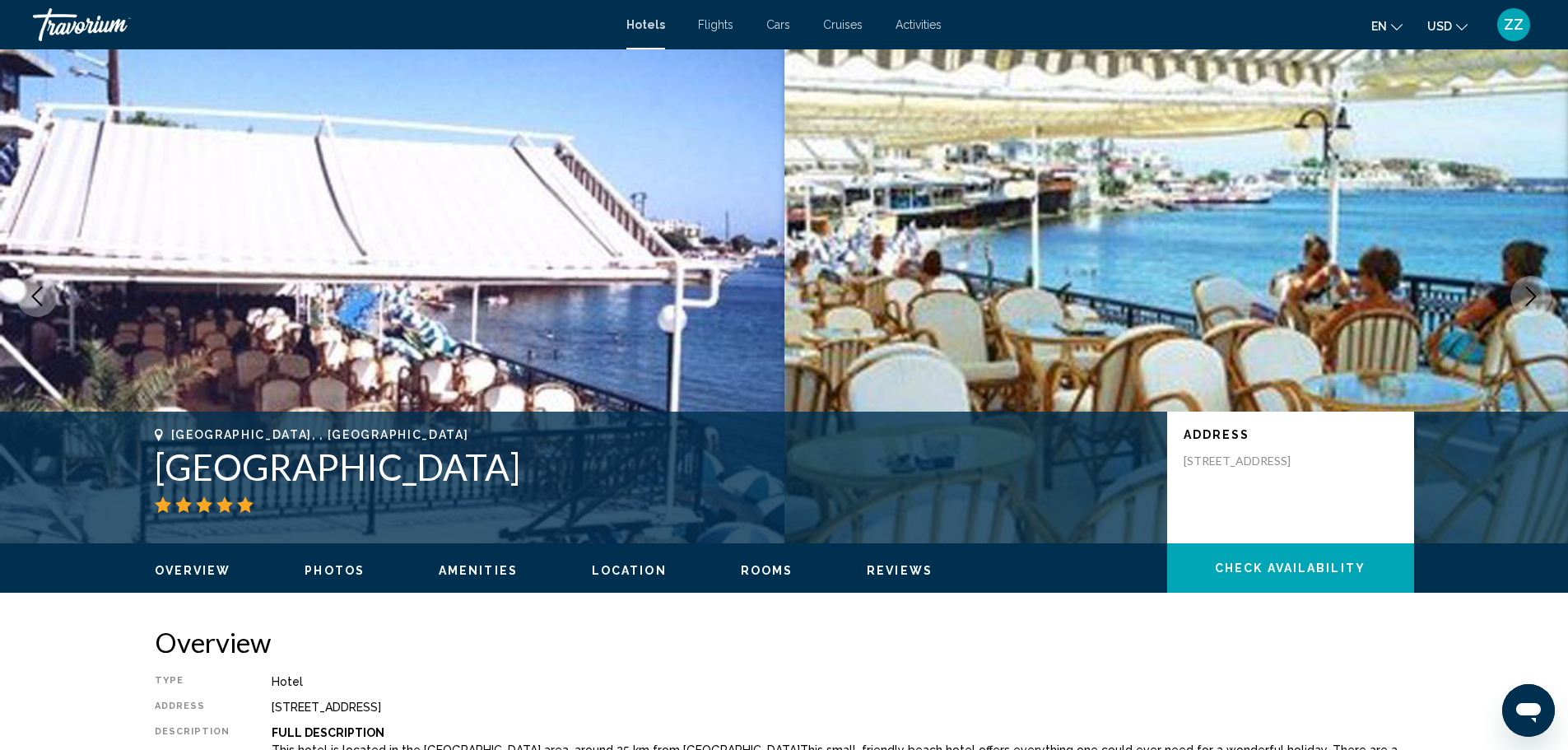
click at [1520, 294] on button "Next image" at bounding box center [1530, 296] width 41 height 41
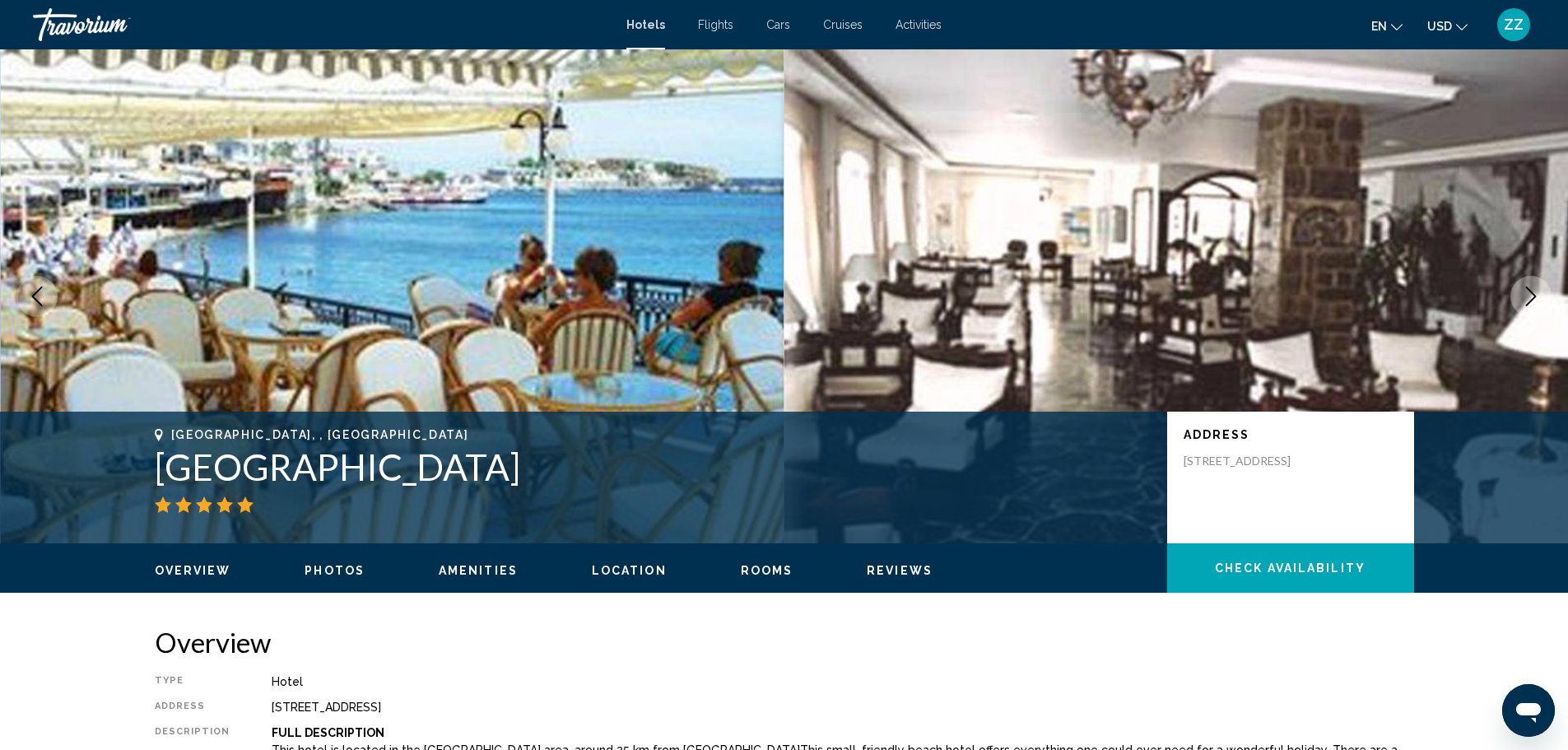
click at [1520, 294] on button "Next image" at bounding box center [1530, 296] width 41 height 41
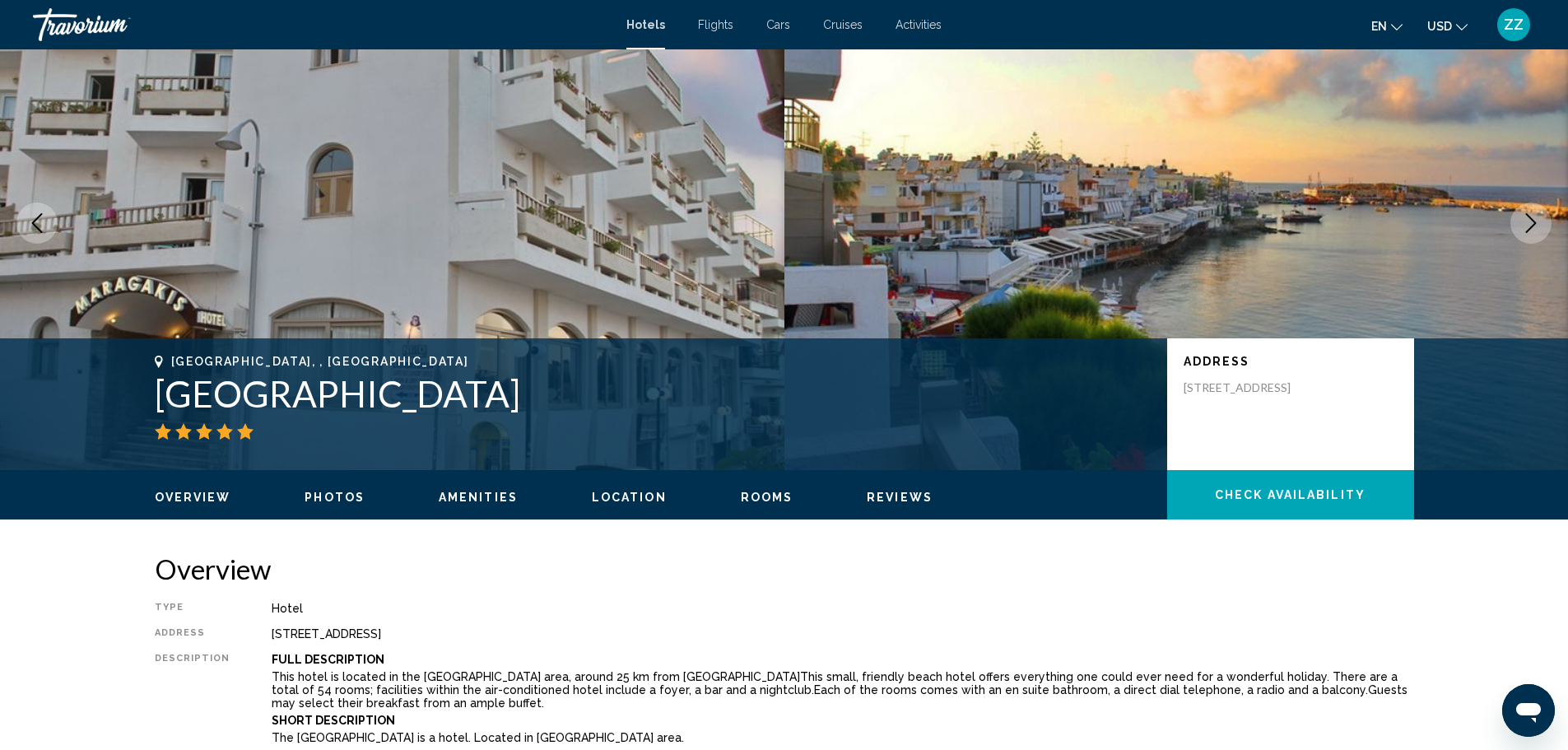
scroll to position [247, 0]
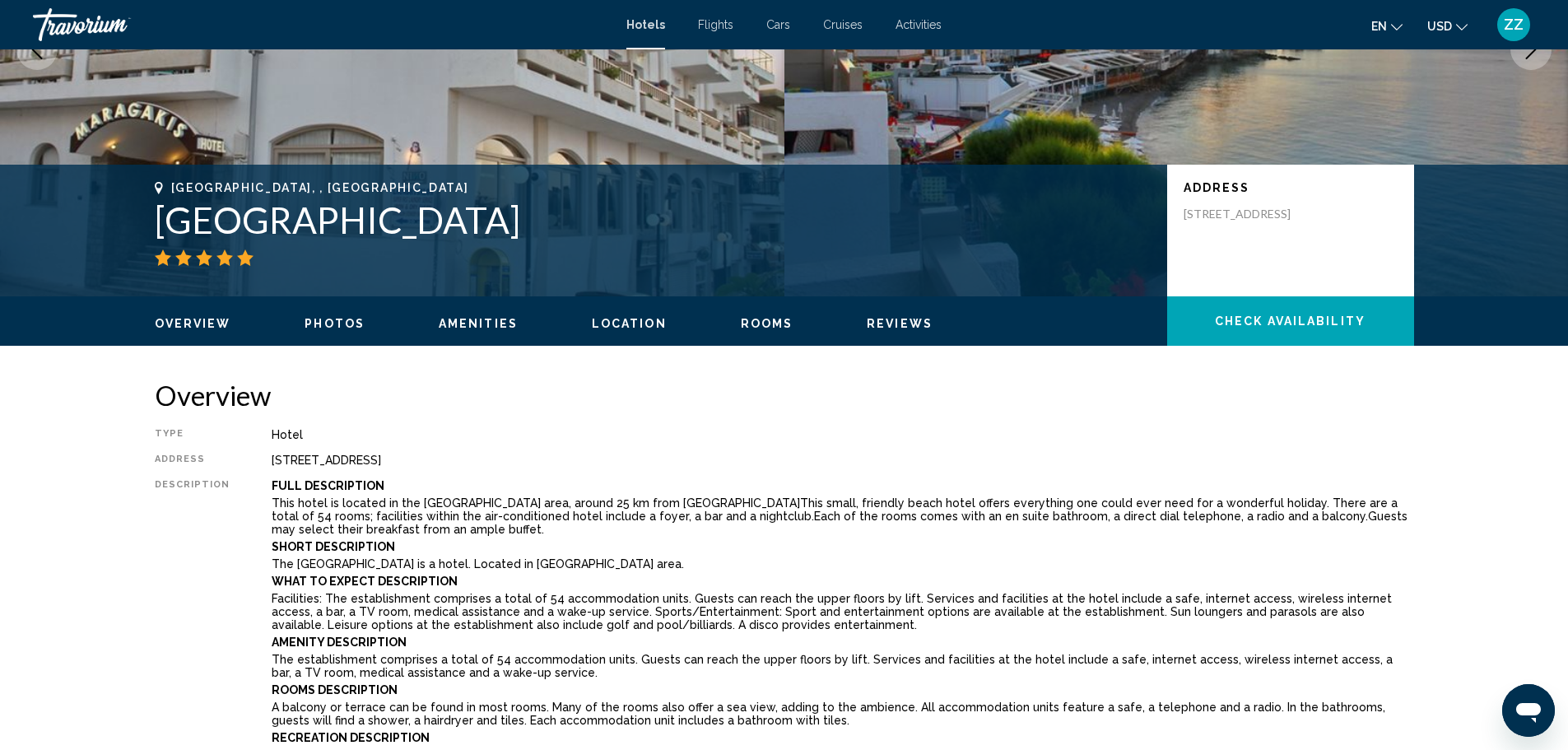
click at [632, 323] on span "Location" at bounding box center [629, 323] width 75 height 13
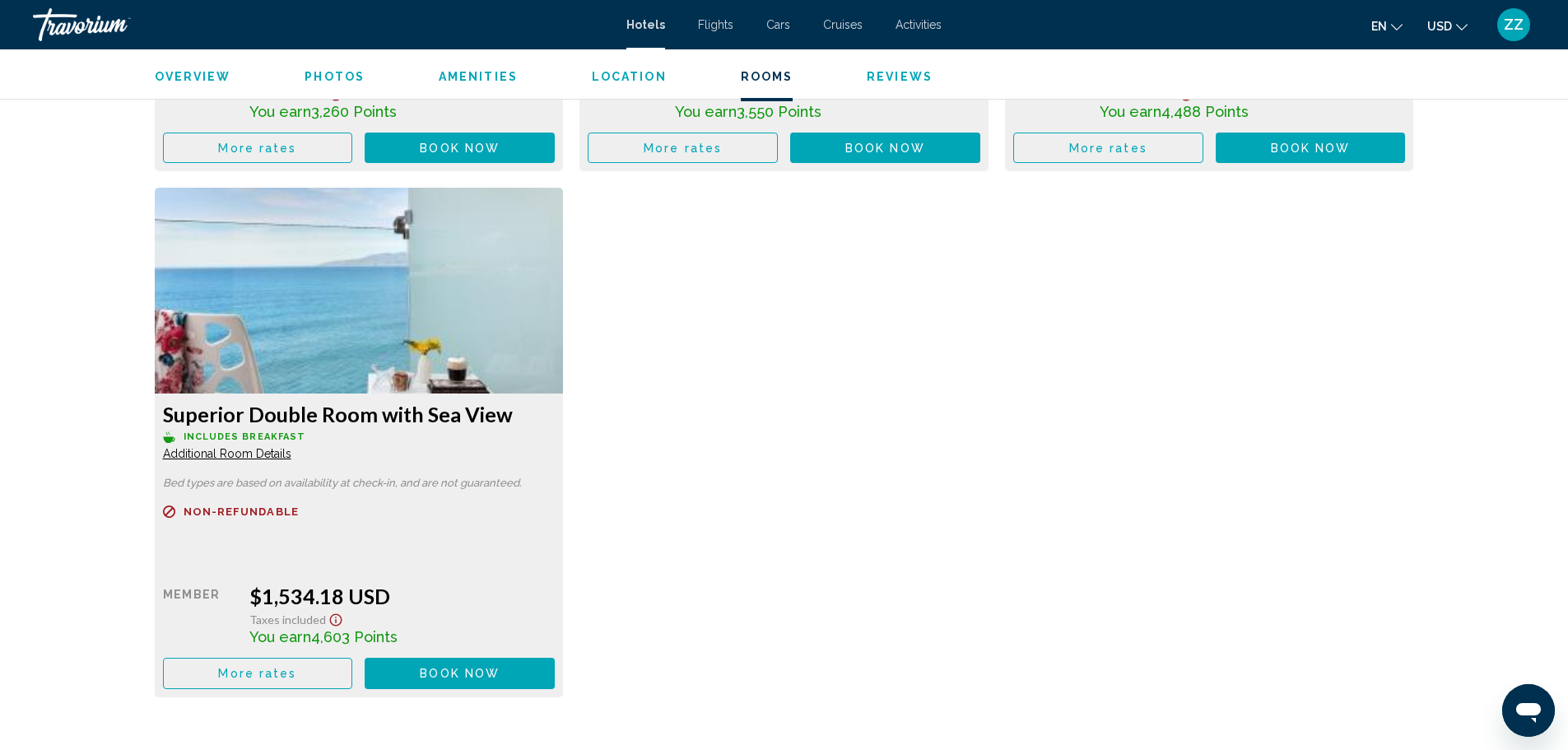
scroll to position [2870, 0]
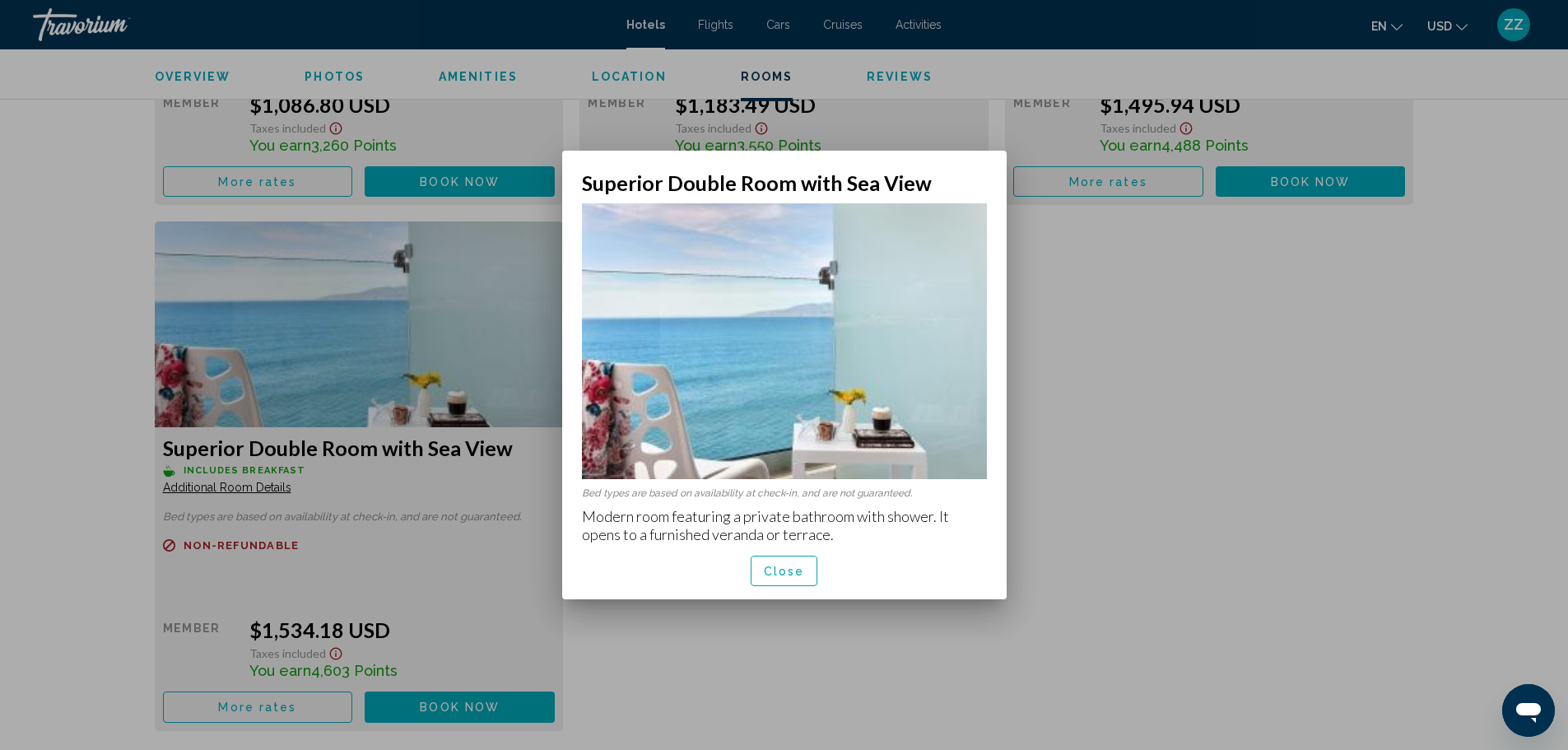
scroll to position [0, 0]
click at [784, 578] on button "Close" at bounding box center [784, 570] width 68 height 30
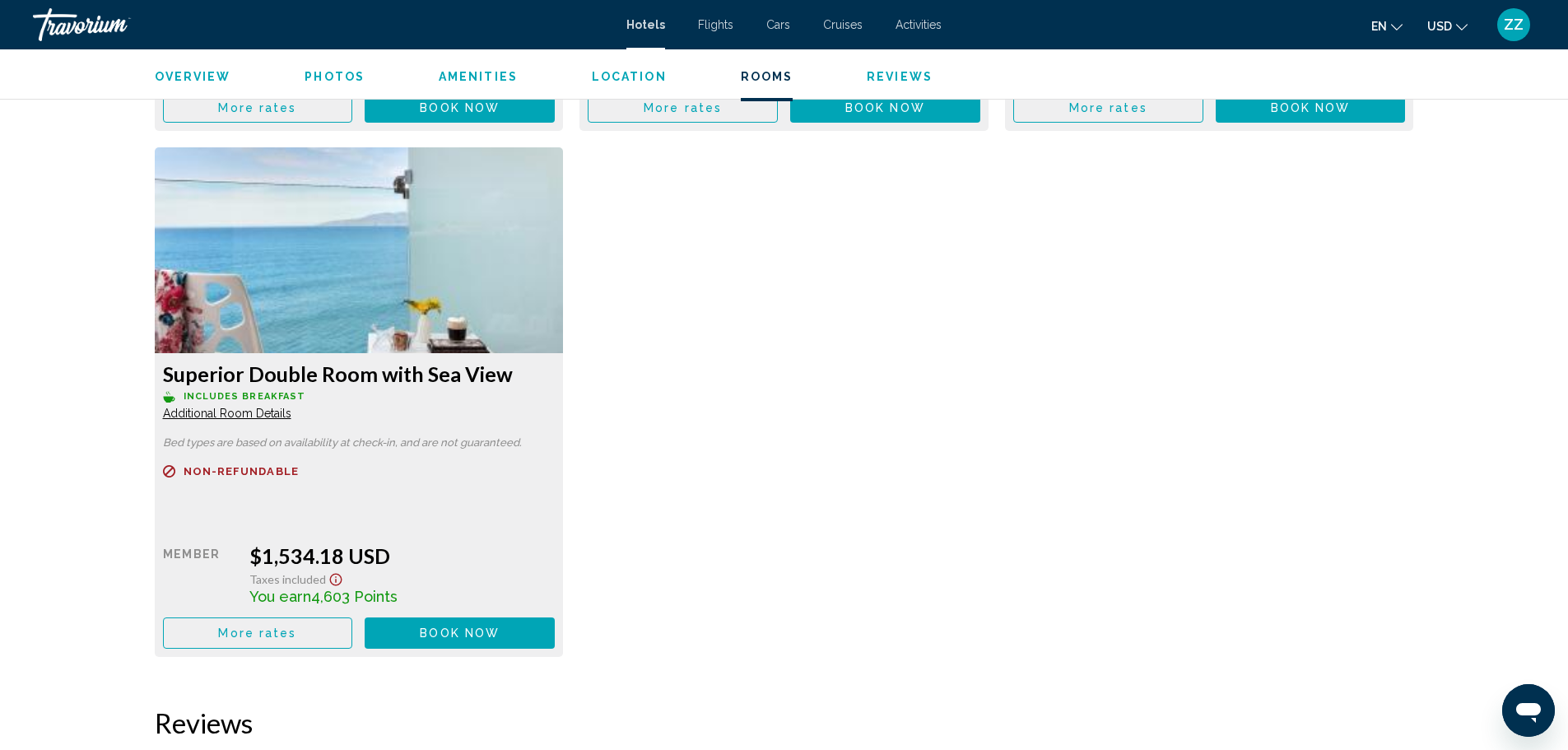
scroll to position [2952, 0]
